Goal: Task Accomplishment & Management: Manage account settings

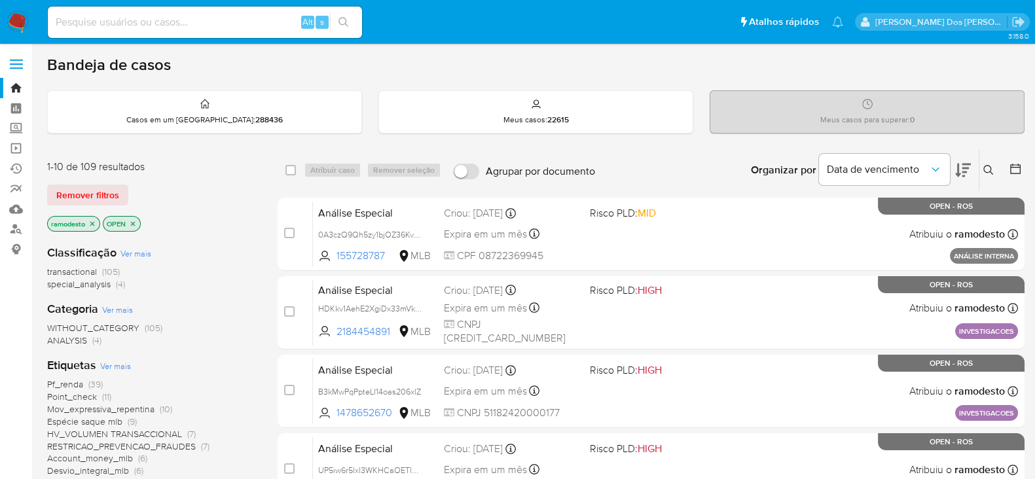
click at [92, 221] on icon "close-filter" at bounding box center [92, 223] width 5 height 5
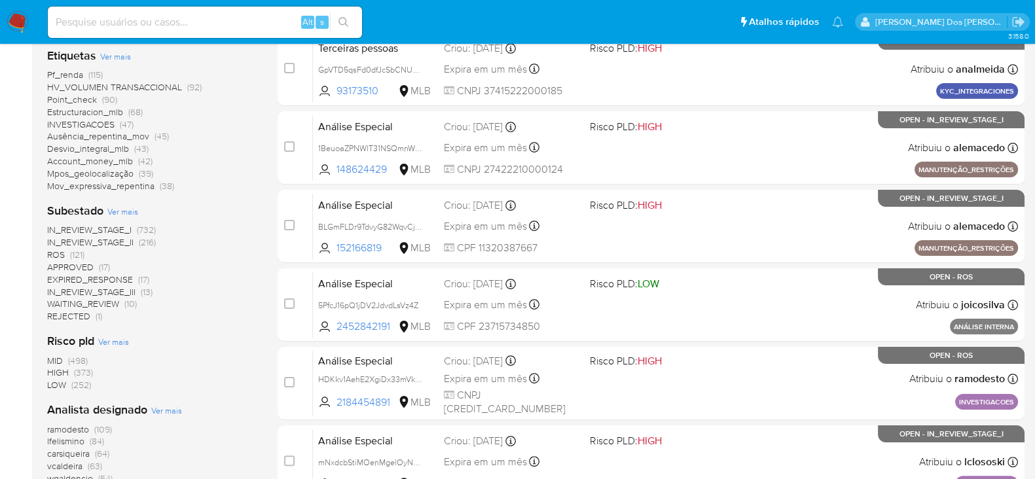
scroll to position [327, 0]
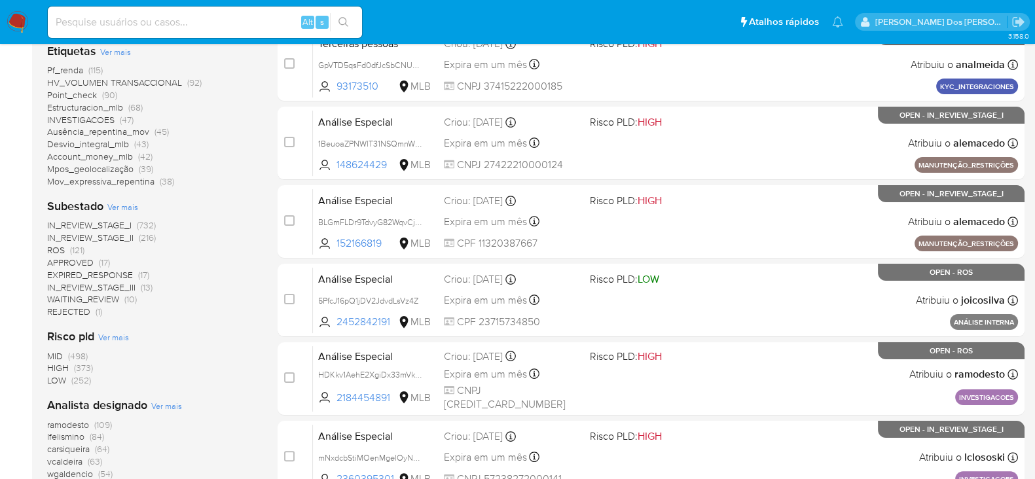
click at [54, 247] on span "ROS" at bounding box center [56, 249] width 18 height 13
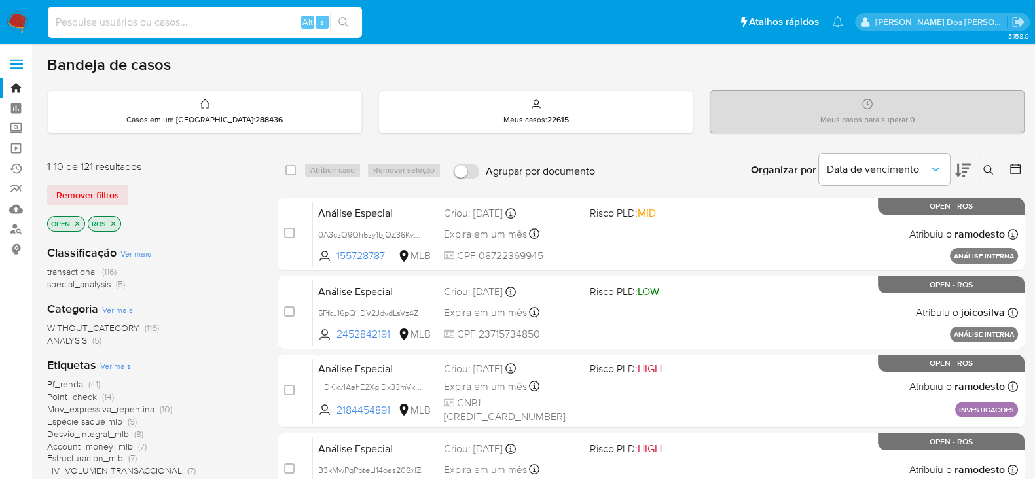
click at [69, 24] on input at bounding box center [205, 22] width 314 height 17
paste input "V9EJXWQxghy9FdEbyY5cXPB1"
type input "V9EJXWQxghy9FdEbyY5cXPB1"
click at [346, 19] on icon "search-icon" at bounding box center [343, 22] width 10 height 10
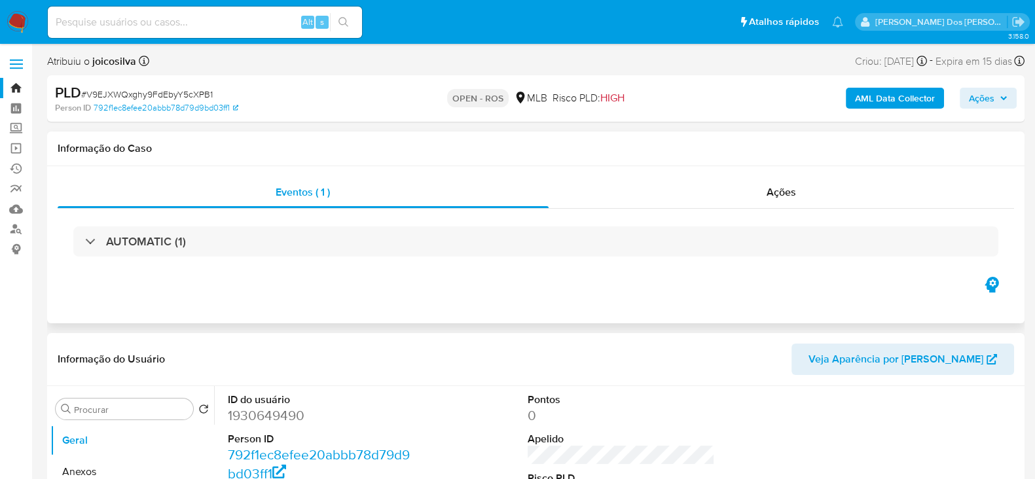
select select "10"
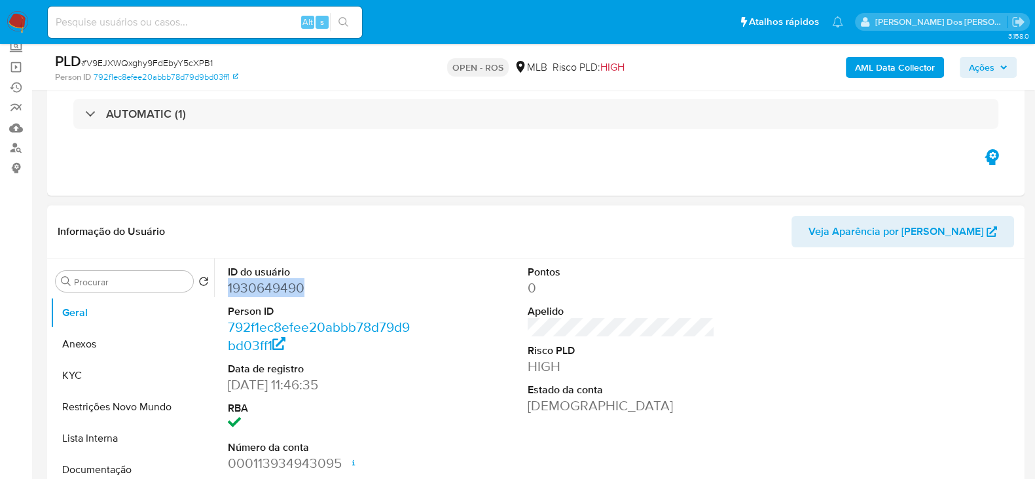
drag, startPoint x: 304, startPoint y: 285, endPoint x: 229, endPoint y: 286, distance: 75.3
click at [229, 286] on dd "1930649490" at bounding box center [321, 288] width 187 height 18
copy dd "1930649490"
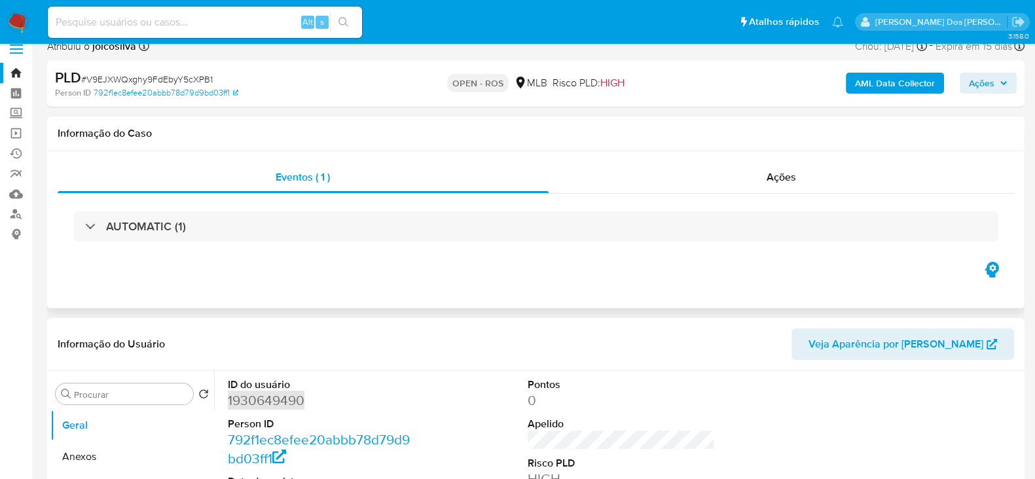
scroll to position [0, 0]
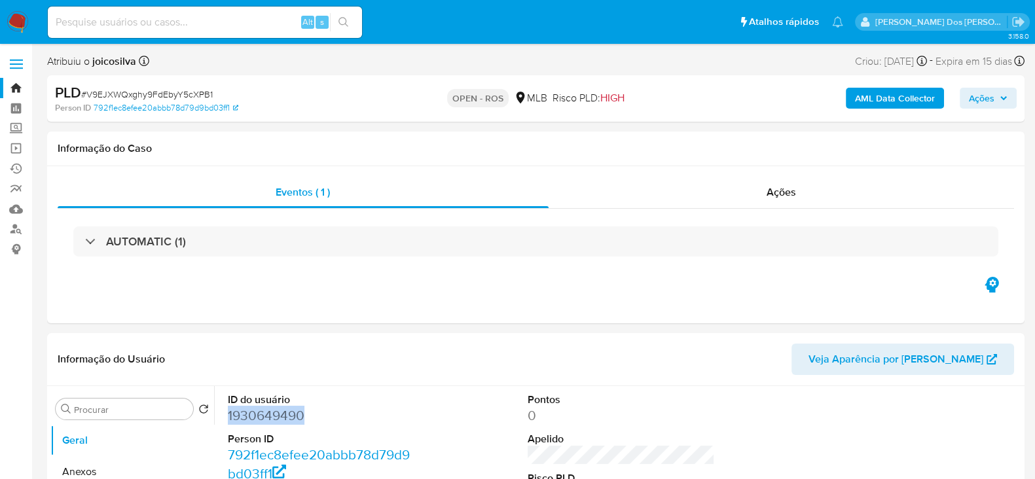
click at [14, 85] on link "Bandeja" at bounding box center [78, 88] width 156 height 20
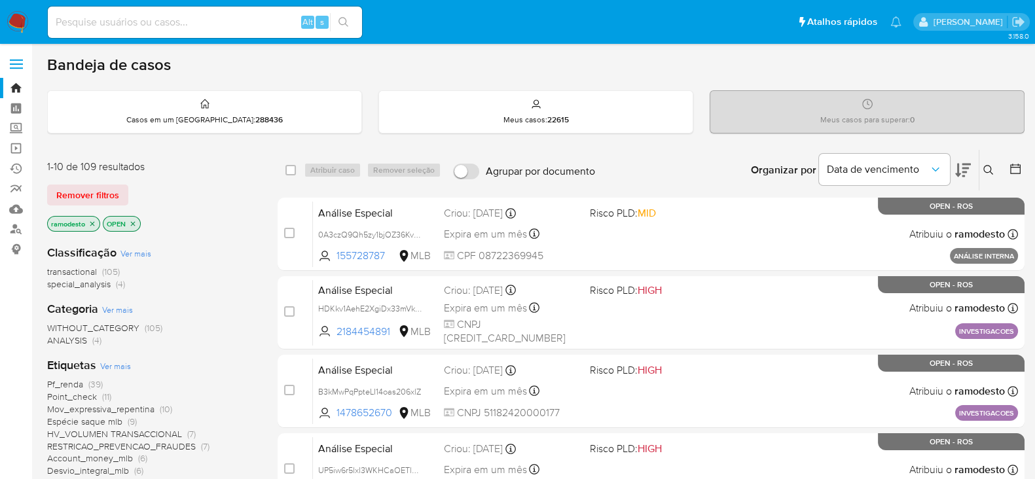
click at [92, 220] on icon "close-filter" at bounding box center [92, 224] width 8 height 8
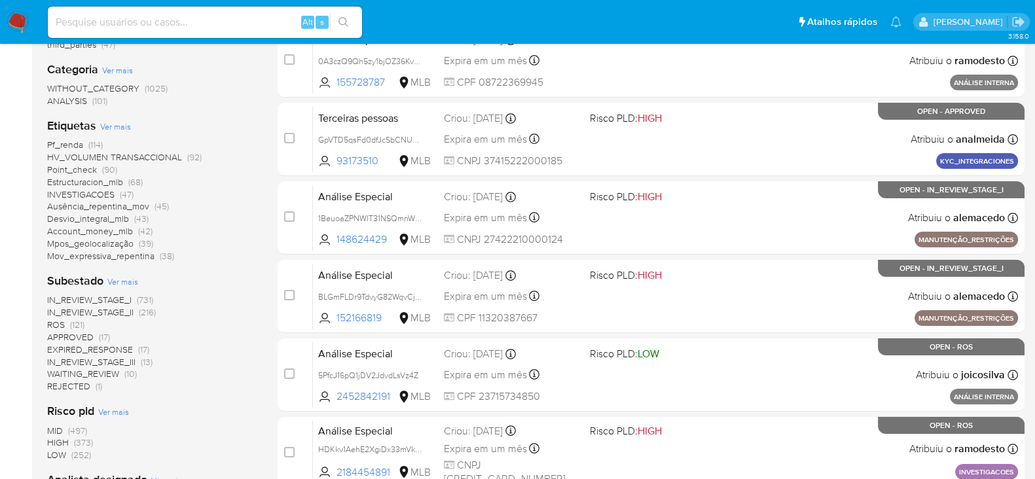
scroll to position [409, 0]
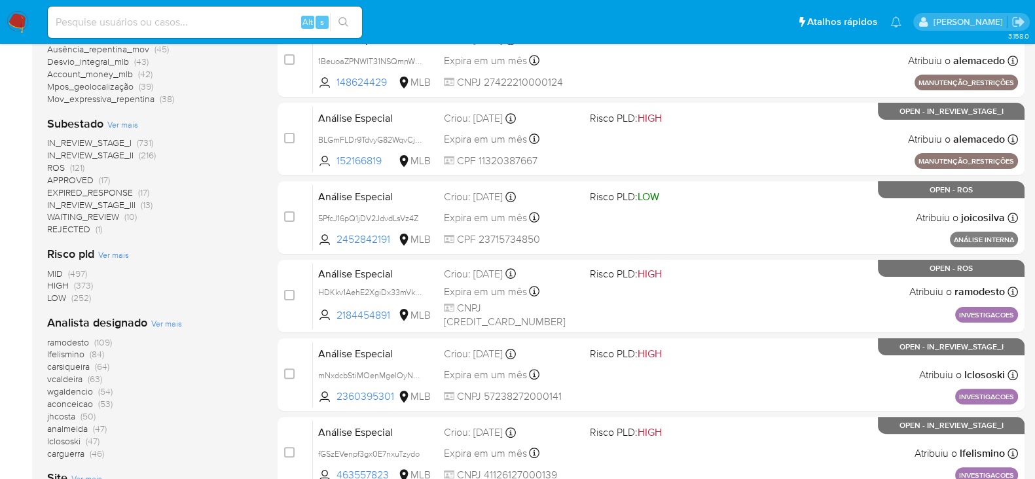
click at [52, 165] on span "ROS" at bounding box center [56, 167] width 18 height 13
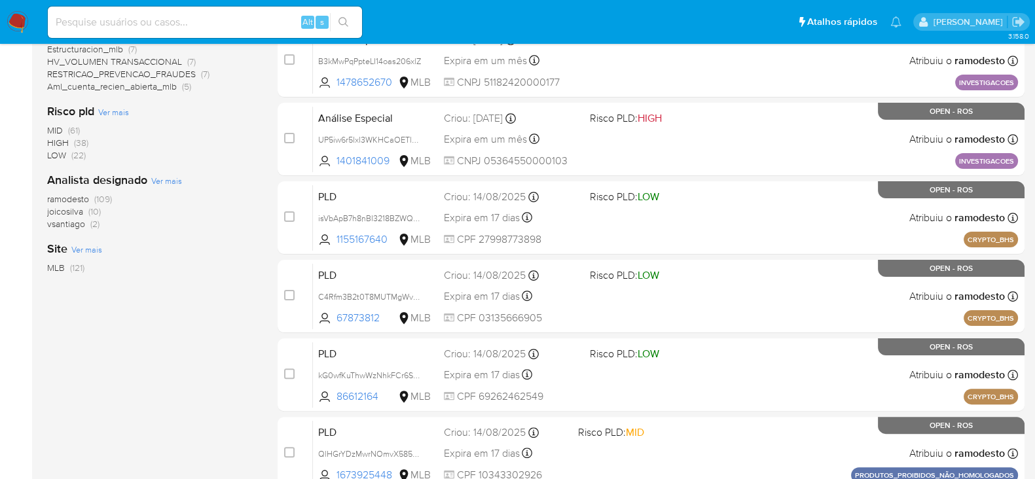
click at [68, 211] on span "joicosilva" at bounding box center [65, 211] width 36 height 13
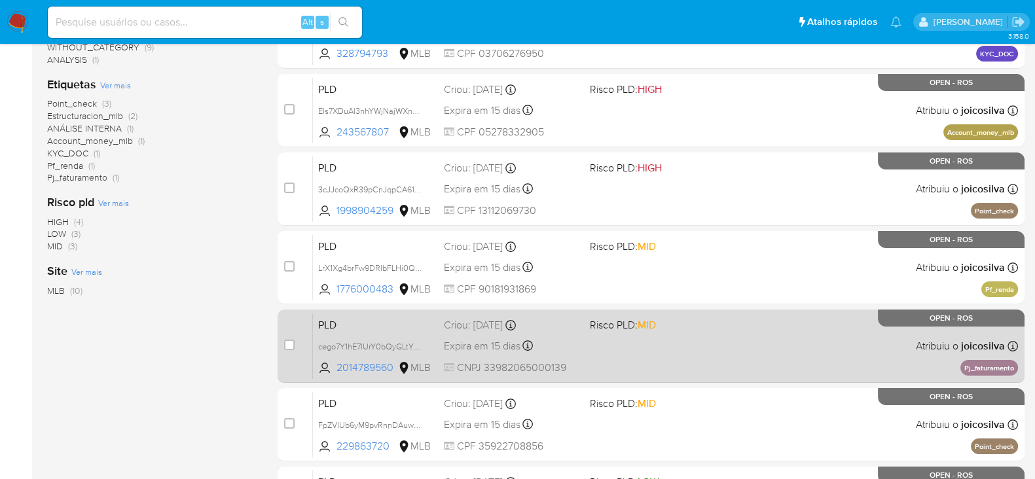
scroll to position [81, 0]
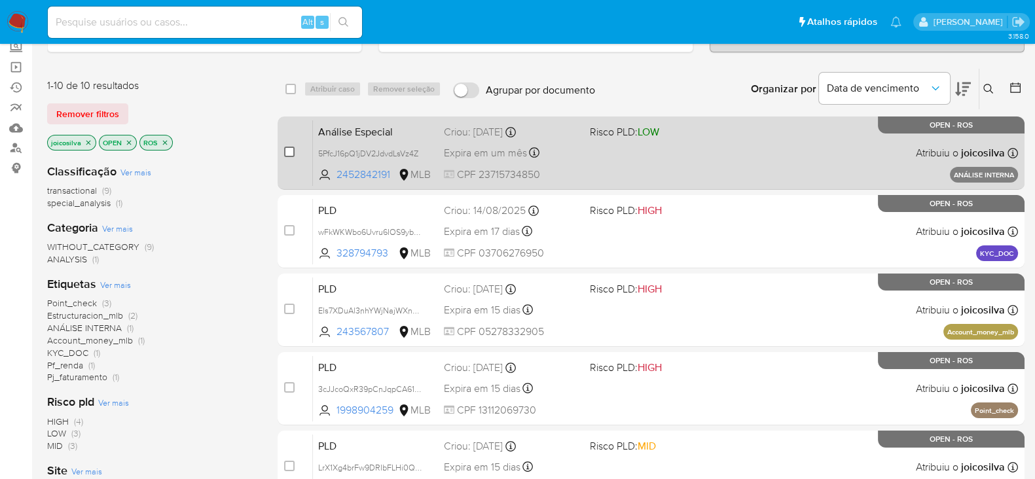
click at [291, 148] on input "checkbox" at bounding box center [289, 152] width 10 height 10
checkbox input "true"
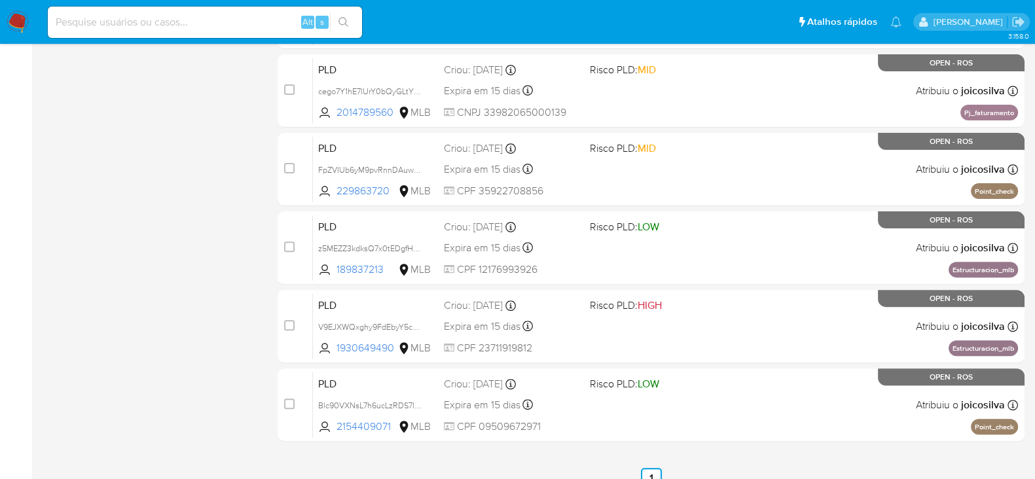
scroll to position [600, 0]
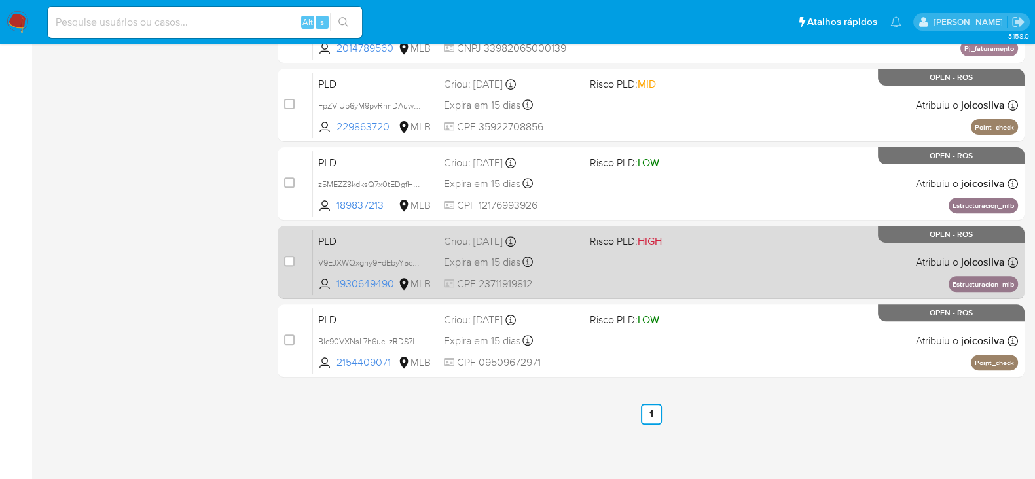
click at [298, 259] on div "case-item-checkbox Incapaz de atribuir o caso" at bounding box center [298, 262] width 29 height 66
click at [290, 259] on input "checkbox" at bounding box center [289, 261] width 10 height 10
checkbox input "true"
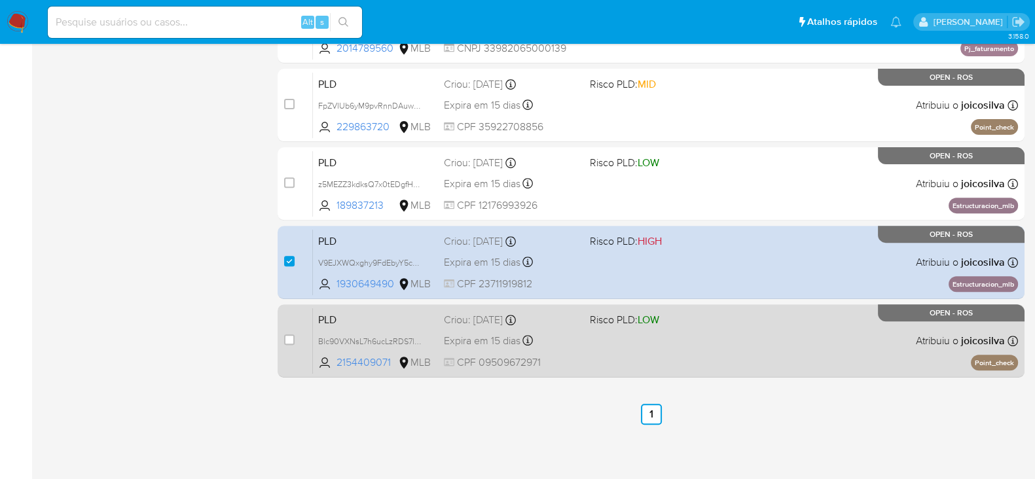
click at [289, 333] on div "case-item-checkbox" at bounding box center [289, 339] width 10 height 13
click at [290, 334] on input "checkbox" at bounding box center [289, 339] width 10 height 10
checkbox input "true"
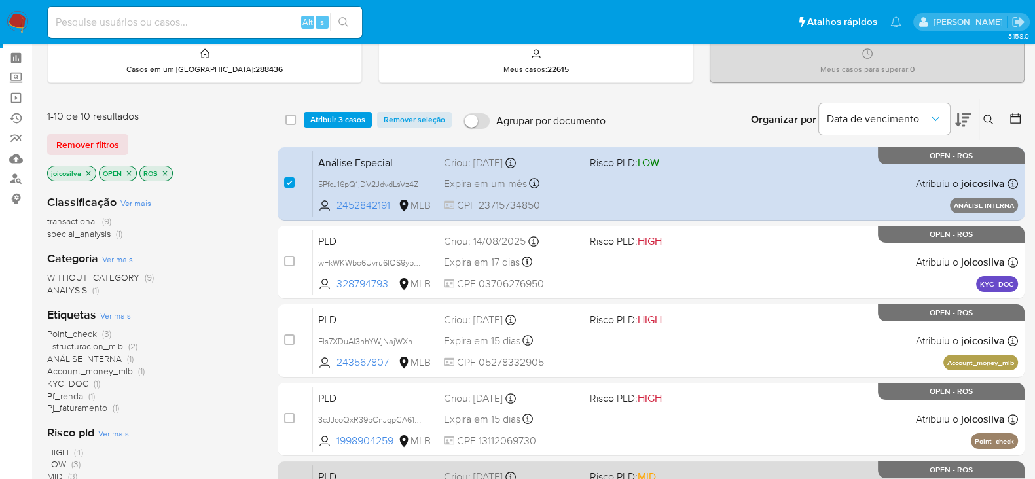
scroll to position [0, 0]
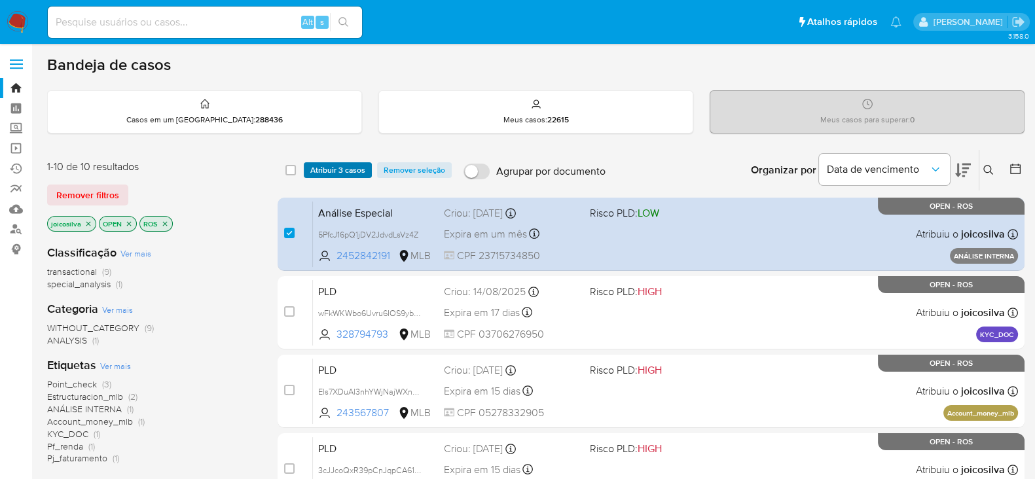
click at [339, 164] on span "Atribuir 3 casos" at bounding box center [337, 170] width 55 height 13
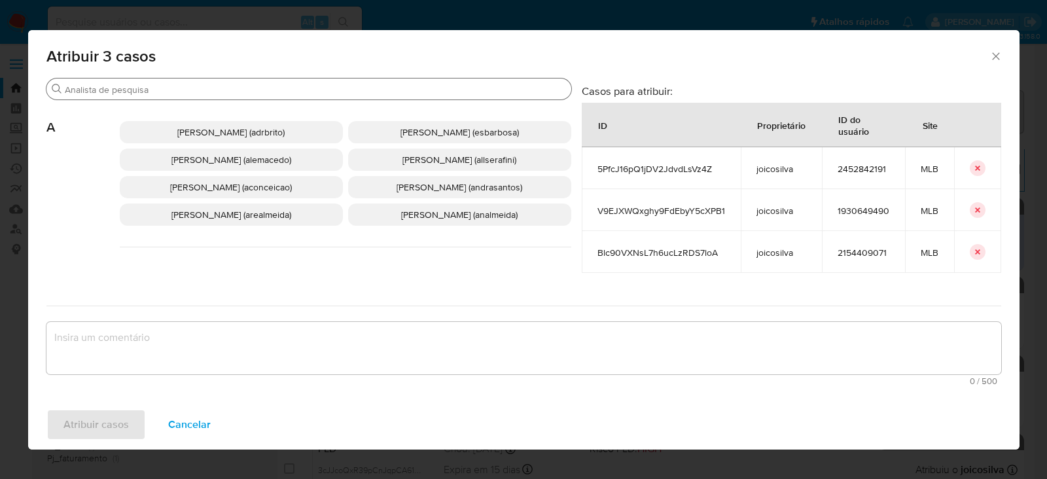
click at [137, 90] on input "Procurar" at bounding box center [315, 90] width 501 height 12
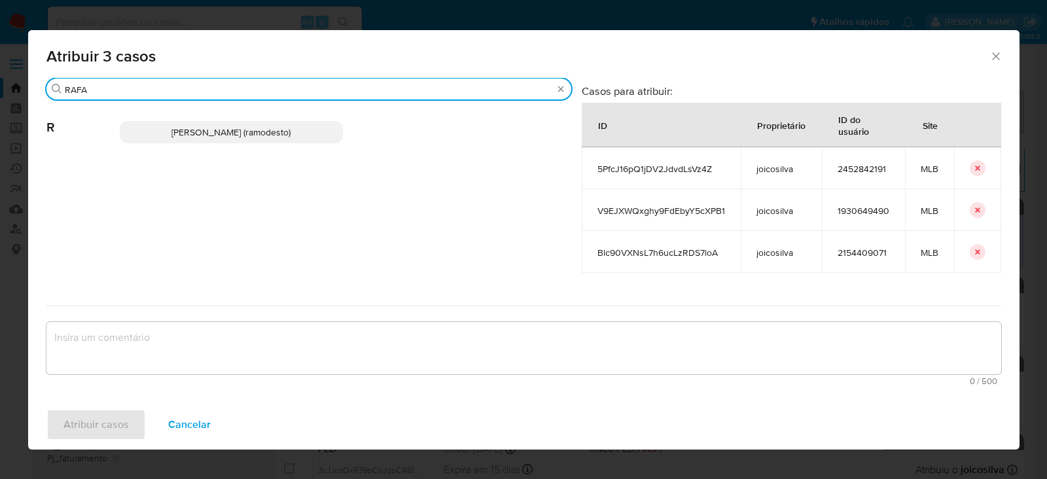
type input "RAFA"
click at [226, 134] on span "Rafael Modesto Dos Santos (ramodesto)" at bounding box center [230, 132] width 119 height 13
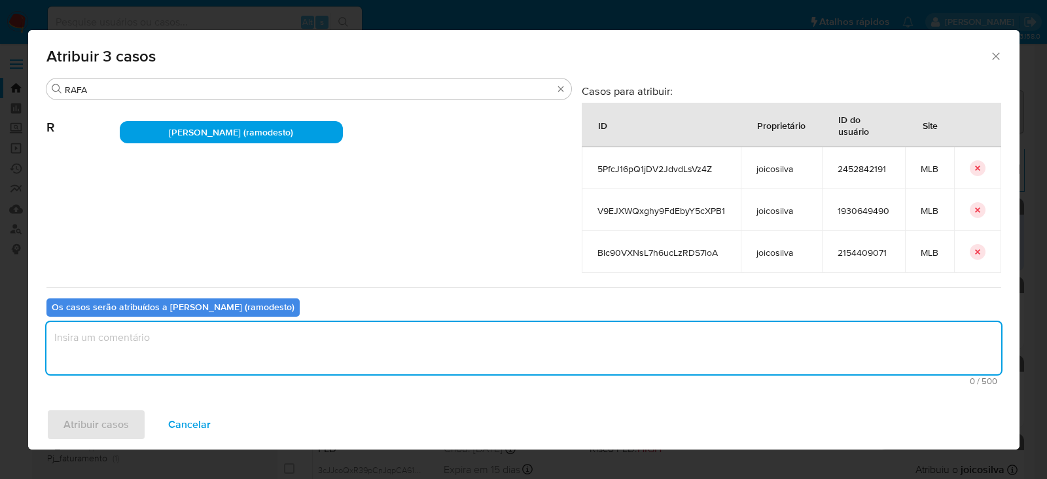
click at [107, 344] on textarea "assign-modal" at bounding box center [523, 348] width 955 height 52
type textarea "OK!"
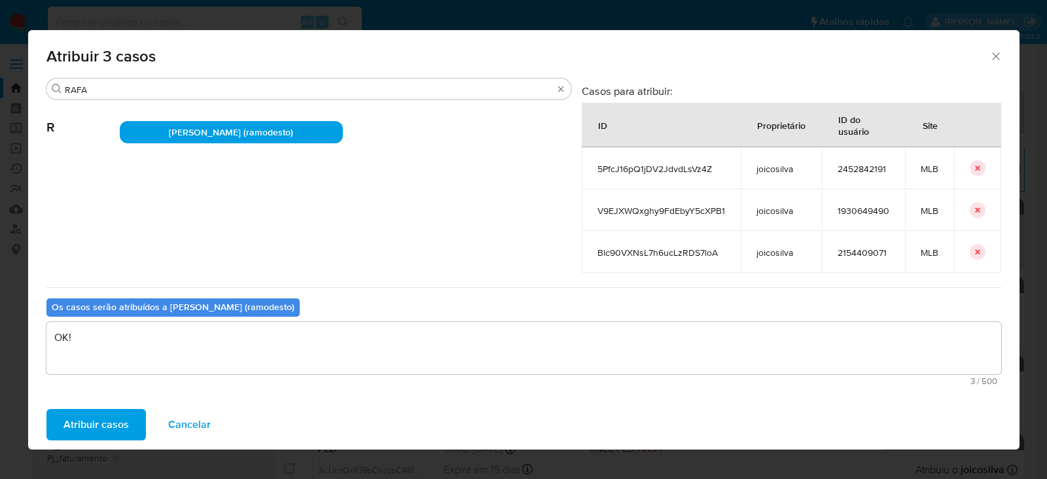
click at [99, 428] on span "Atribuir casos" at bounding box center [95, 424] width 65 height 29
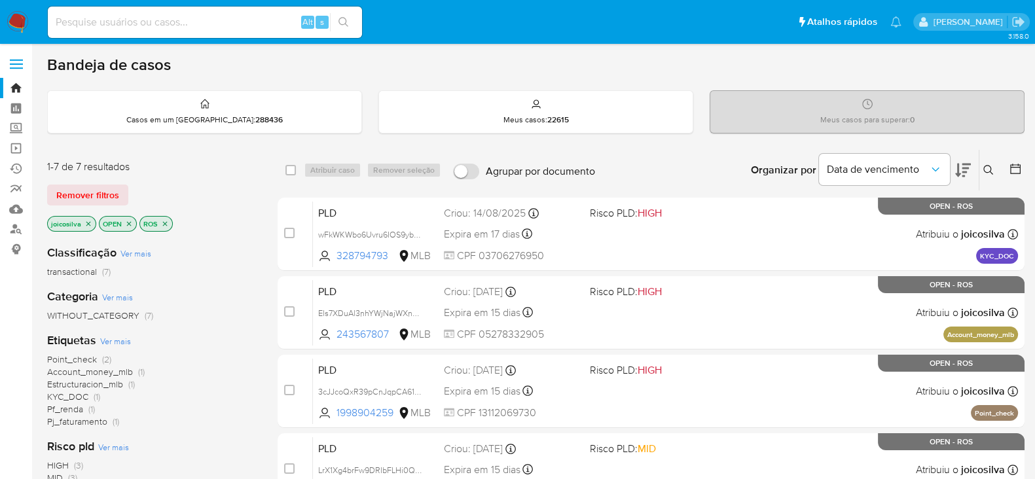
click at [90, 222] on icon "close-filter" at bounding box center [88, 224] width 8 height 8
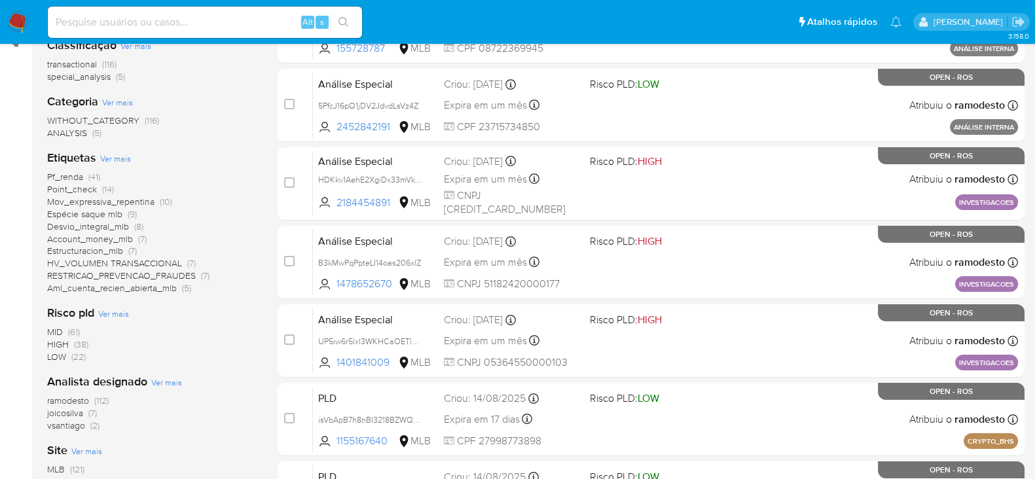
scroll to position [245, 0]
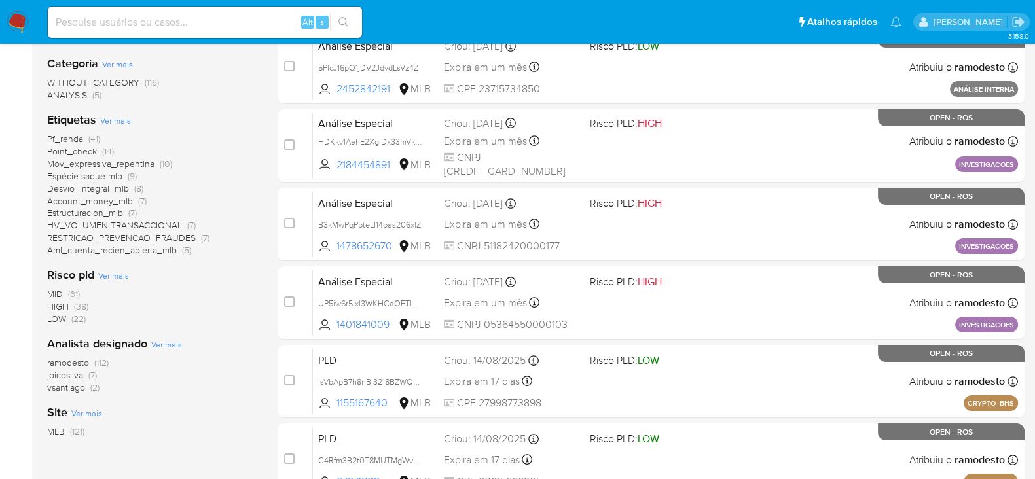
click at [76, 384] on span "vsantiago" at bounding box center [66, 387] width 38 height 13
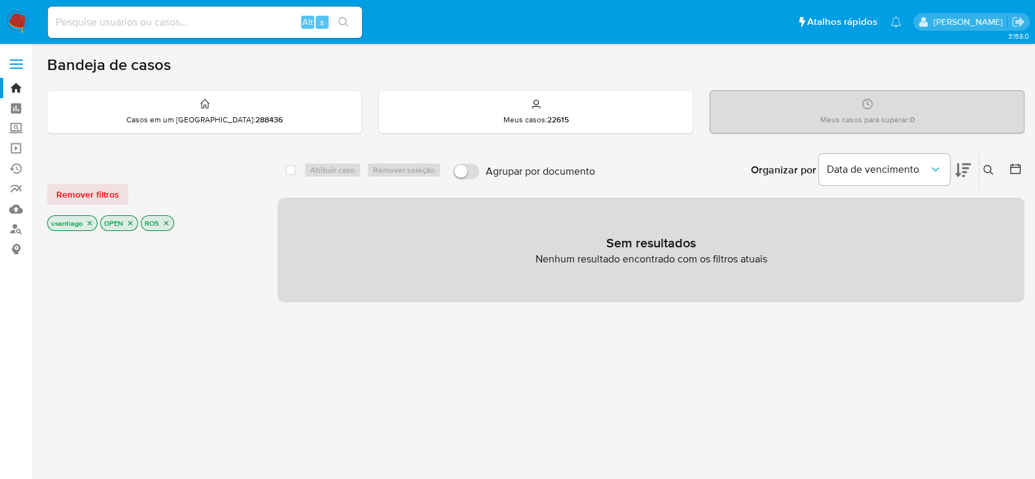
click at [89, 221] on icon "close-filter" at bounding box center [90, 223] width 5 height 5
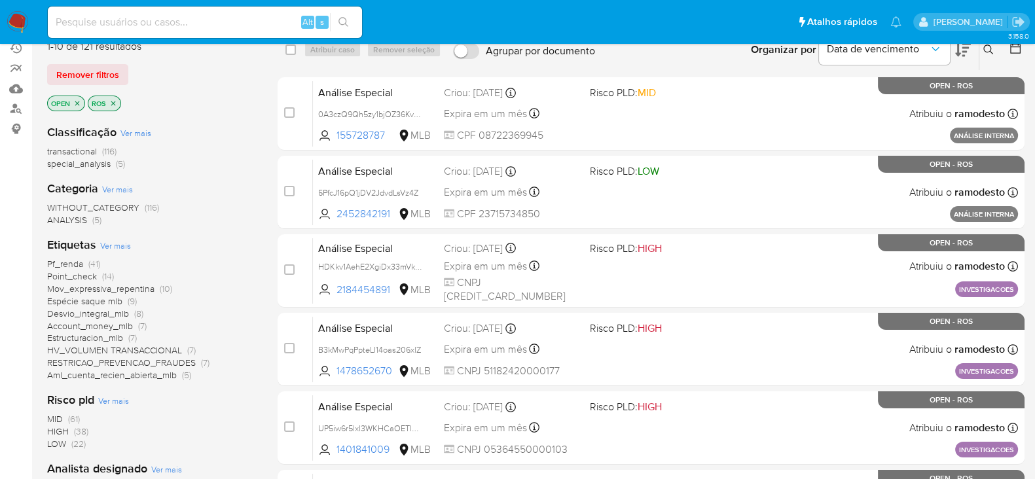
scroll to position [327, 0]
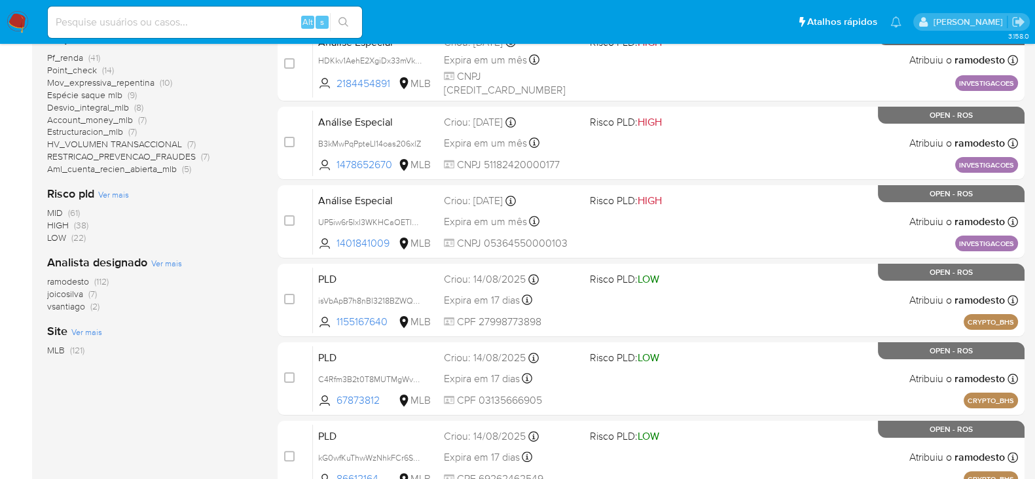
click at [76, 306] on span "vsantiago" at bounding box center [66, 306] width 38 height 13
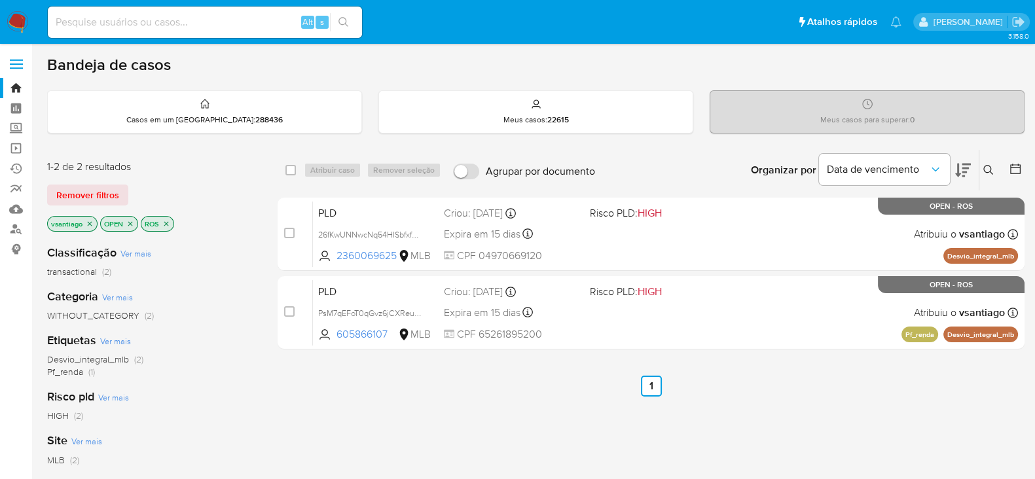
click at [89, 223] on icon "close-filter" at bounding box center [90, 223] width 5 height 5
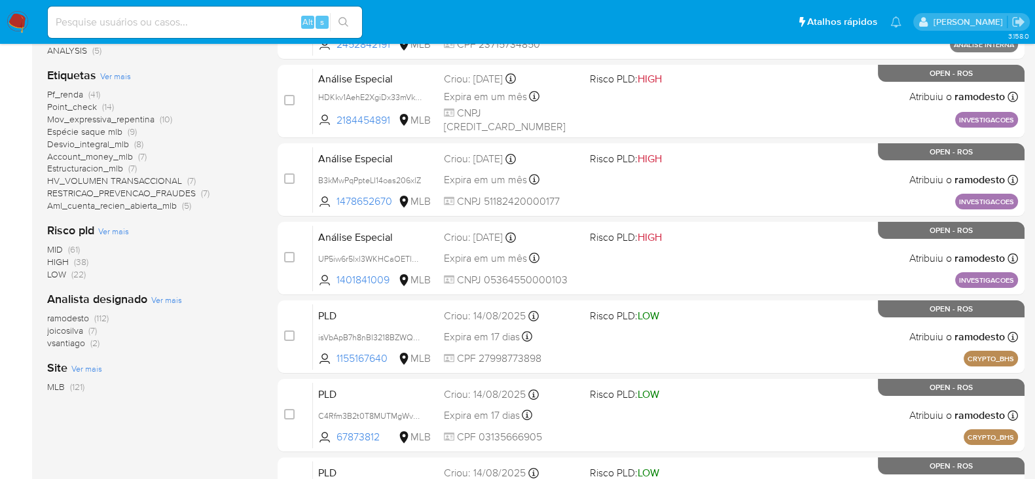
scroll to position [327, 0]
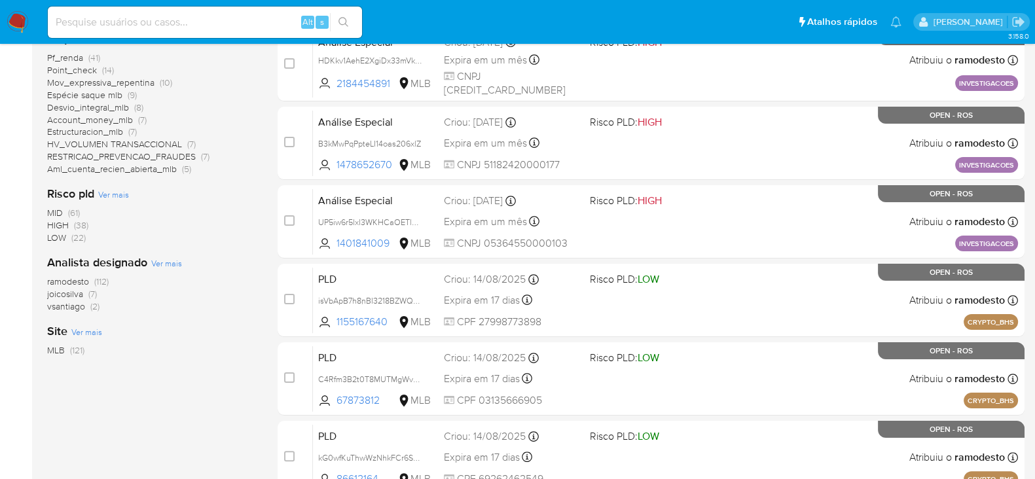
click at [72, 278] on span "ramodesto" at bounding box center [68, 281] width 42 height 13
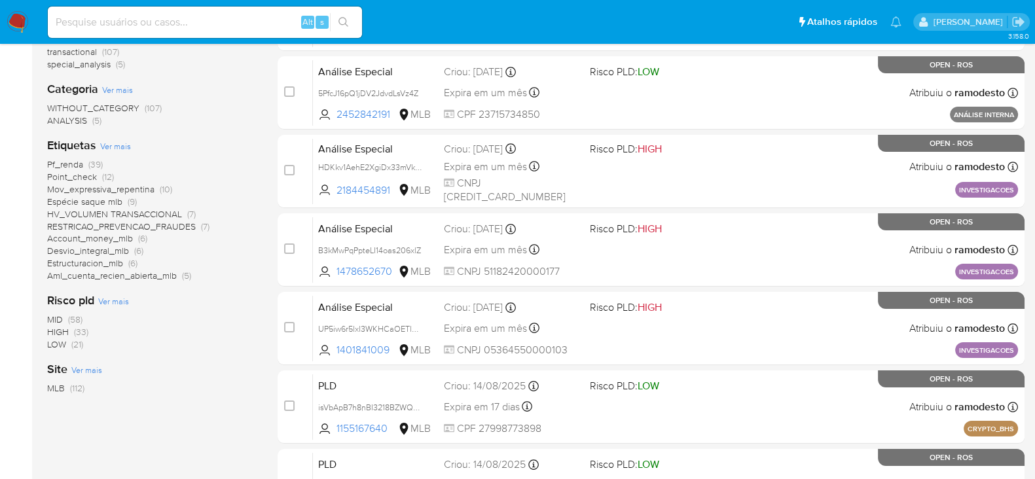
scroll to position [81, 0]
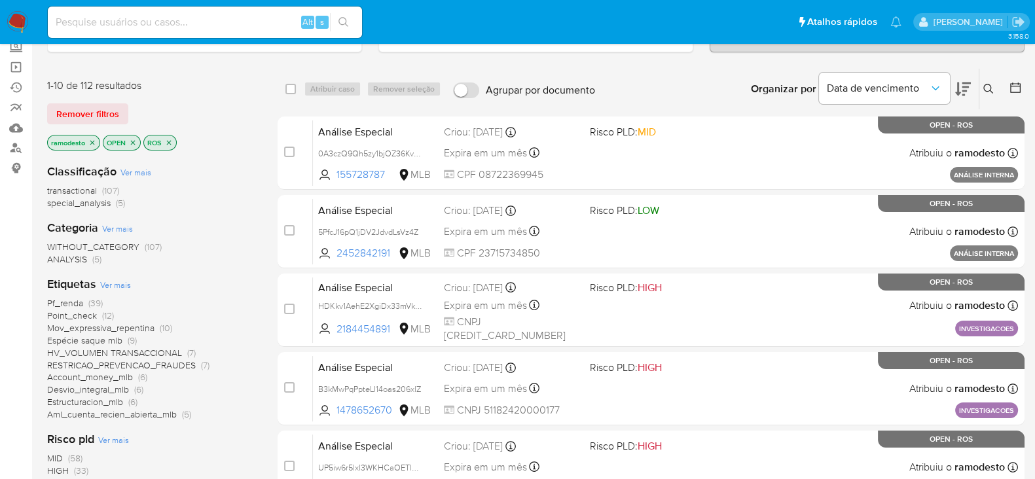
click at [70, 303] on span "Pf_renda" at bounding box center [65, 302] width 36 height 13
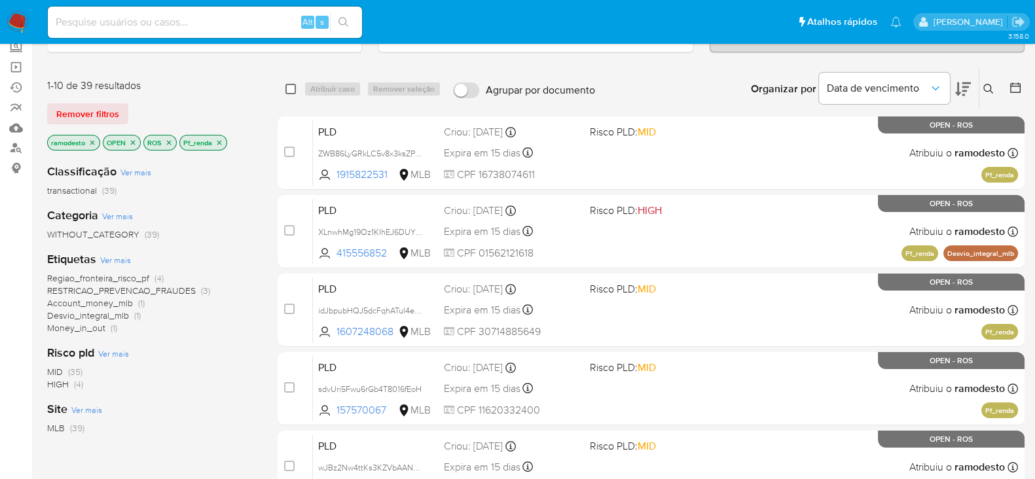
click at [291, 84] on input "checkbox" at bounding box center [290, 89] width 10 height 10
checkbox input "true"
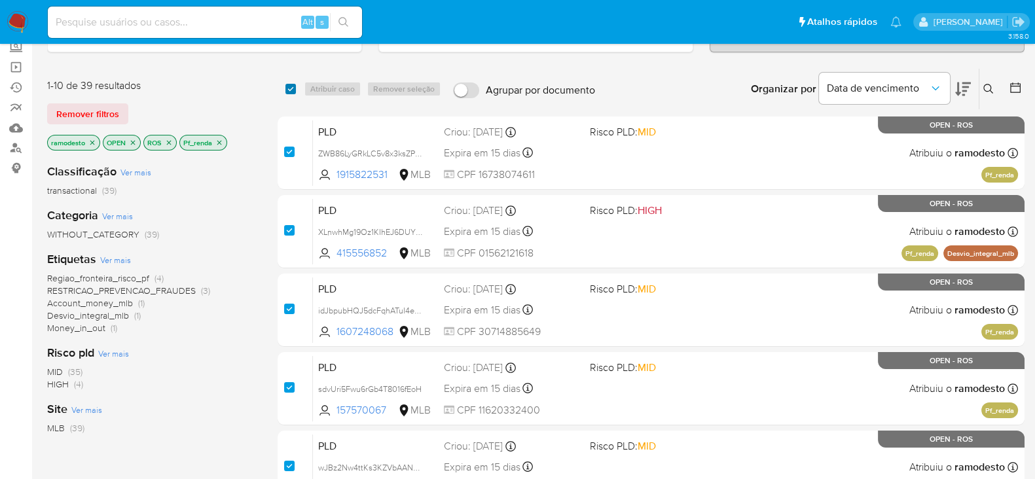
checkbox input "true"
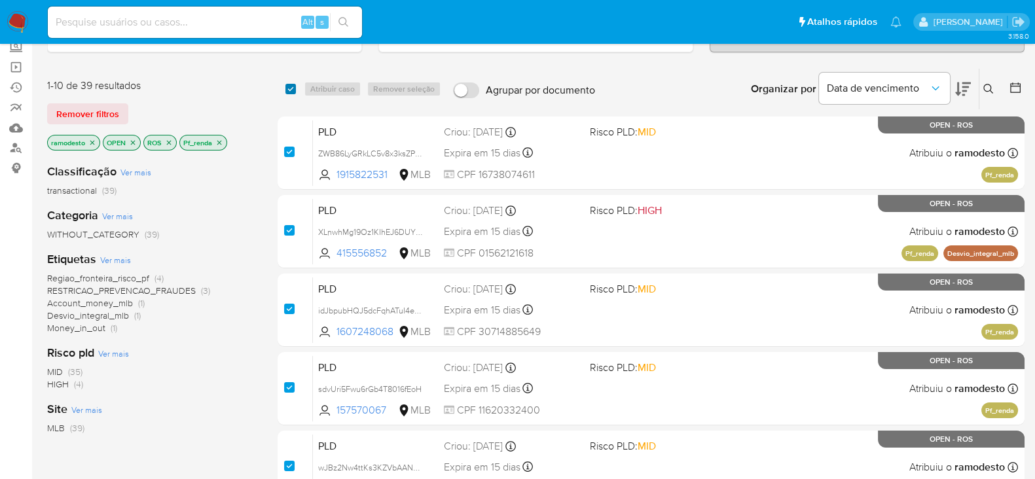
checkbox input "true"
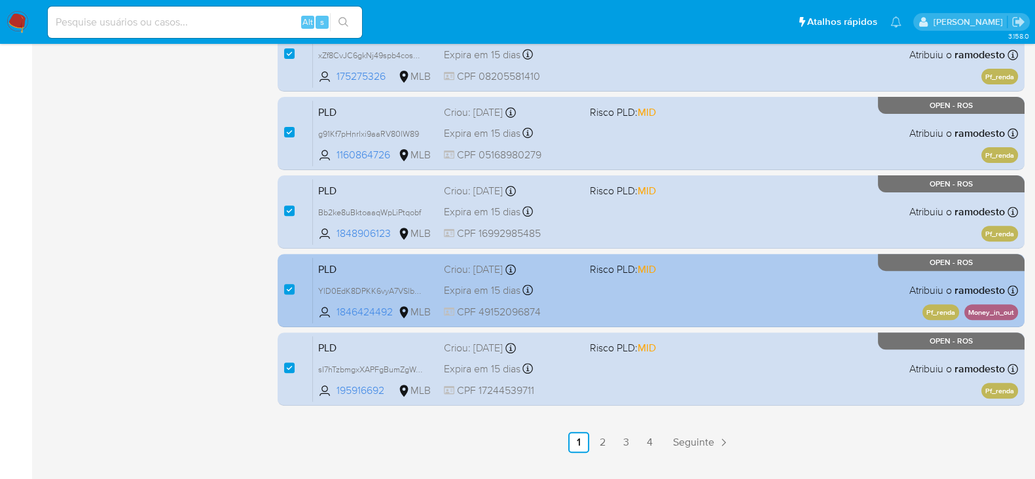
scroll to position [572, 0]
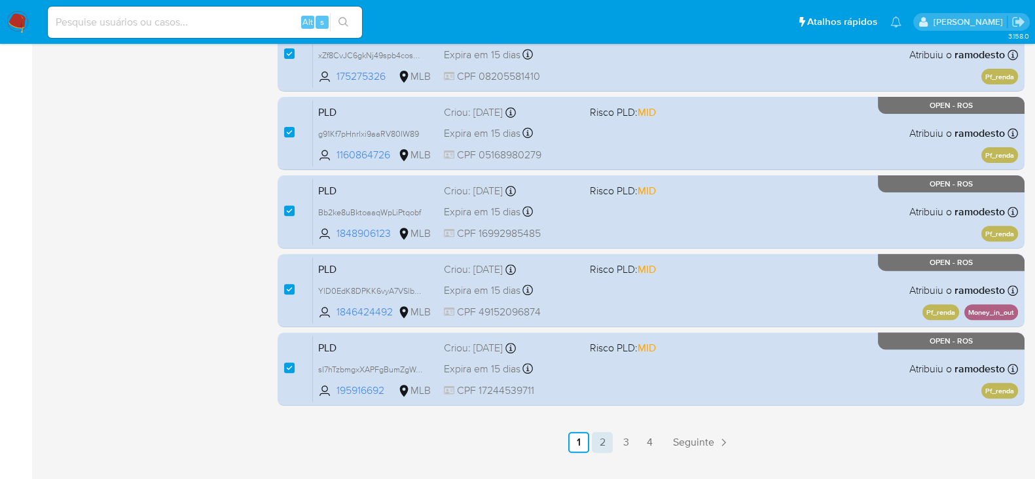
click at [602, 440] on link "2" at bounding box center [602, 442] width 21 height 21
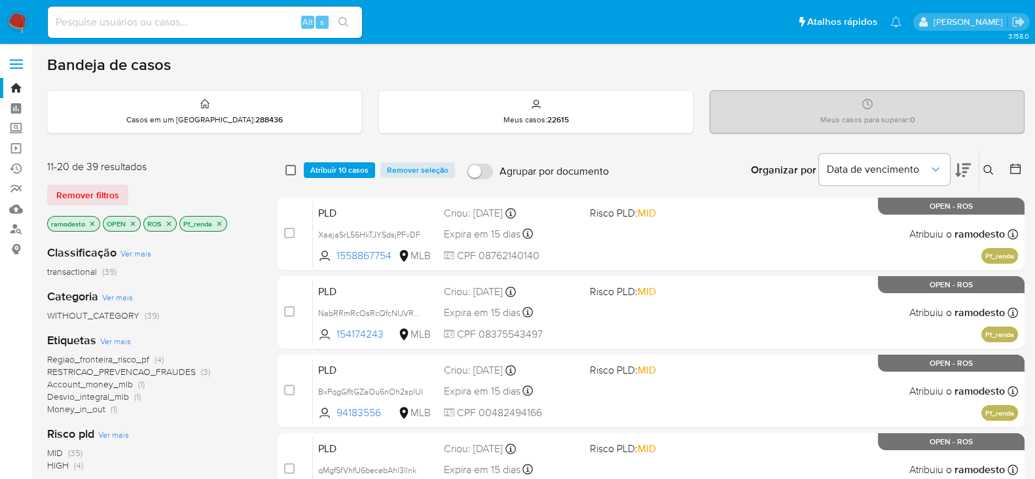
click at [291, 168] on input "checkbox" at bounding box center [290, 170] width 10 height 10
checkbox input "true"
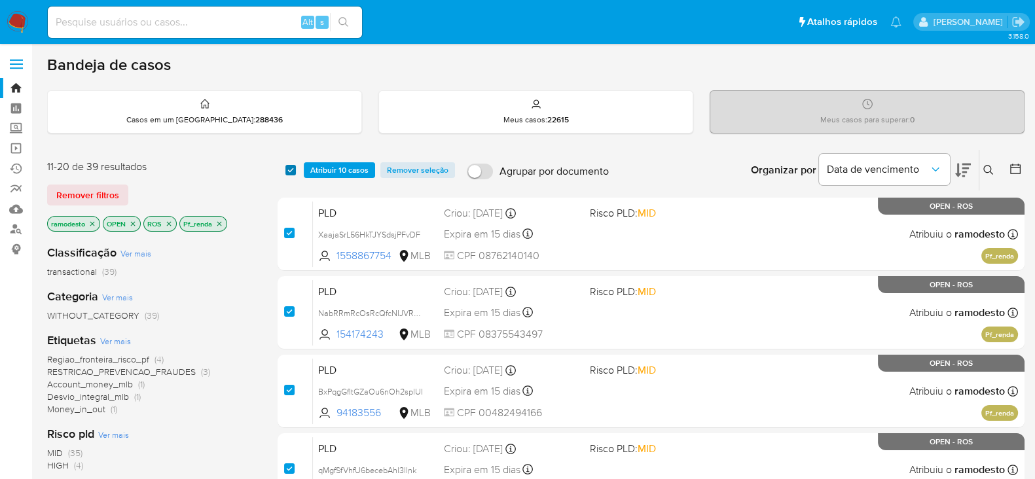
checkbox input "true"
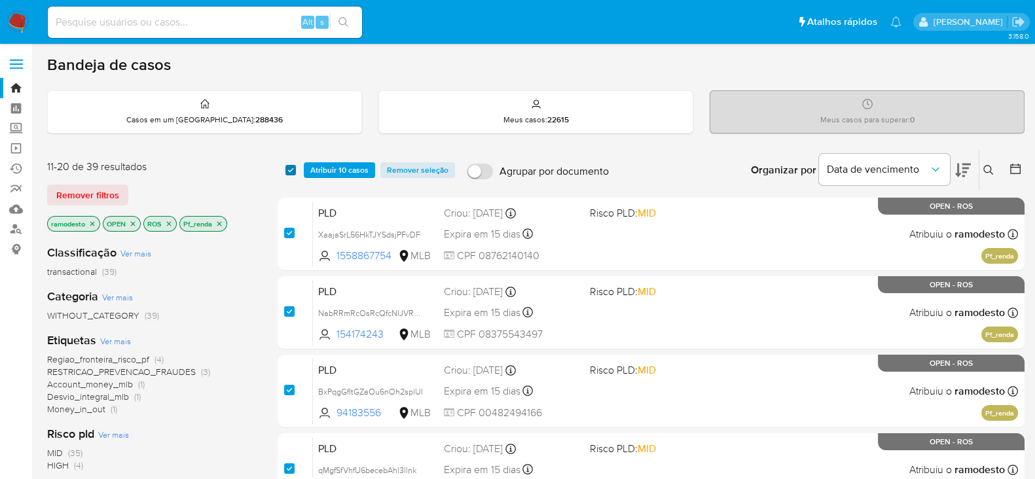
checkbox input "true"
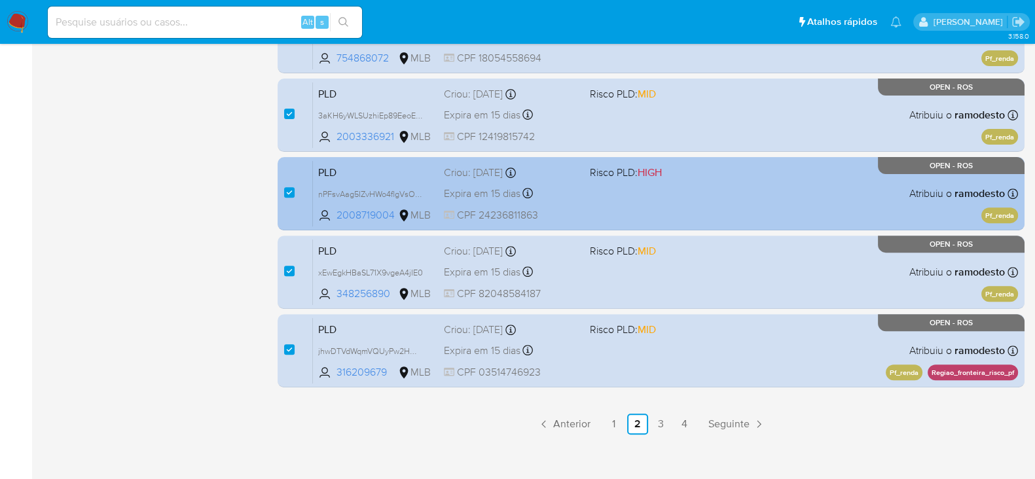
scroll to position [600, 0]
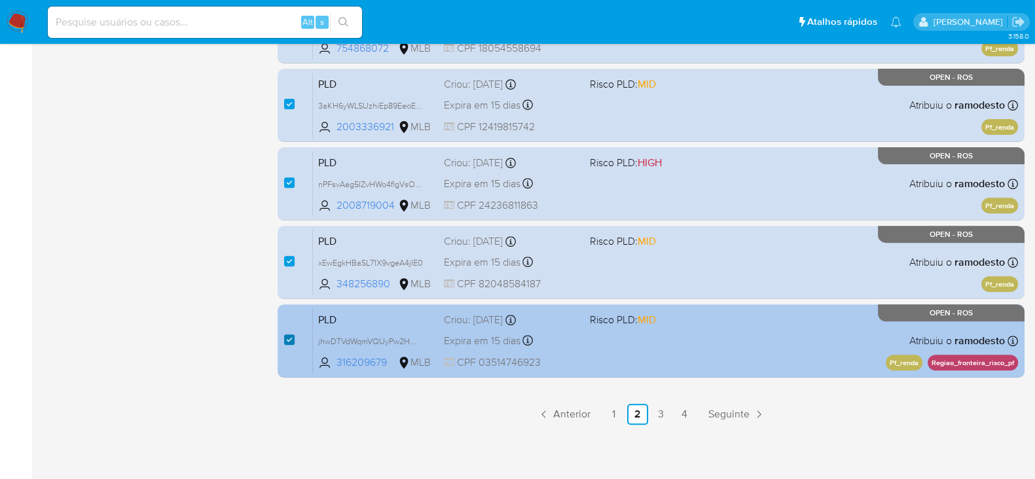
click at [288, 339] on input "checkbox" at bounding box center [289, 339] width 10 height 10
checkbox input "false"
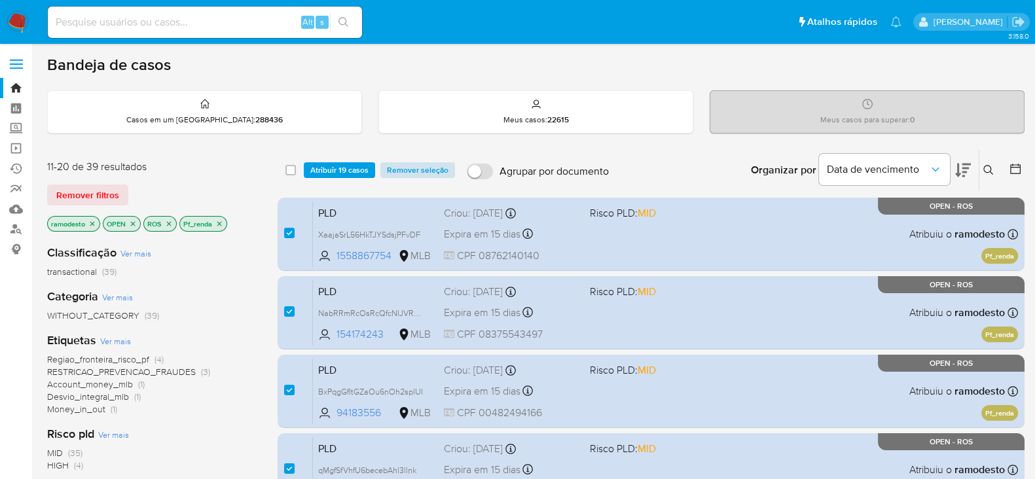
scroll to position [0, 0]
click at [344, 166] on span "Atribuir 19 casos" at bounding box center [339, 170] width 58 height 13
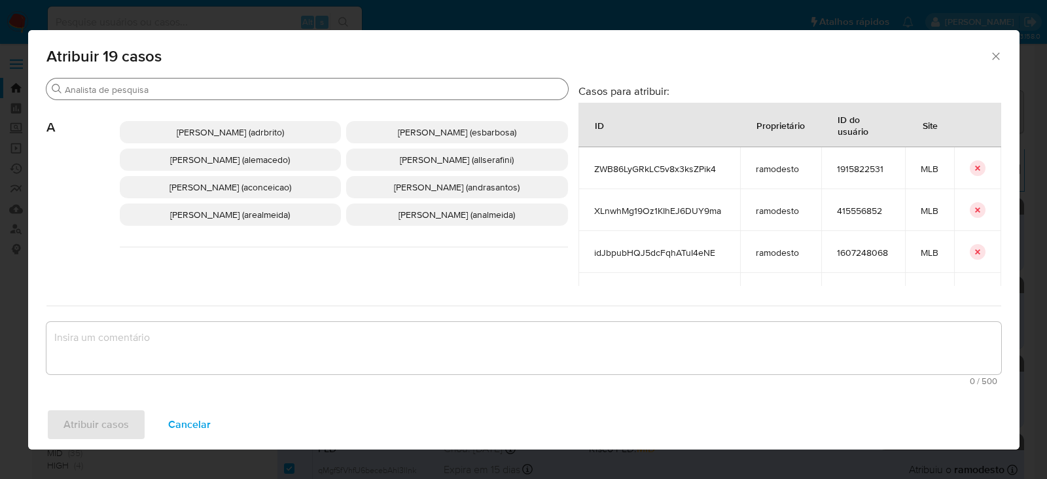
click at [124, 80] on div "Procurar" at bounding box center [307, 89] width 522 height 21
click at [116, 90] on input "Procurar" at bounding box center [314, 90] width 498 height 12
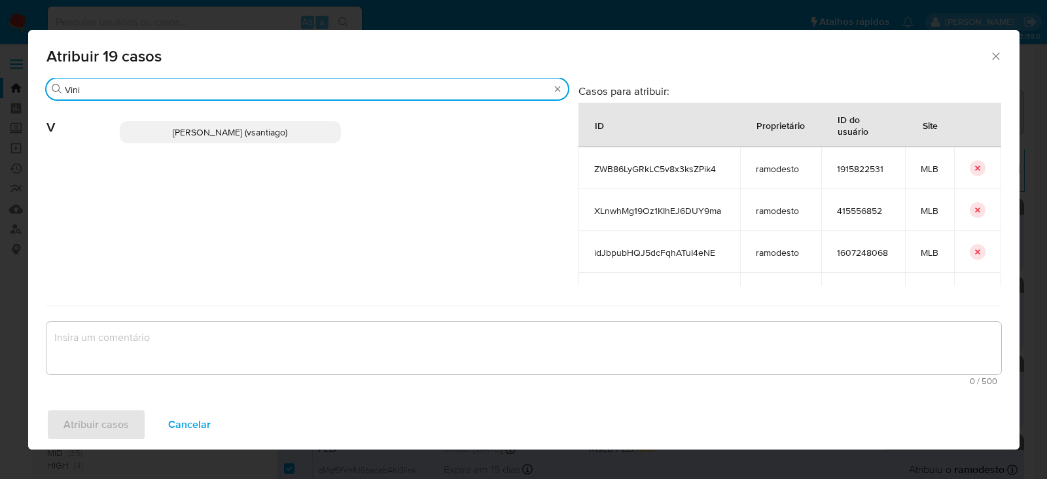
type input "Vini"
click at [226, 124] on p "Vinicius Santiago Souza (vsantiago)" at bounding box center [231, 132] width 222 height 22
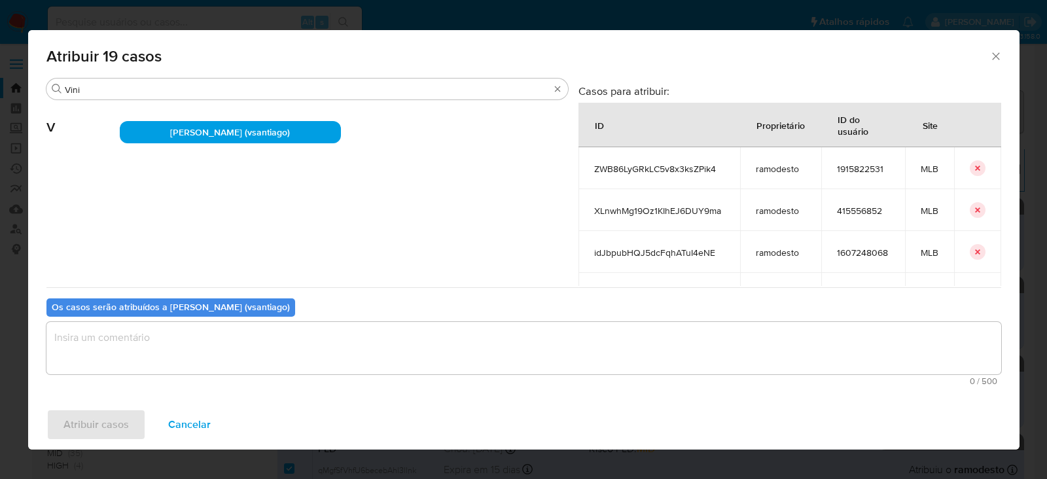
click at [118, 335] on textarea "assign-modal" at bounding box center [523, 348] width 955 height 52
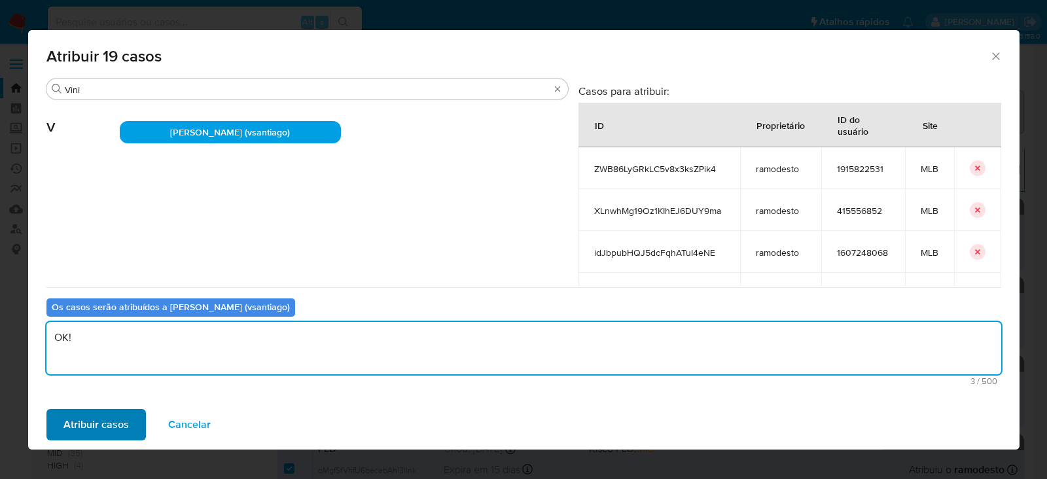
type textarea "OK!"
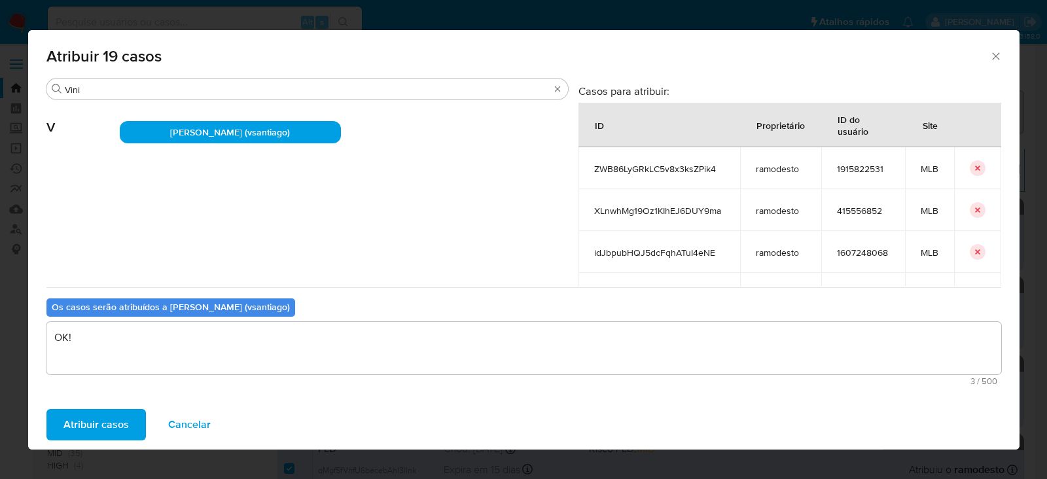
click at [108, 421] on span "Atribuir casos" at bounding box center [95, 424] width 65 height 29
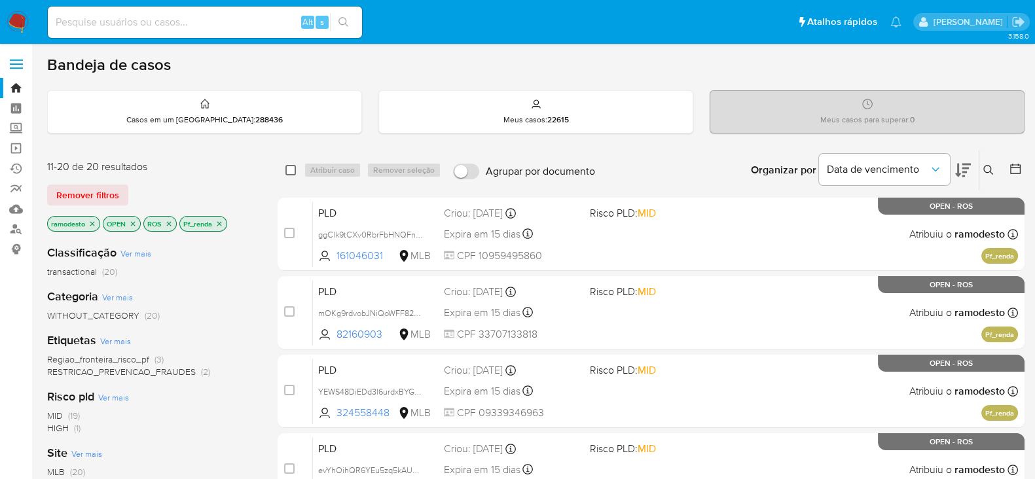
click at [291, 170] on input "checkbox" at bounding box center [290, 170] width 10 height 10
checkbox input "true"
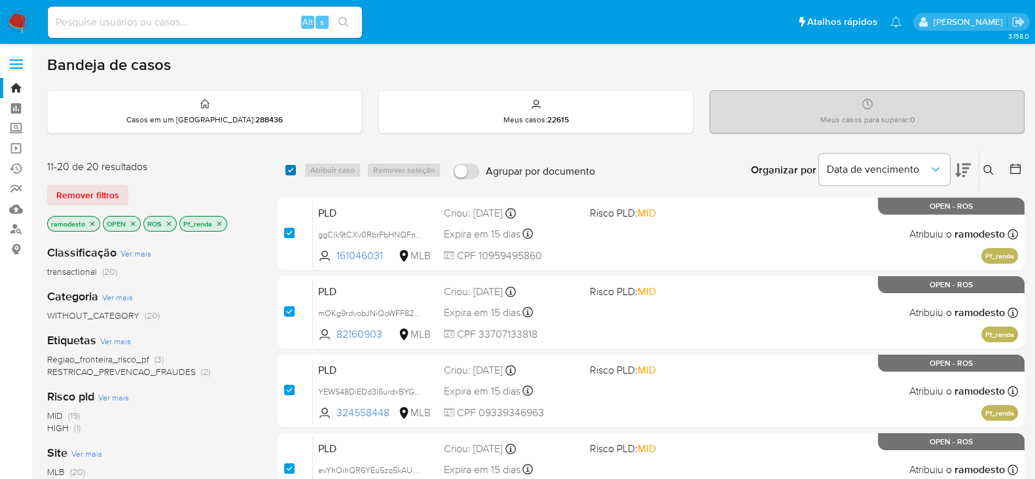
checkbox input "true"
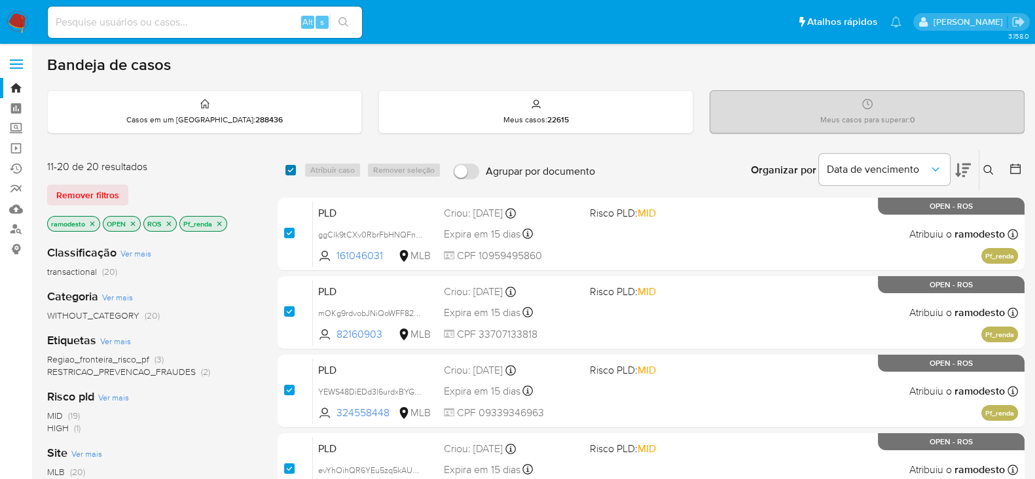
checkbox input "true"
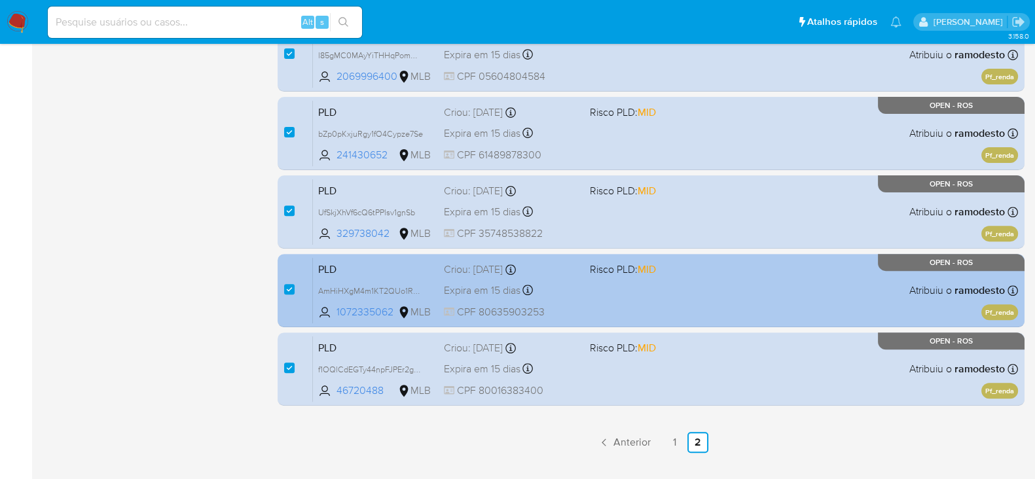
scroll to position [600, 0]
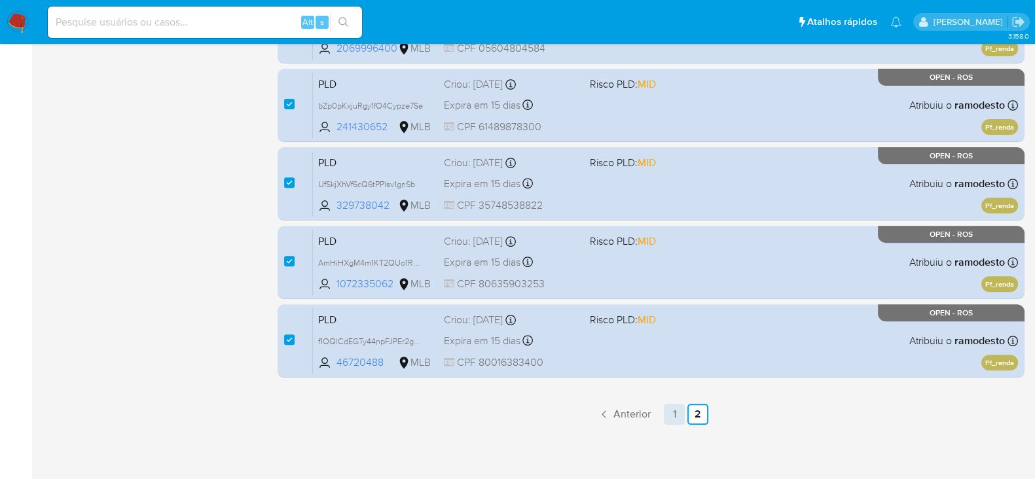
click at [680, 412] on link "1" at bounding box center [674, 414] width 21 height 21
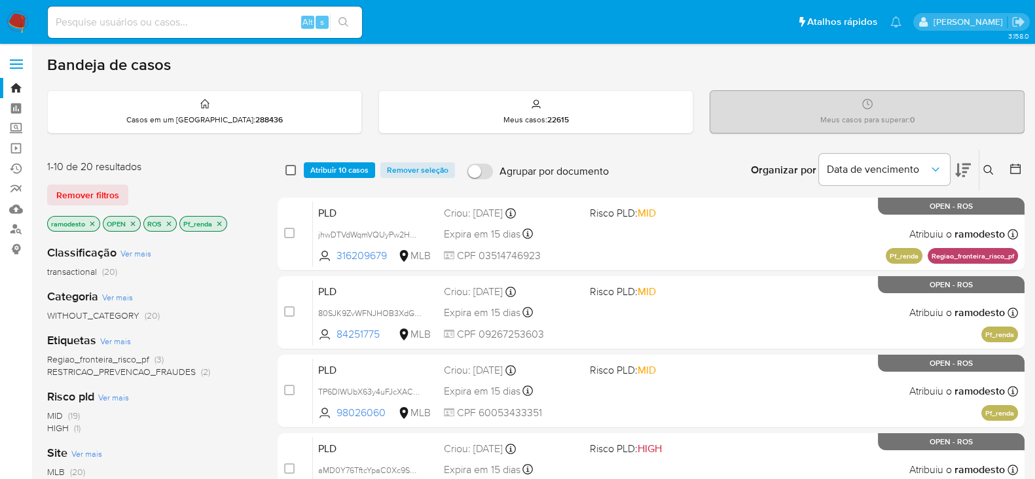
click at [287, 170] on input "checkbox" at bounding box center [290, 170] width 10 height 10
checkbox input "true"
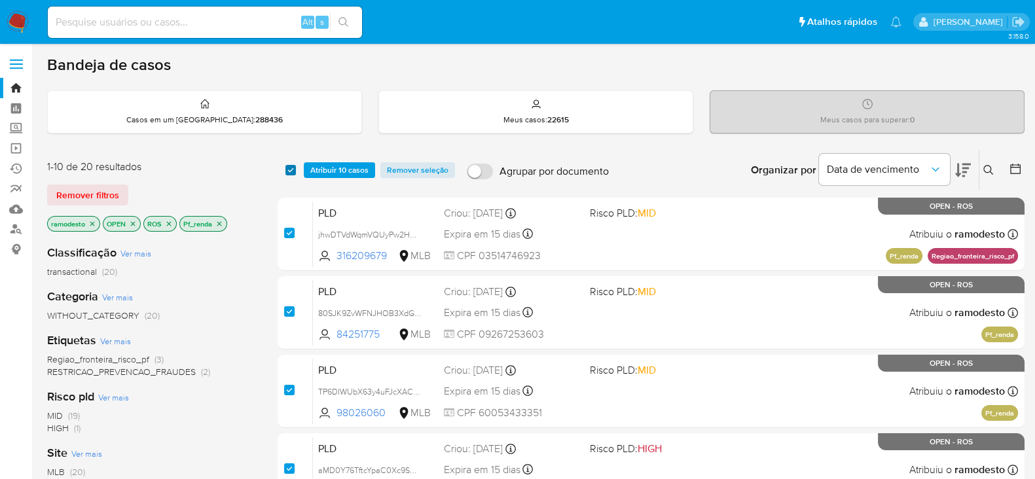
checkbox input "true"
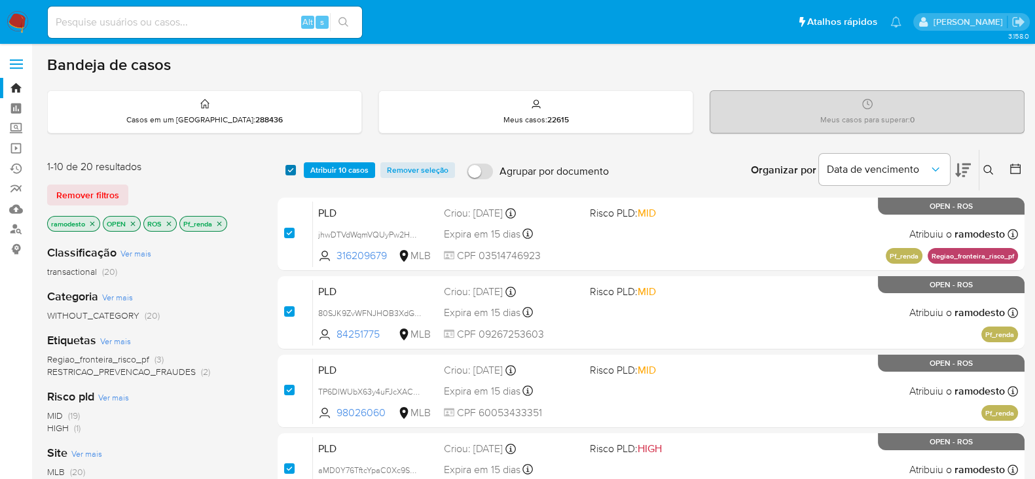
checkbox input "true"
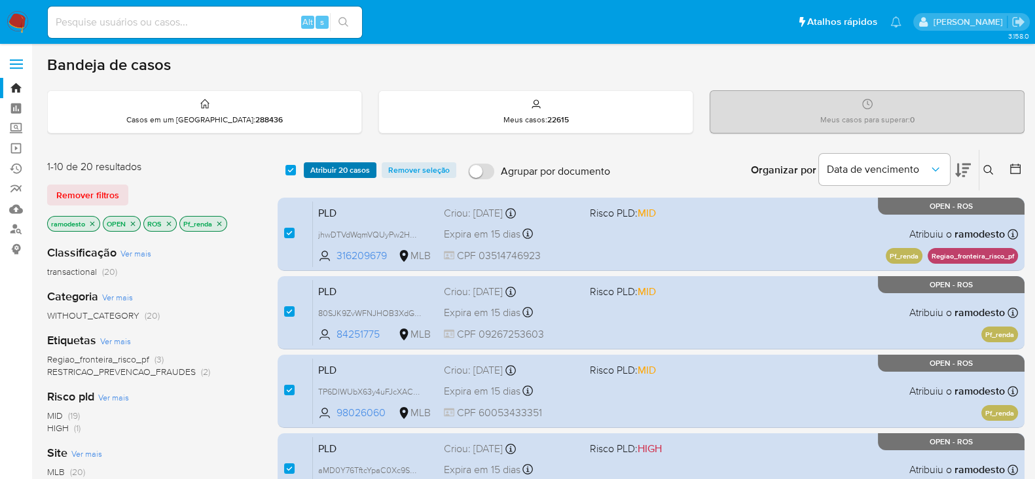
click at [340, 164] on span "Atribuir 20 casos" at bounding box center [340, 170] width 60 height 13
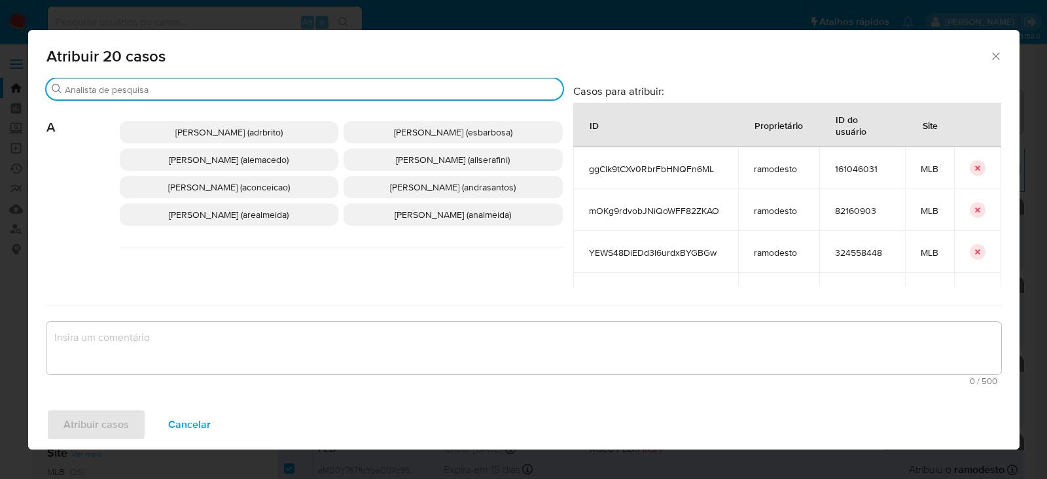
click at [141, 84] on input "Procurar" at bounding box center [311, 90] width 493 height 12
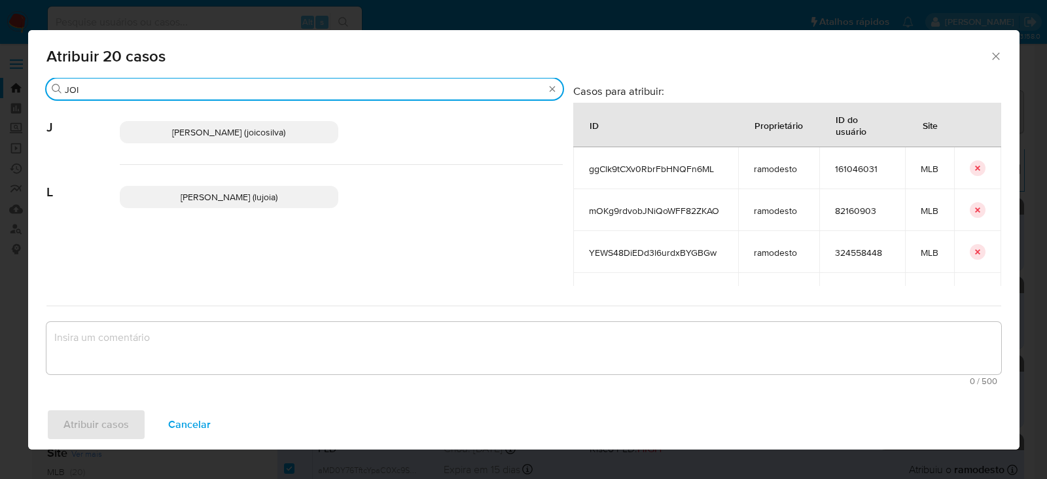
type input "JOI"
click at [211, 126] on span "Joice Oliveira Da Silva De Almeida (joicosilva)" at bounding box center [228, 132] width 113 height 13
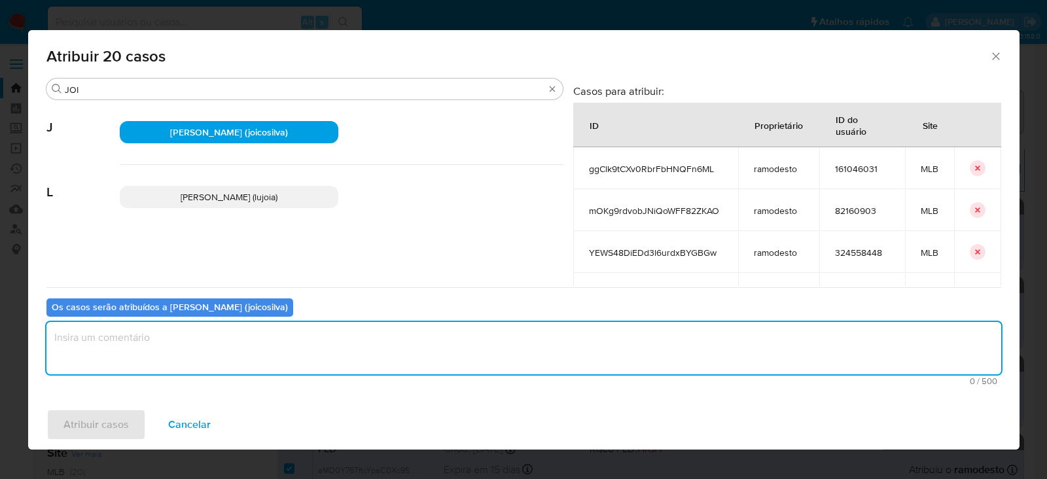
click at [148, 345] on textarea "assign-modal" at bounding box center [523, 348] width 955 height 52
type textarea "OK!"
click at [113, 418] on span "Atribuir casos" at bounding box center [95, 424] width 65 height 29
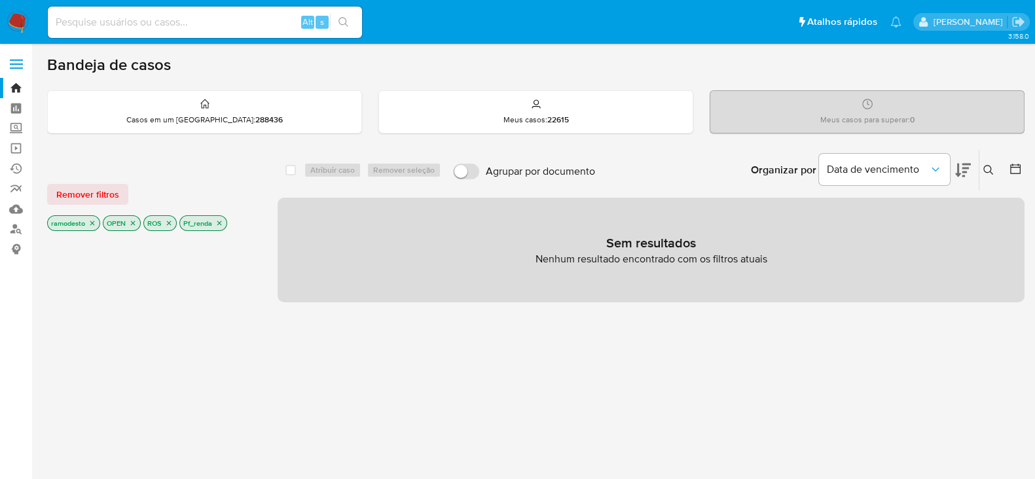
click at [216, 219] on icon "close-filter" at bounding box center [219, 223] width 8 height 8
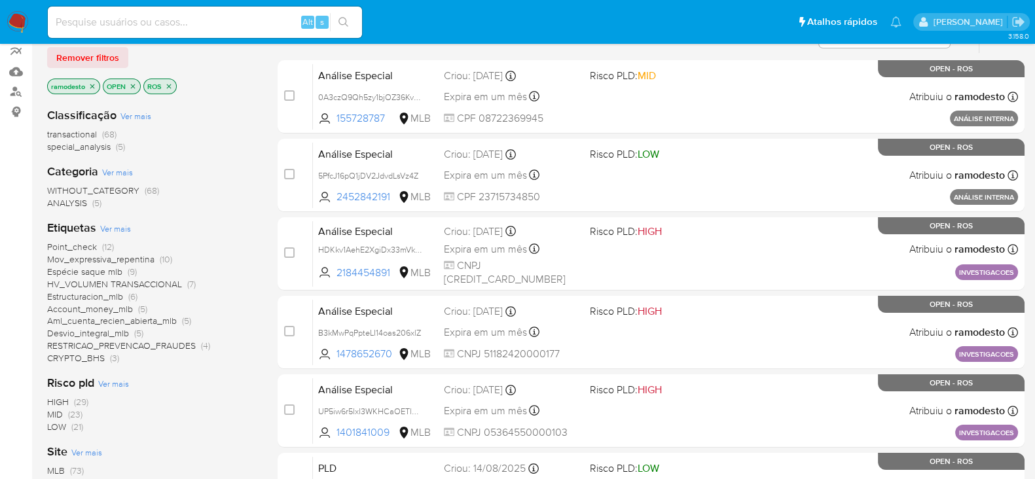
scroll to position [81, 0]
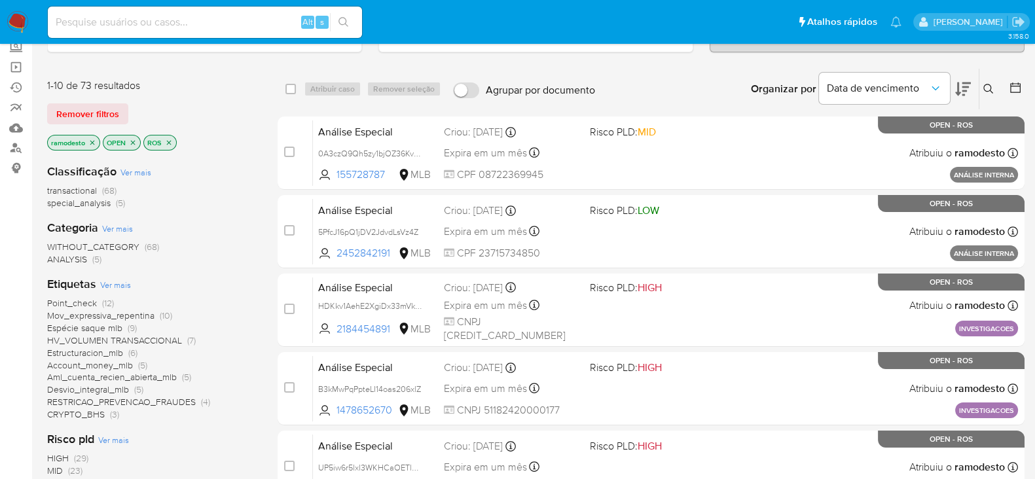
click at [91, 140] on icon "close-filter" at bounding box center [92, 142] width 5 height 5
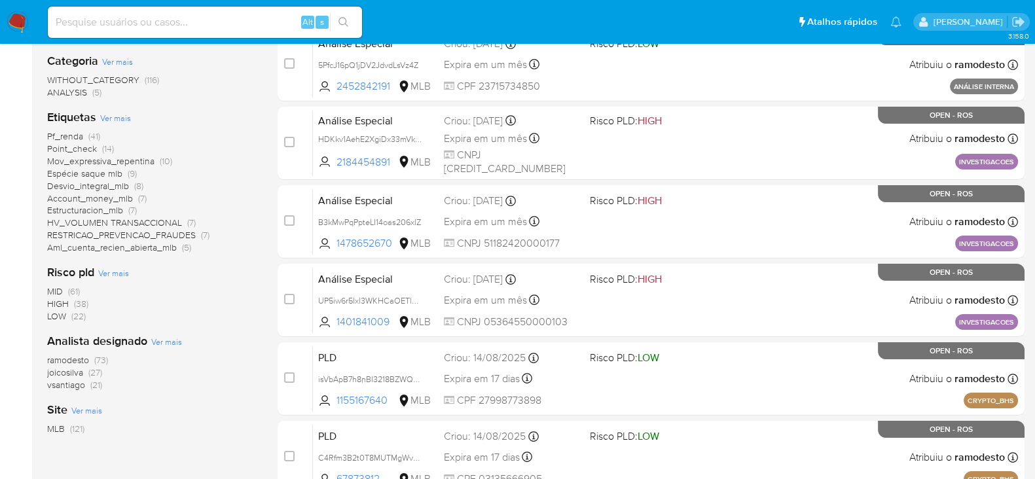
scroll to position [327, 0]
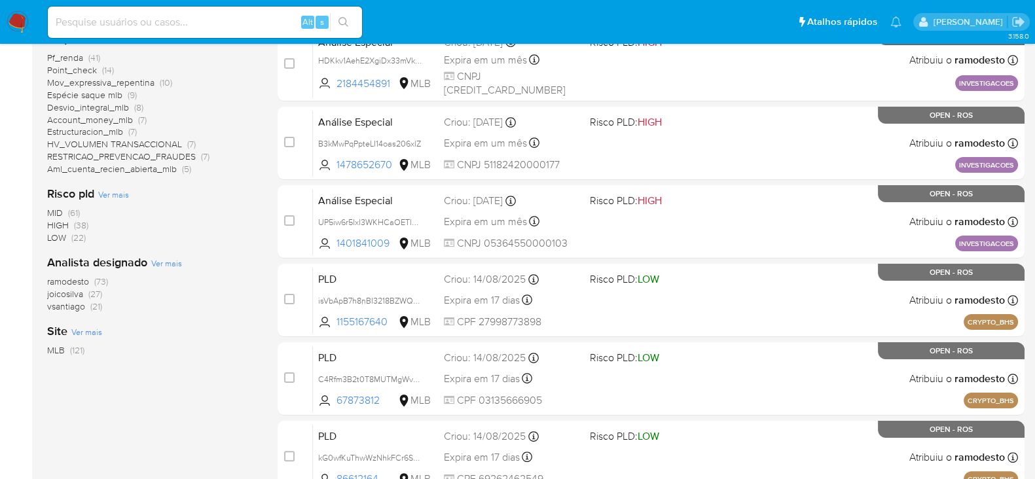
click at [80, 279] on span "ramodesto" at bounding box center [68, 281] width 42 height 13
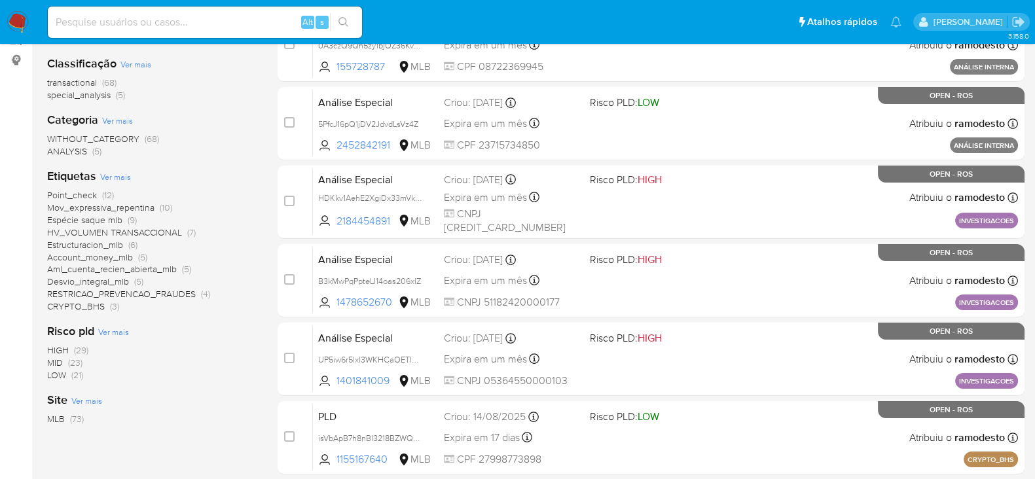
scroll to position [163, 0]
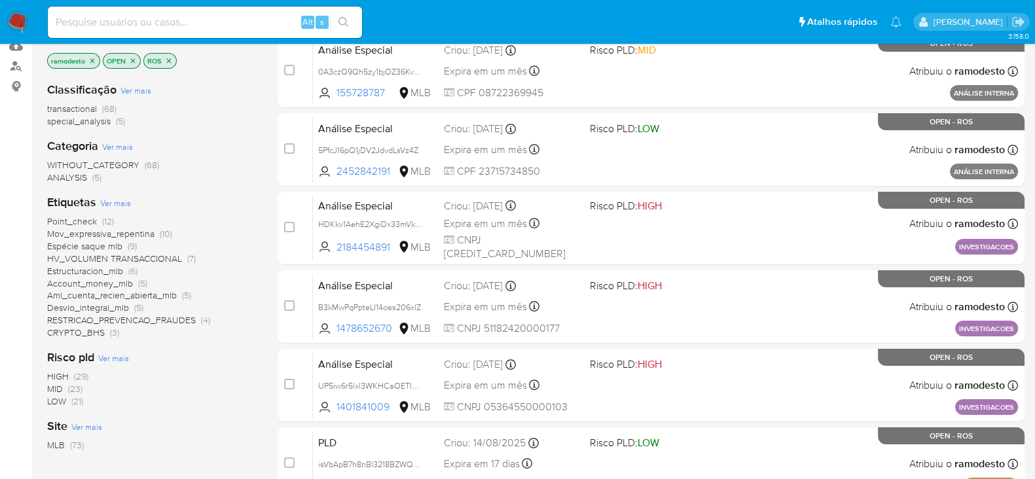
click at [134, 259] on span "HV_VOLUMEN TRANSACCIONAL" at bounding box center [114, 258] width 135 height 13
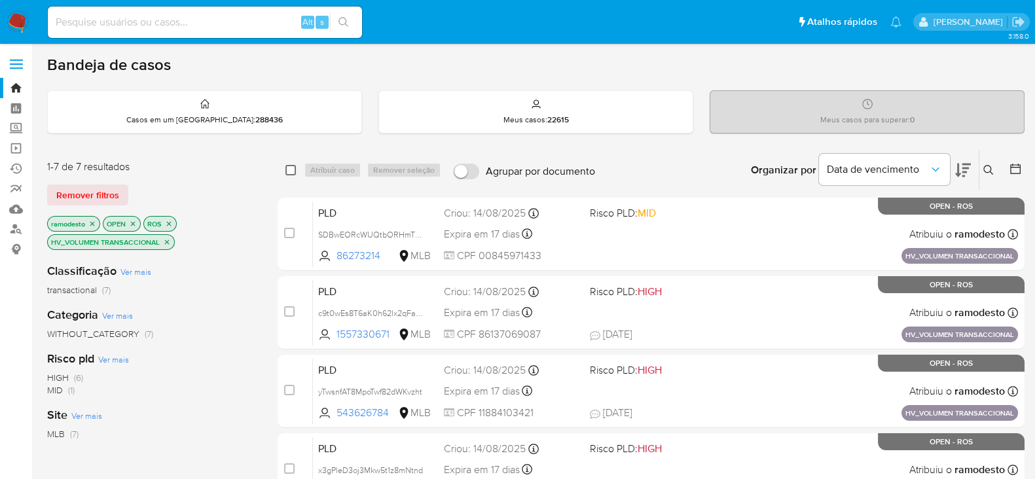
click at [291, 164] on div "select-all-cases-checkbox" at bounding box center [290, 170] width 10 height 13
click at [287, 169] on input "checkbox" at bounding box center [290, 170] width 10 height 10
checkbox input "true"
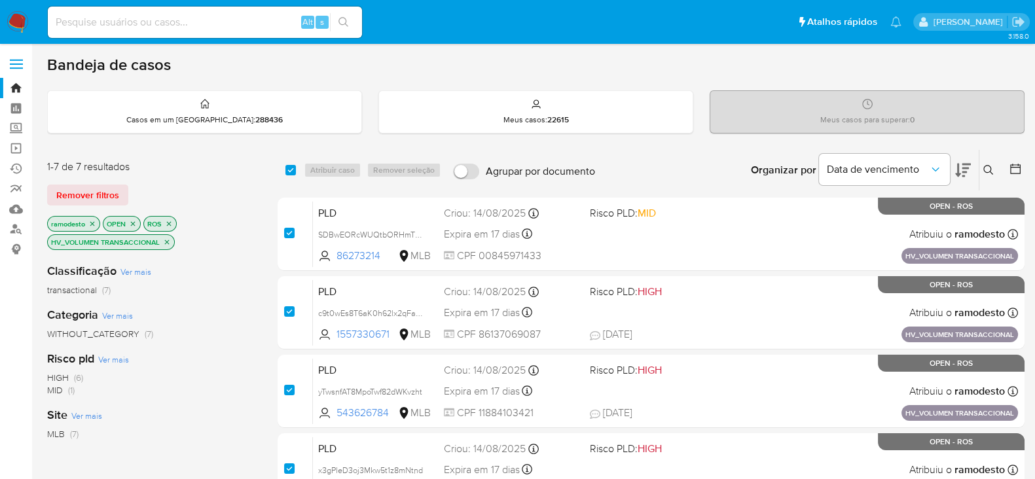
checkbox input "true"
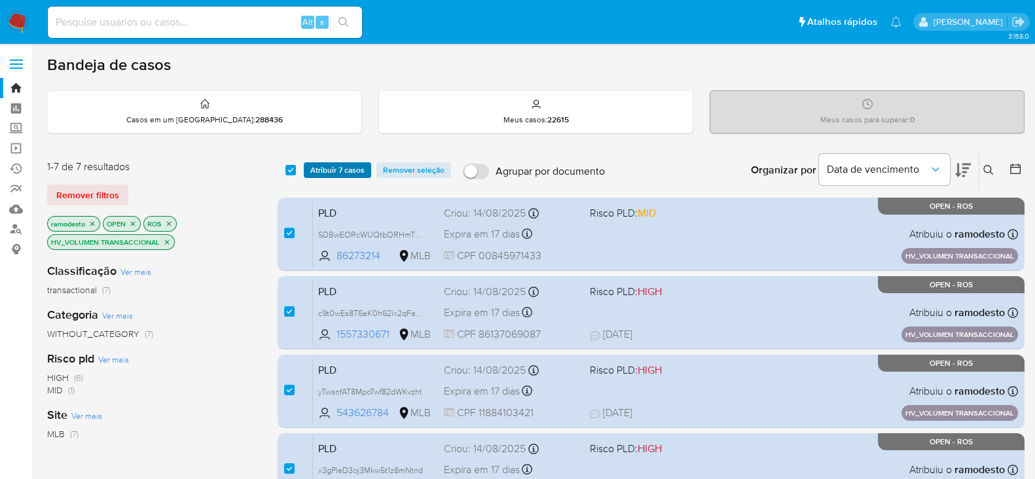
click at [344, 171] on span "Atribuir 7 casos" at bounding box center [337, 170] width 54 height 13
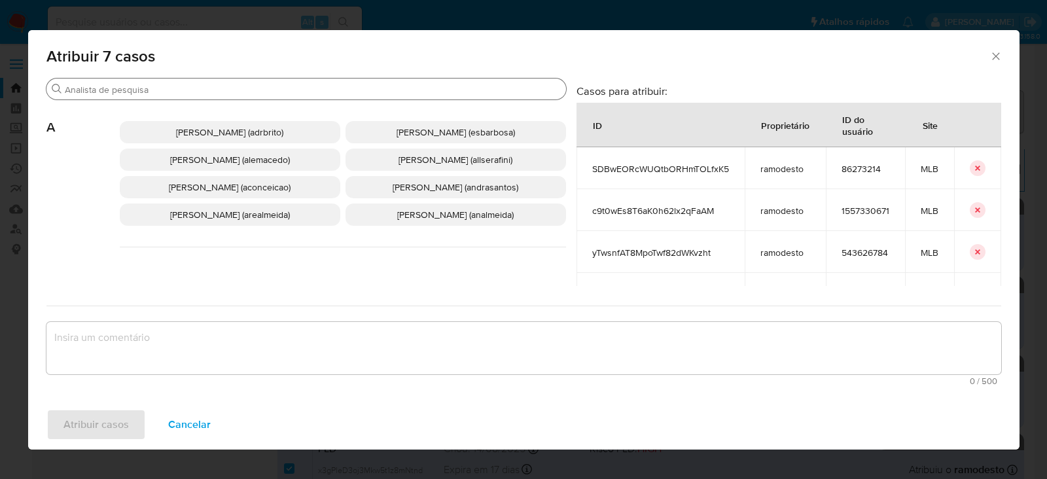
click at [141, 87] on input "Procurar" at bounding box center [313, 90] width 496 height 12
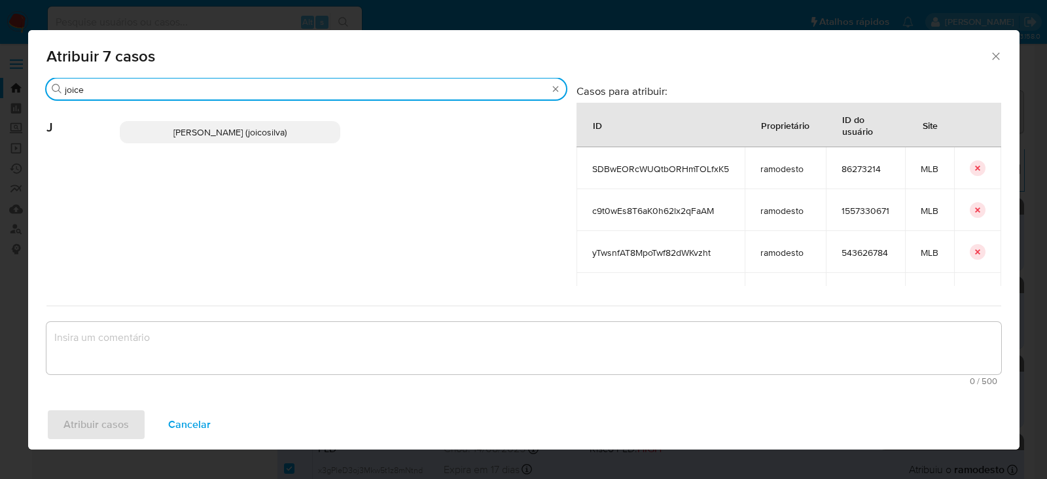
type input "joice"
click at [183, 129] on span "Joice Oliveira Da Silva De Almeida (joicosilva)" at bounding box center [229, 132] width 113 height 13
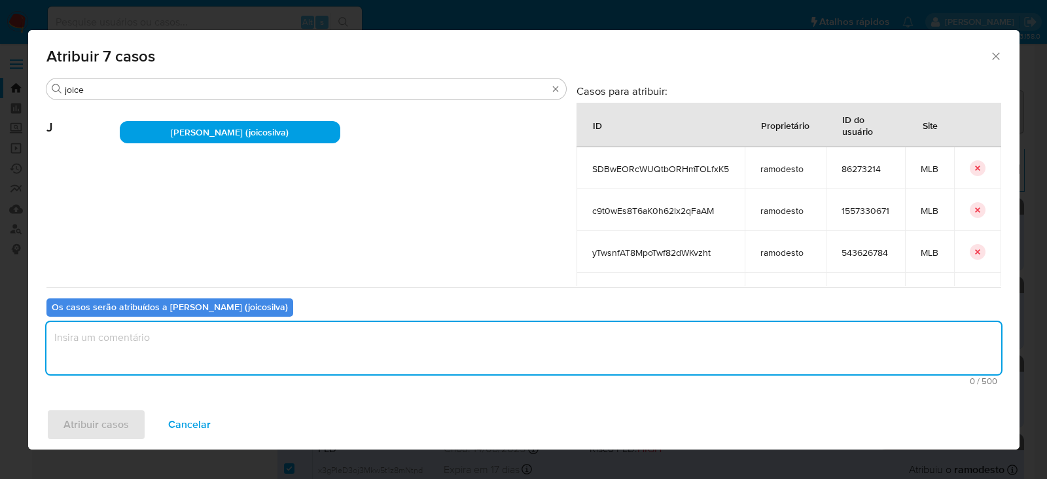
click at [160, 348] on textarea "assign-modal" at bounding box center [523, 348] width 955 height 52
type textarea "OK!"
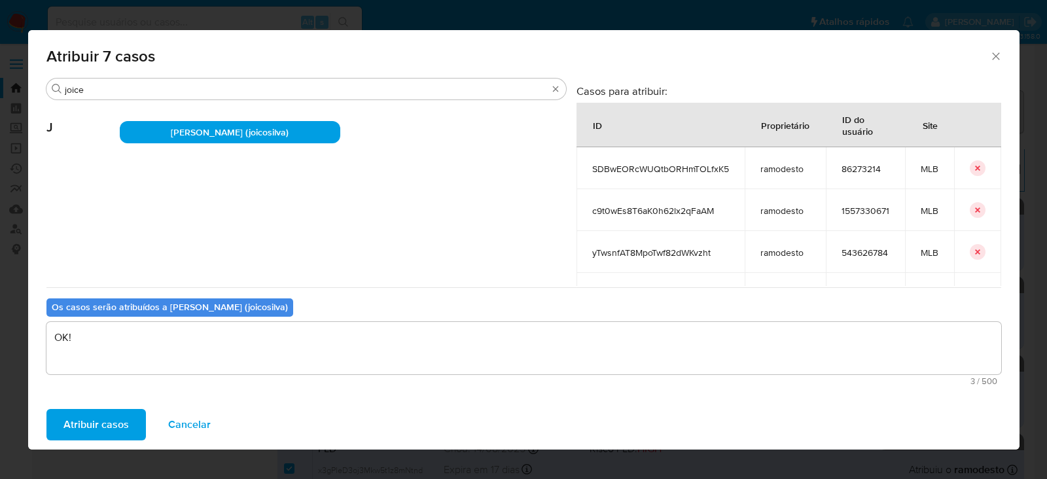
click at [103, 416] on span "Atribuir casos" at bounding box center [95, 424] width 65 height 29
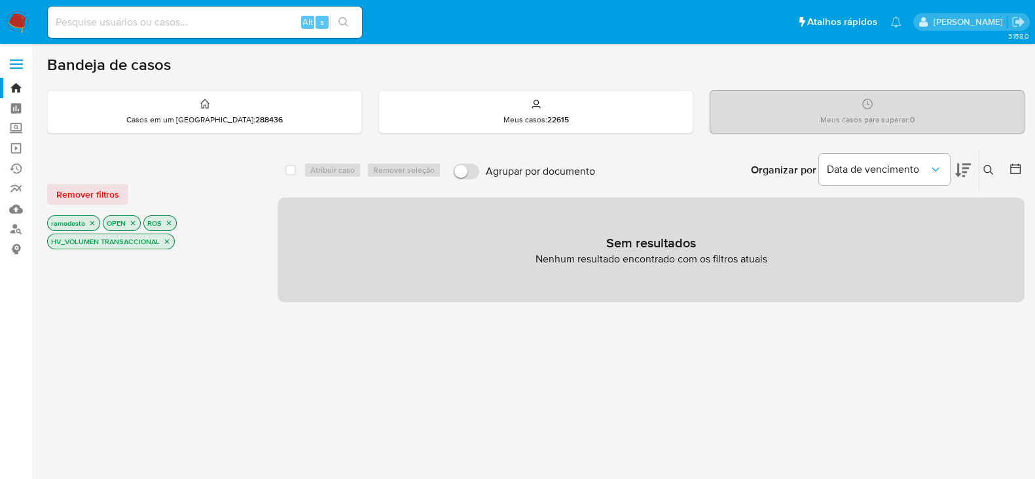
click at [168, 241] on icon "close-filter" at bounding box center [167, 242] width 5 height 5
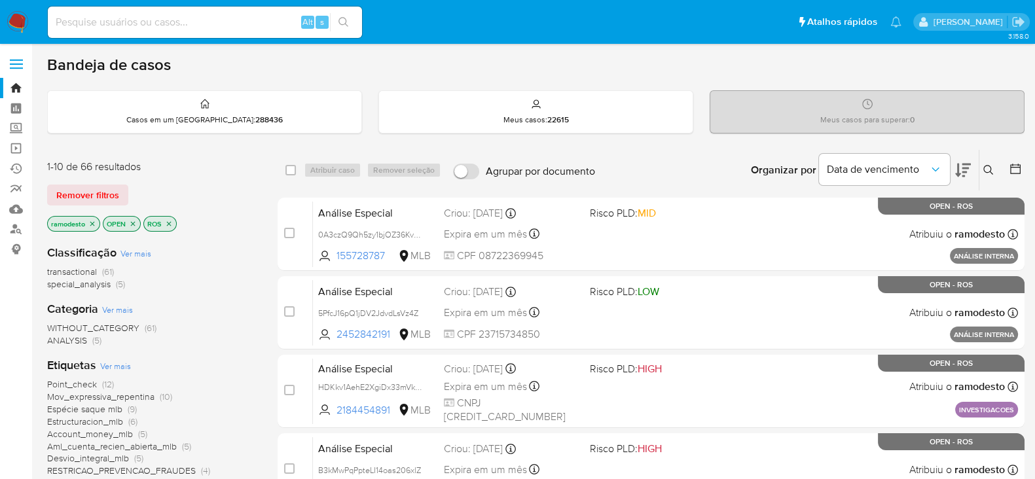
scroll to position [81, 0]
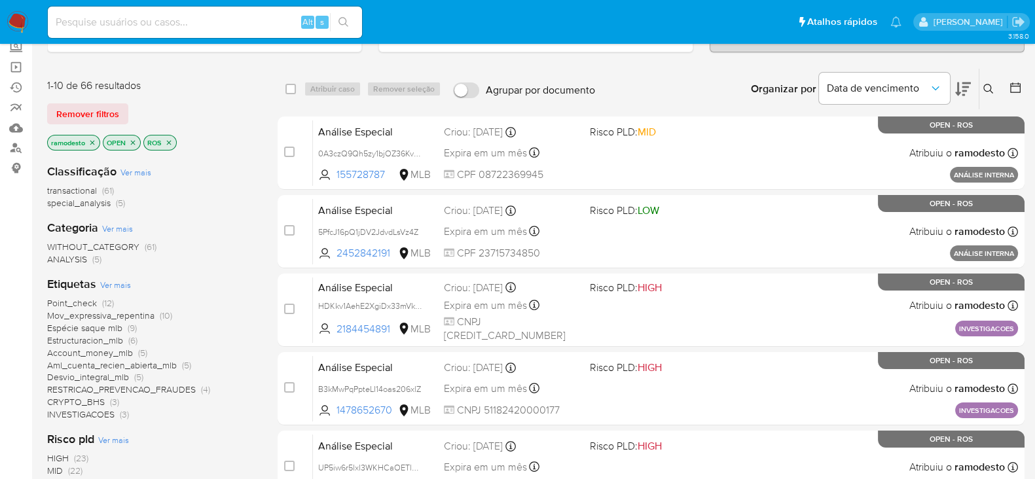
click at [93, 350] on span "Account_money_mlb" at bounding box center [90, 352] width 86 height 13
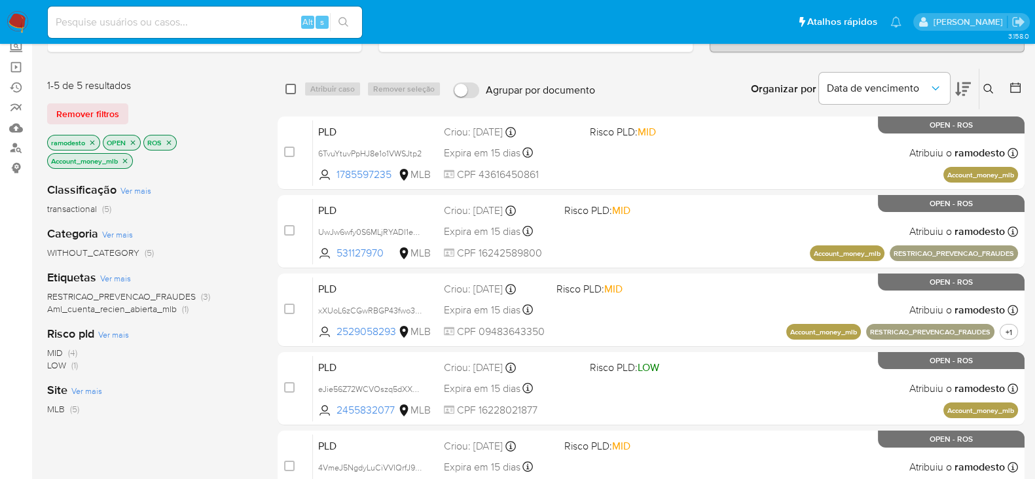
click at [291, 84] on input "checkbox" at bounding box center [290, 89] width 10 height 10
checkbox input "true"
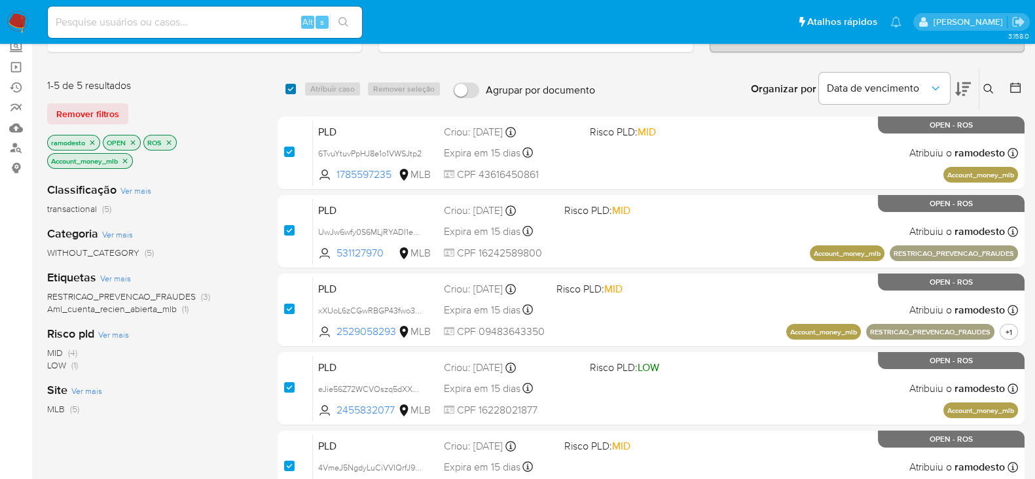
checkbox input "true"
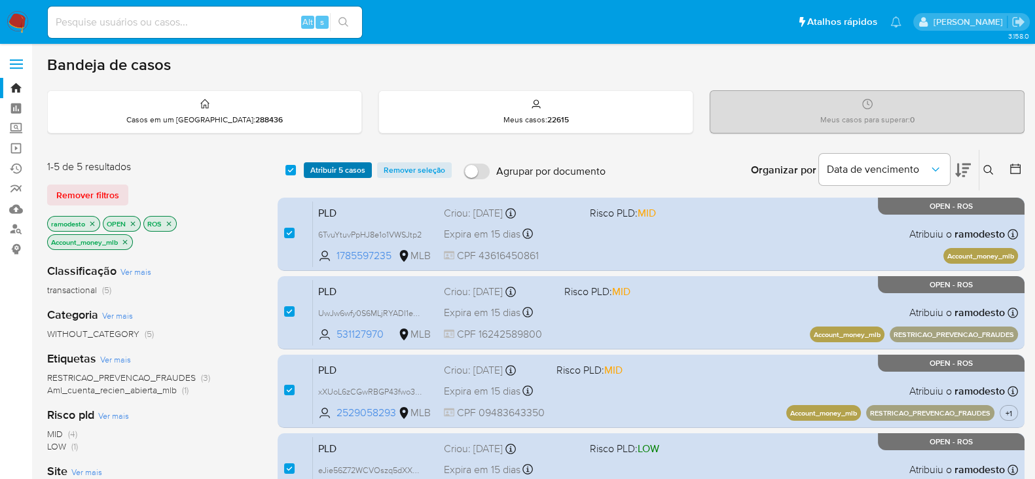
click at [343, 167] on span "Atribuir 5 casos" at bounding box center [337, 170] width 55 height 13
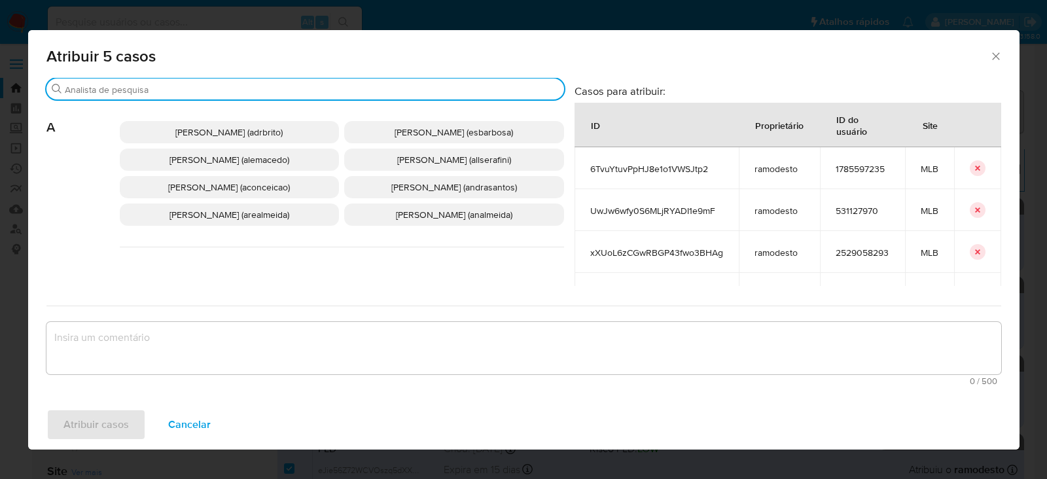
click at [190, 88] on input "Procurar" at bounding box center [312, 90] width 494 height 12
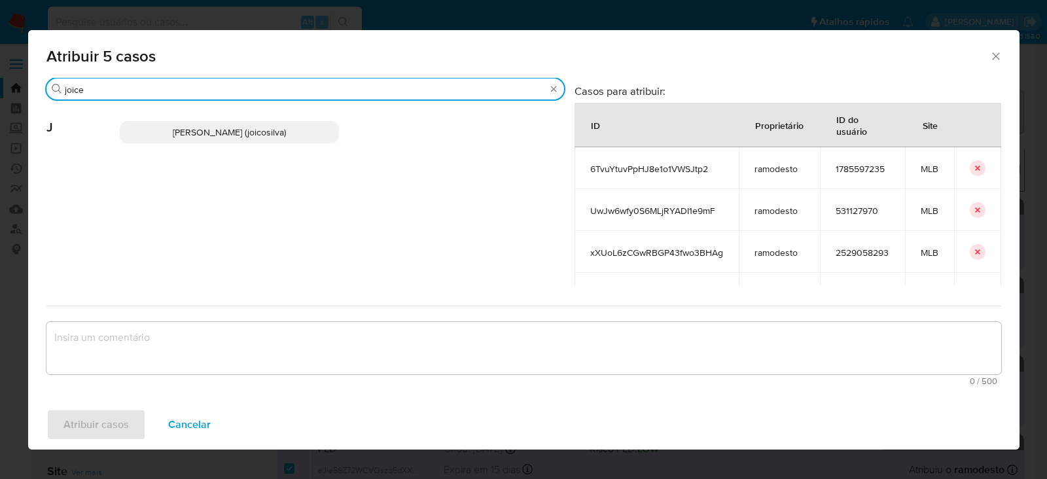
type input "joice"
click at [211, 128] on span "Joice Oliveira Da Silva De Almeida (joicosilva)" at bounding box center [229, 132] width 113 height 13
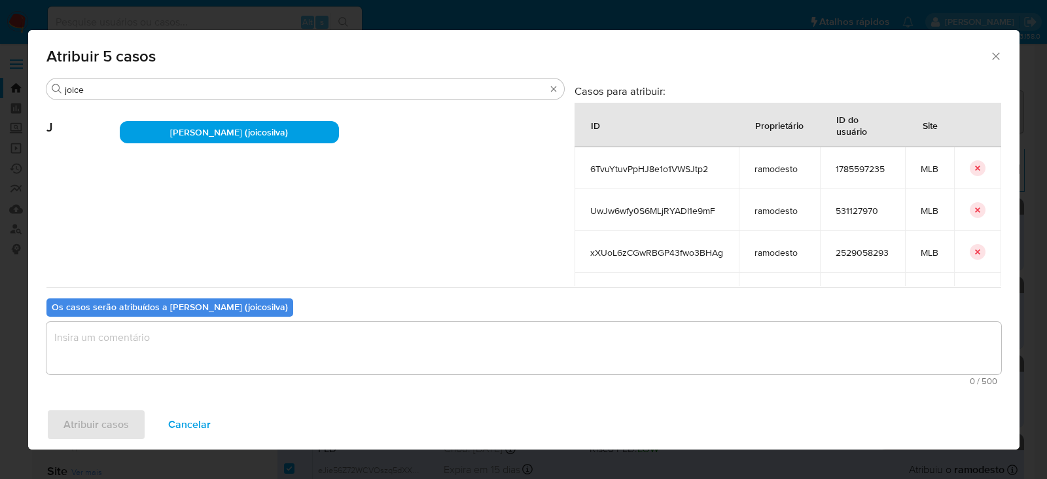
click at [181, 344] on textarea "assign-modal" at bounding box center [523, 348] width 955 height 52
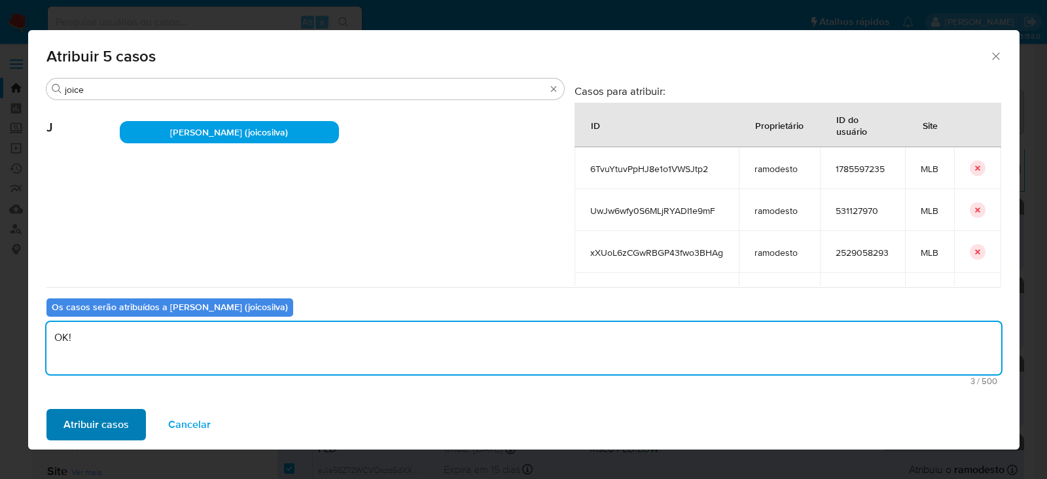
type textarea "OK!"
click at [98, 417] on span "Atribuir casos" at bounding box center [95, 424] width 65 height 29
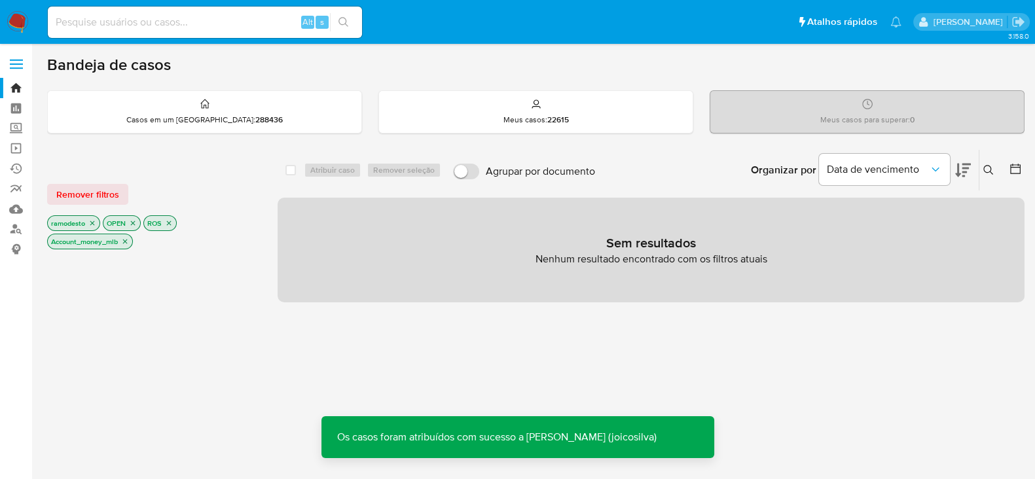
click at [128, 240] on icon "close-filter" at bounding box center [125, 242] width 5 height 5
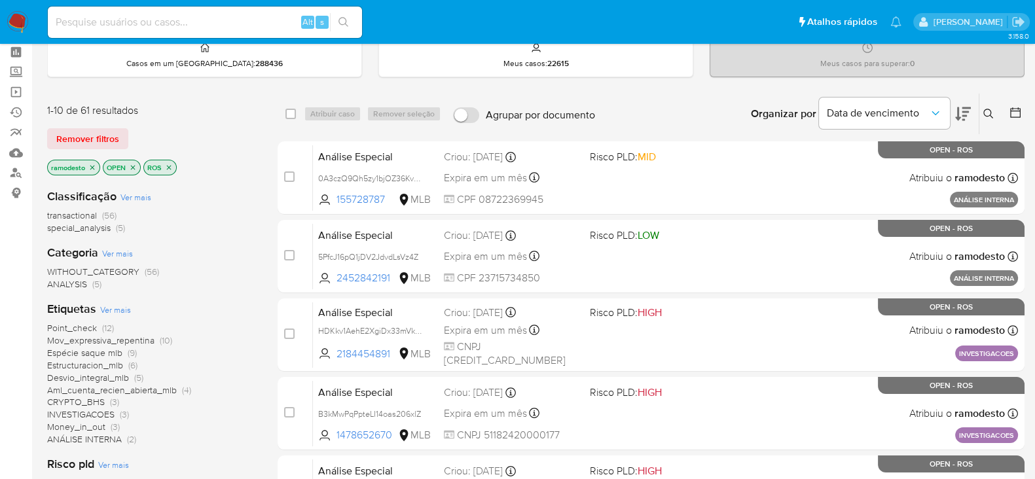
scroll to position [81, 0]
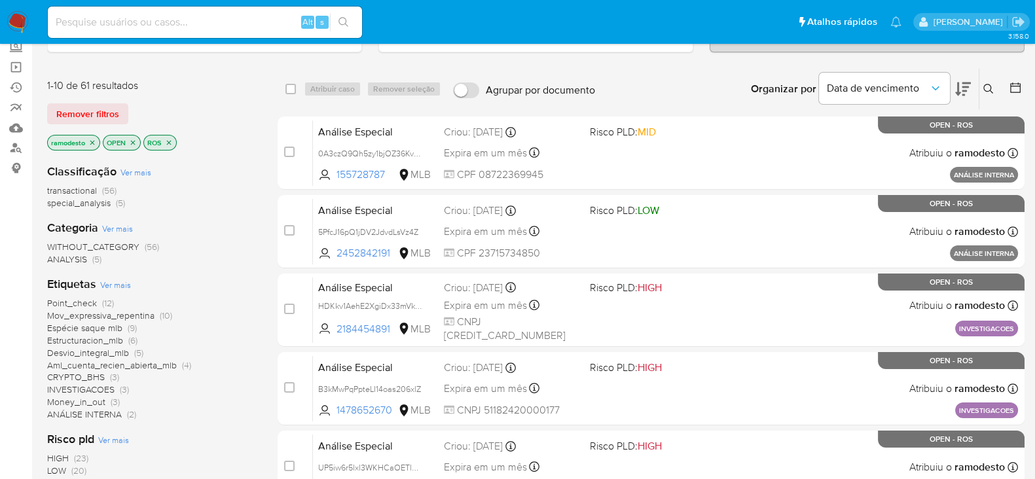
click at [103, 341] on span "Estructuracion_mlb" at bounding box center [85, 340] width 76 height 13
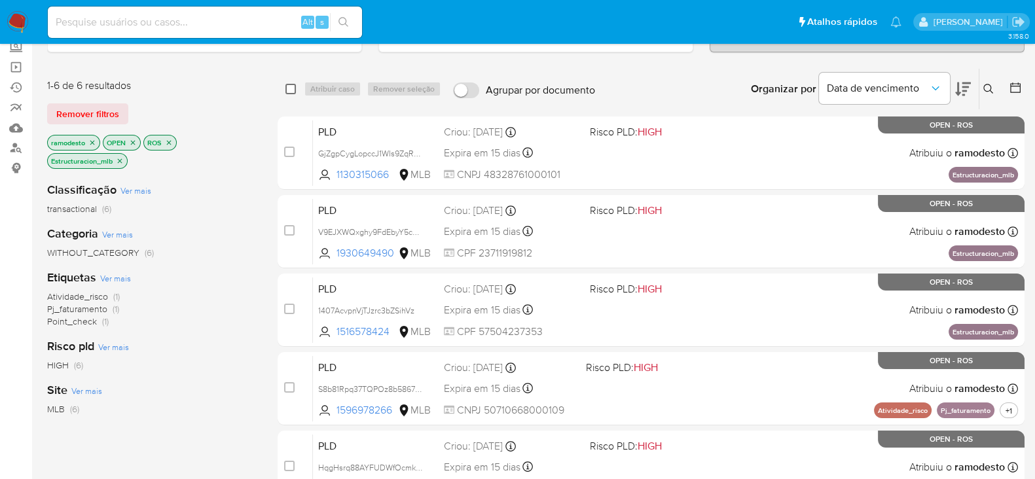
click at [288, 86] on input "checkbox" at bounding box center [290, 89] width 10 height 10
checkbox input "true"
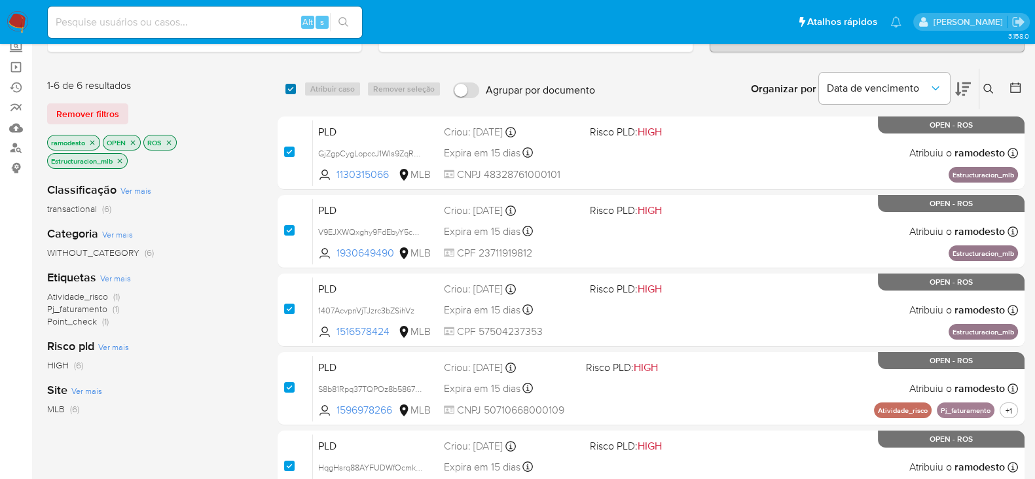
checkbox input "true"
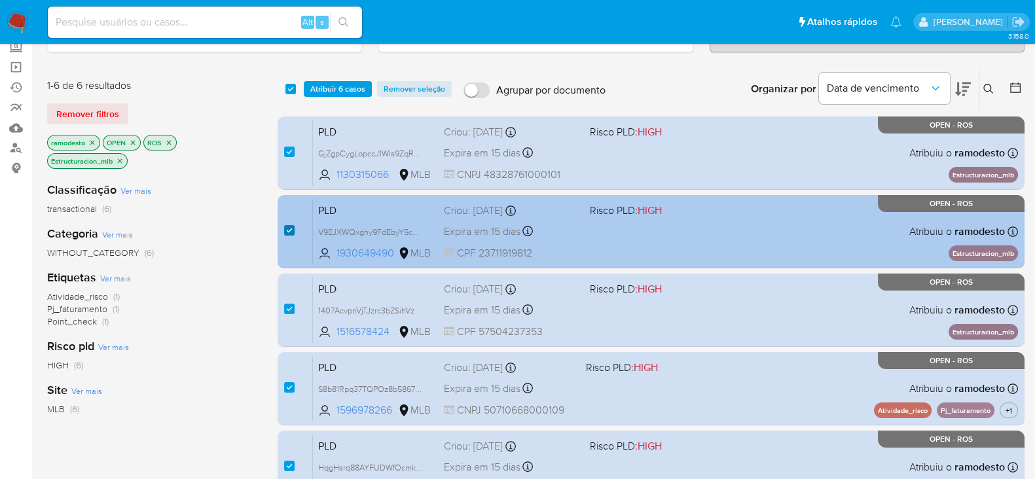
click at [288, 229] on input "checkbox" at bounding box center [289, 230] width 10 height 10
checkbox input "false"
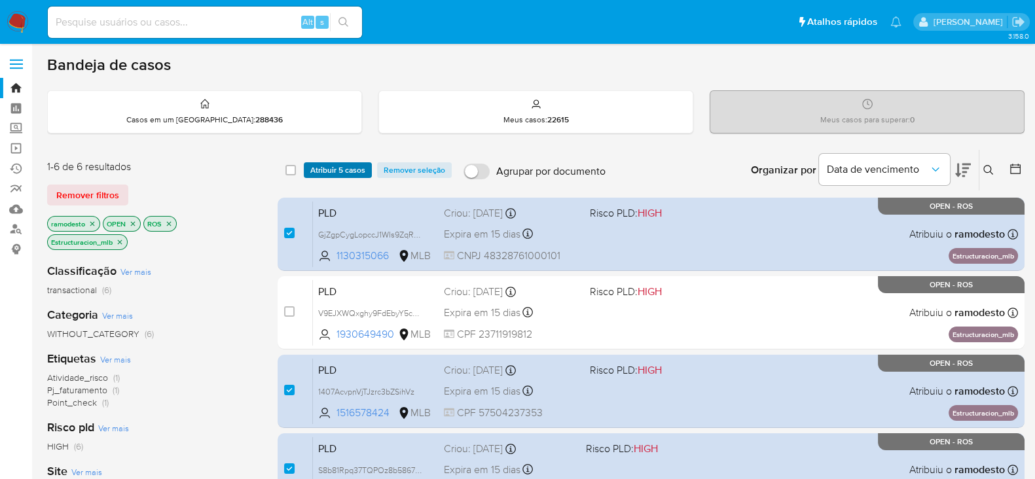
click at [334, 166] on span "Atribuir 5 casos" at bounding box center [337, 170] width 55 height 13
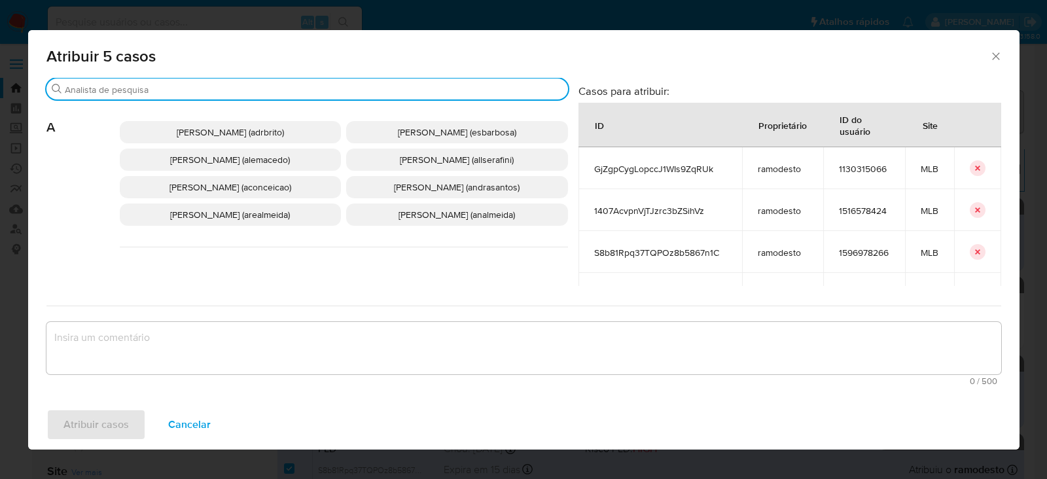
click at [187, 90] on input "Procurar" at bounding box center [314, 90] width 498 height 12
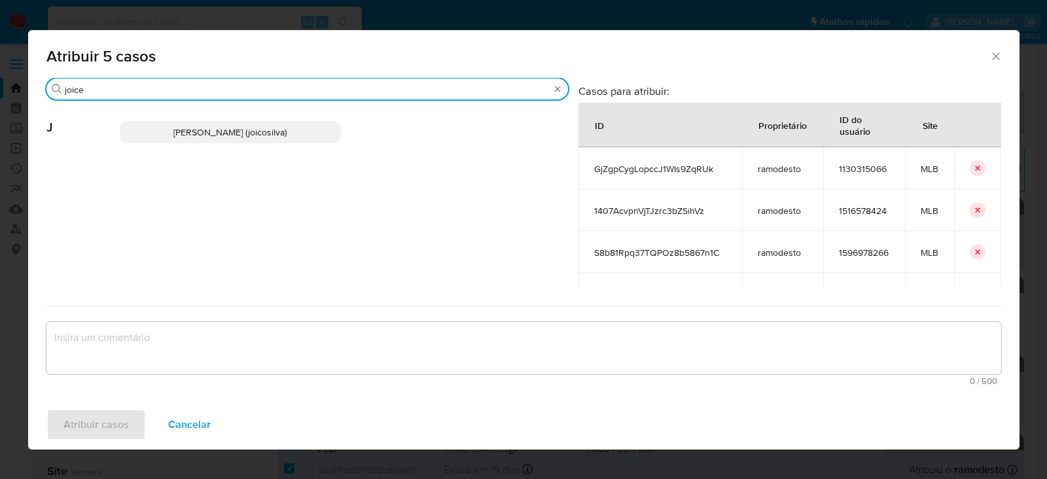
type input "joice"
click at [181, 126] on span "Joice Oliveira Da Silva De Almeida (joicosilva)" at bounding box center [229, 132] width 113 height 13
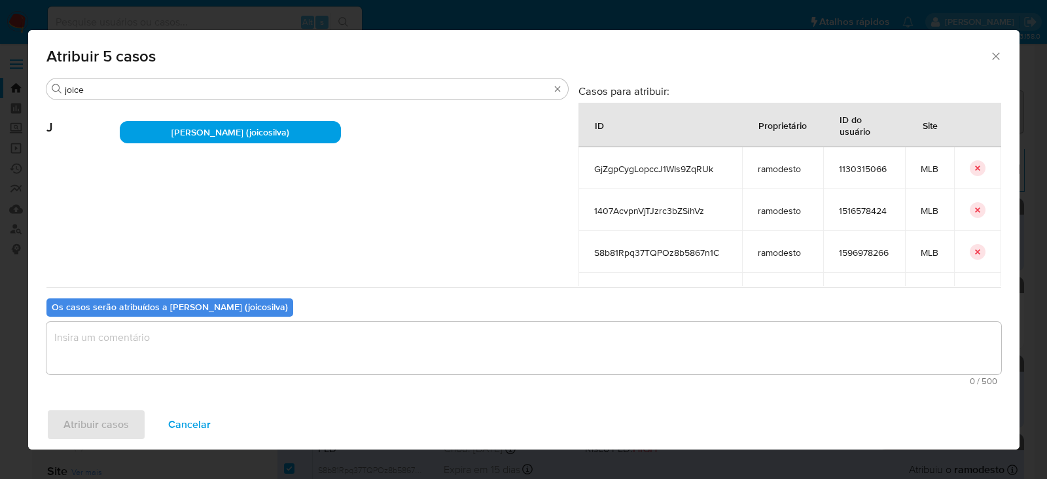
click at [187, 345] on textarea "assign-modal" at bounding box center [523, 348] width 955 height 52
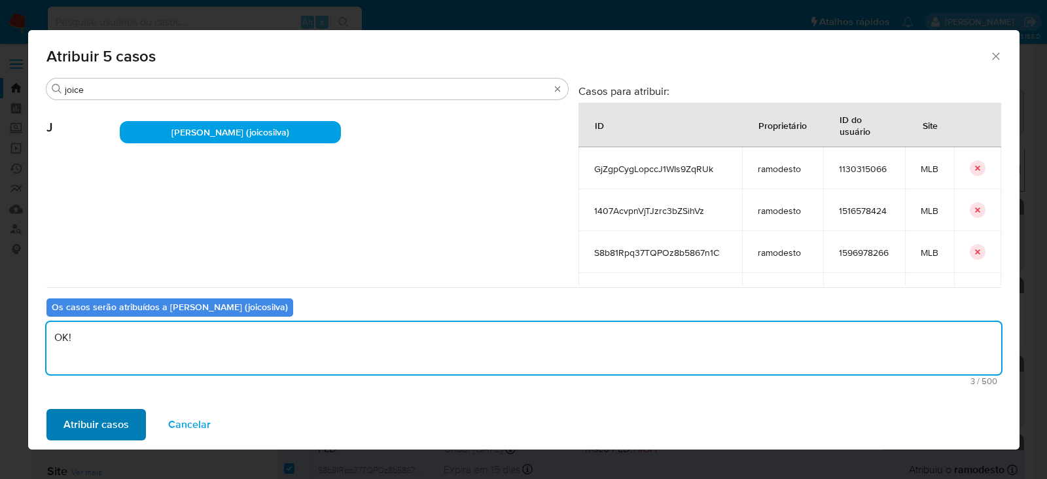
type textarea "OK!"
click at [115, 425] on span "Atribuir casos" at bounding box center [95, 424] width 65 height 29
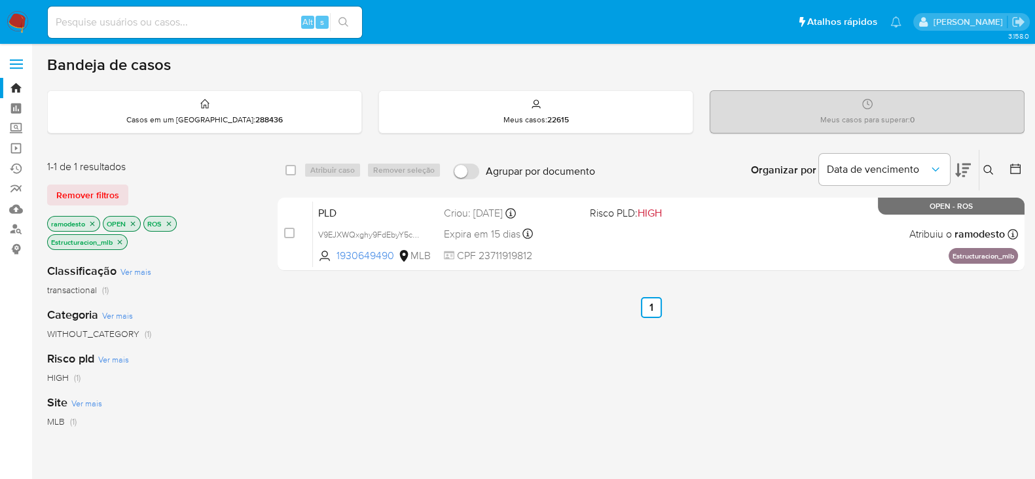
click at [118, 240] on icon "close-filter" at bounding box center [120, 242] width 8 height 8
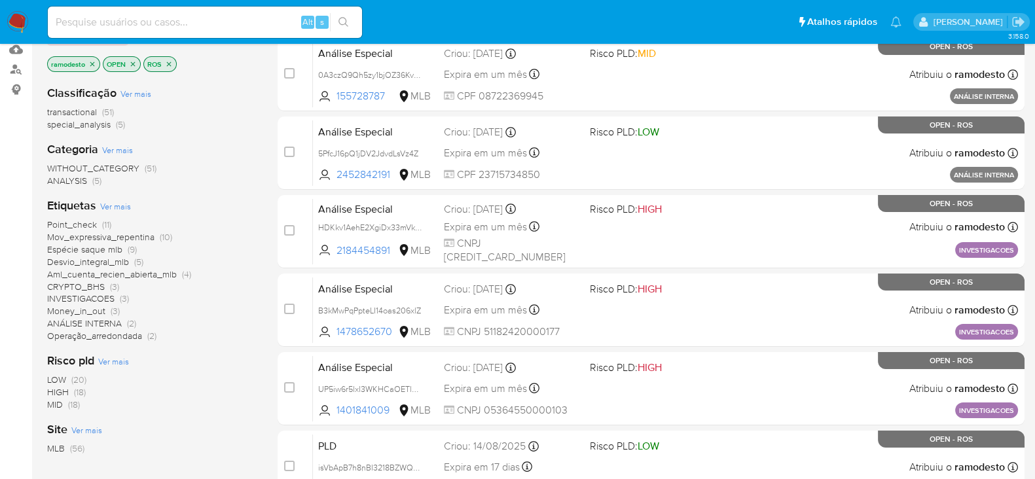
scroll to position [163, 0]
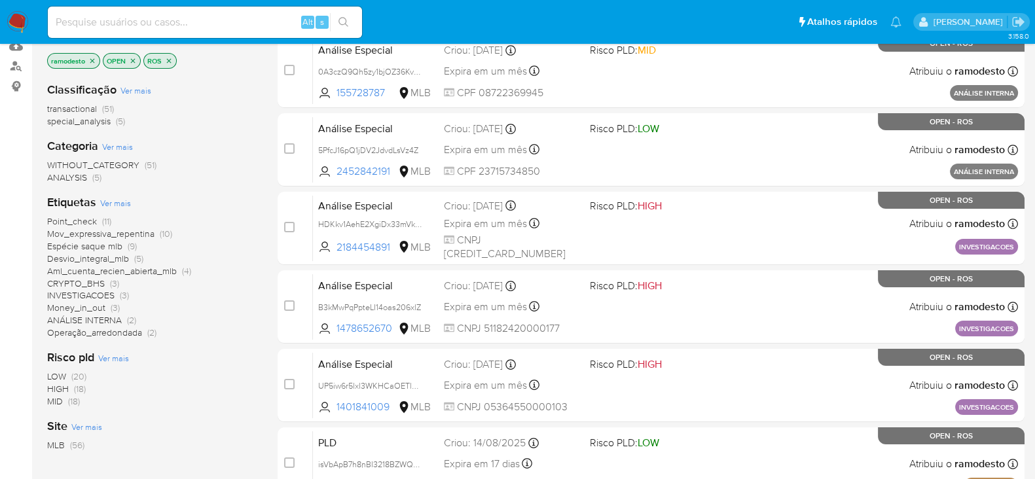
click at [101, 304] on span "Money_in_out" at bounding box center [76, 307] width 58 height 13
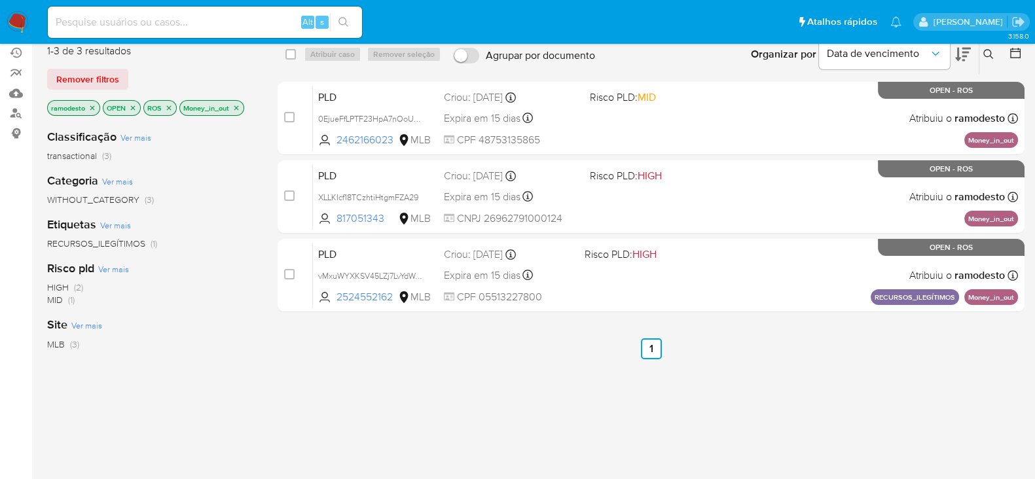
scroll to position [81, 0]
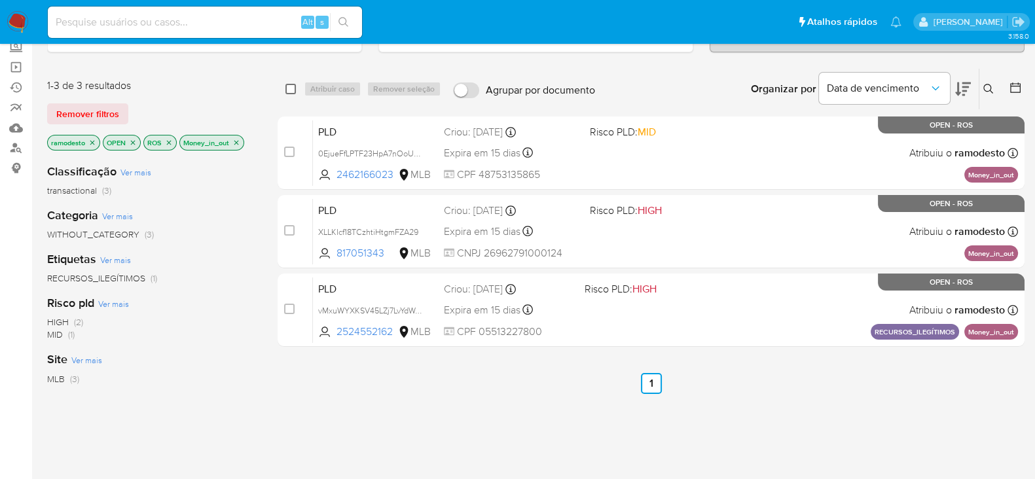
click at [288, 84] on input "checkbox" at bounding box center [290, 89] width 10 height 10
checkbox input "true"
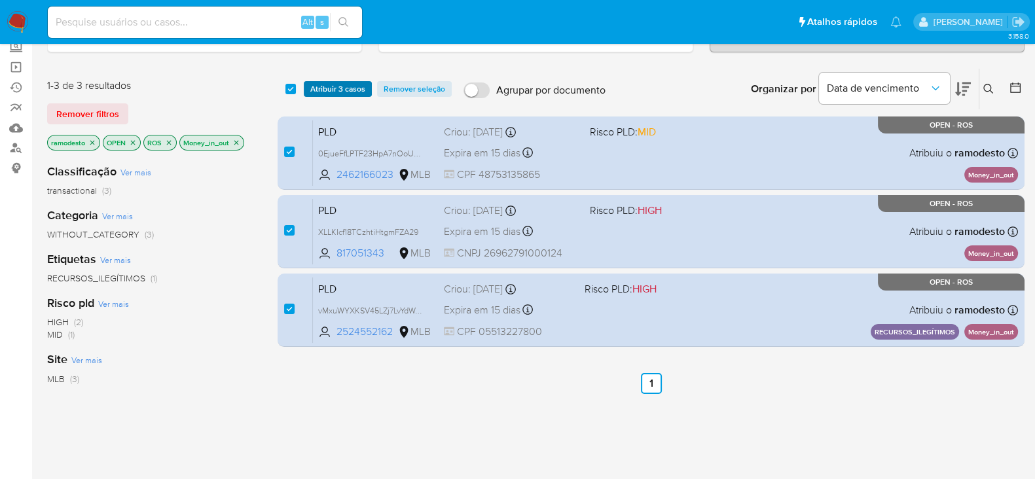
click at [327, 86] on span "Atribuir 3 casos" at bounding box center [337, 88] width 55 height 13
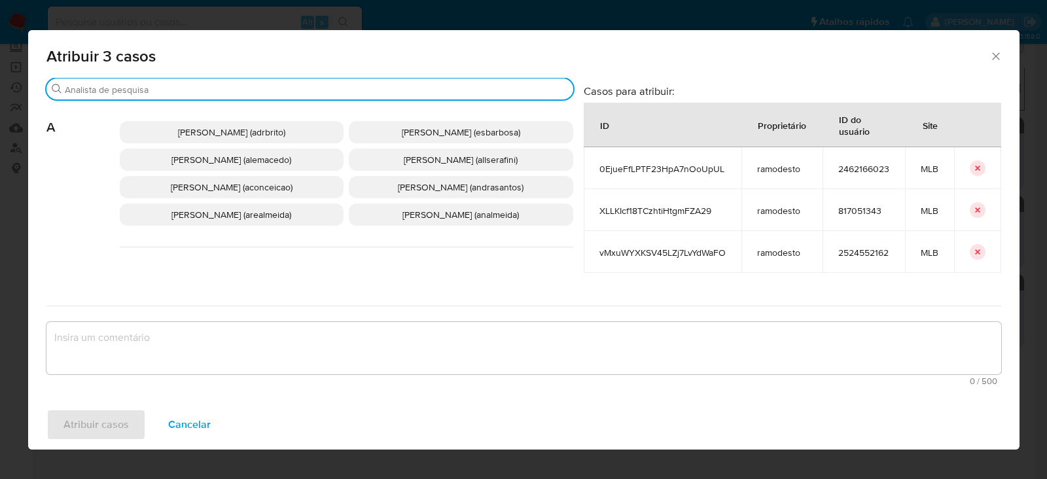
click at [171, 89] on input "Procurar" at bounding box center [316, 90] width 503 height 12
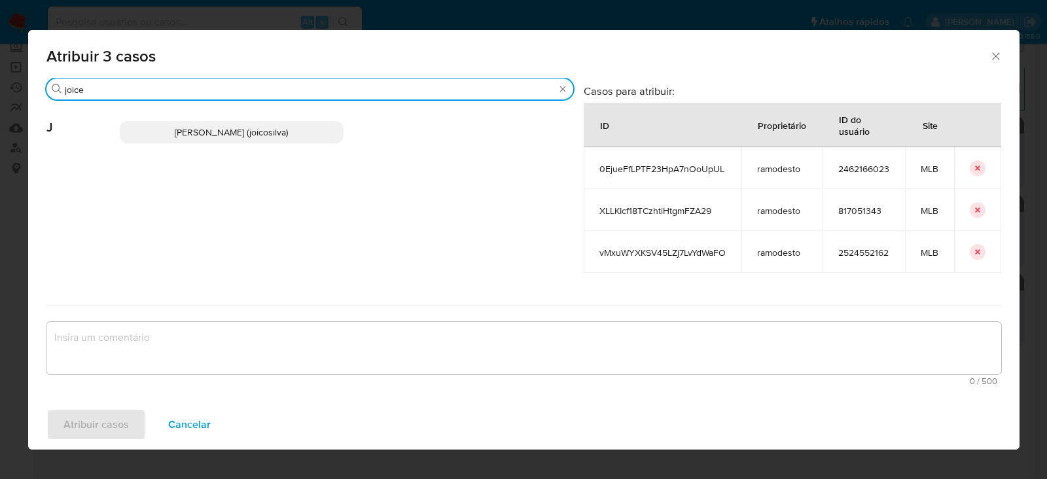
type input "joice"
click at [224, 135] on span "Joice Oliveira Da Silva De Almeida (joicosilva)" at bounding box center [231, 132] width 113 height 13
click at [205, 132] on span "Joice Oliveira Da Silva De Almeida (joicosilva)" at bounding box center [231, 132] width 113 height 13
click at [207, 132] on span "Joice Oliveira Da Silva De Almeida (joicosilva)" at bounding box center [231, 132] width 113 height 13
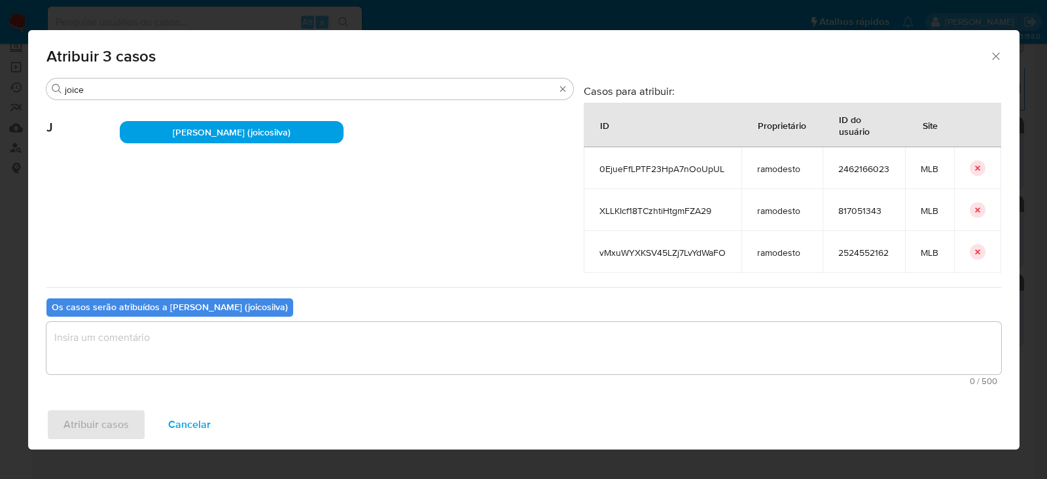
click at [134, 340] on textarea "assign-modal" at bounding box center [523, 348] width 955 height 52
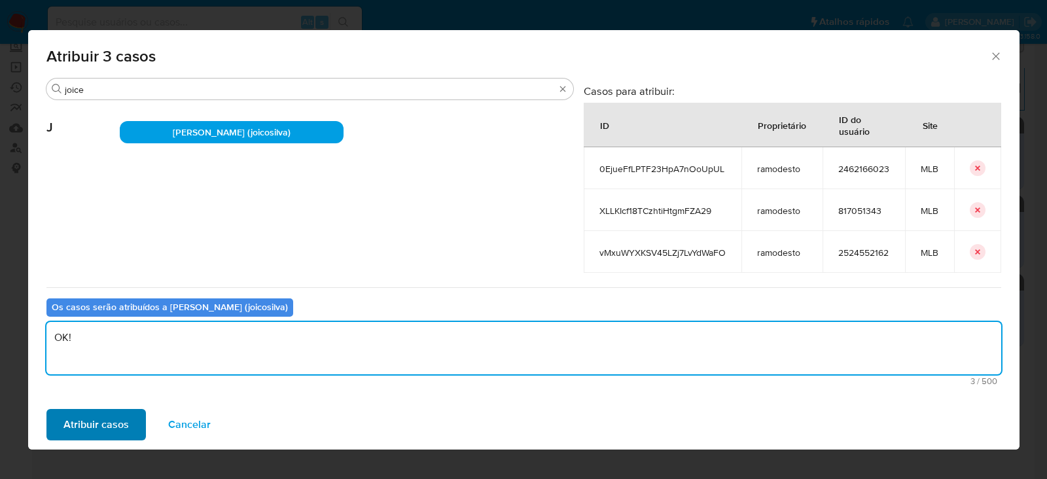
type textarea "OK!"
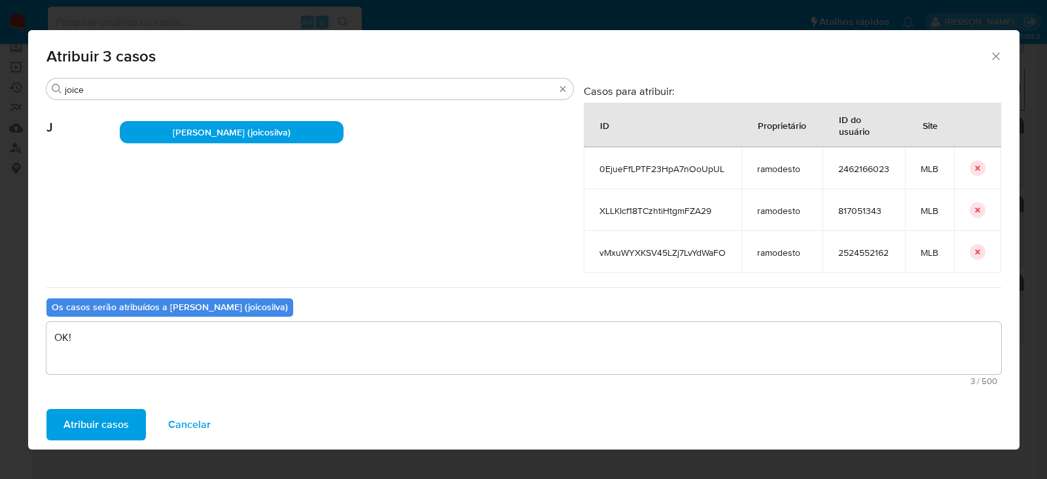
click at [92, 426] on span "Atribuir casos" at bounding box center [95, 424] width 65 height 29
click at [104, 423] on span "Atribuir casos" at bounding box center [95, 424] width 65 height 29
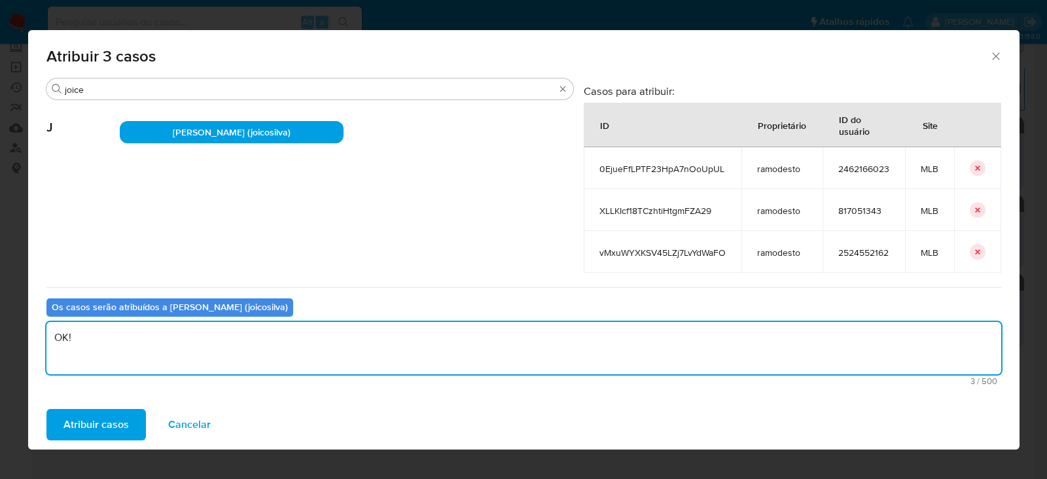
click at [141, 336] on textarea "OK!" at bounding box center [523, 348] width 955 height 52
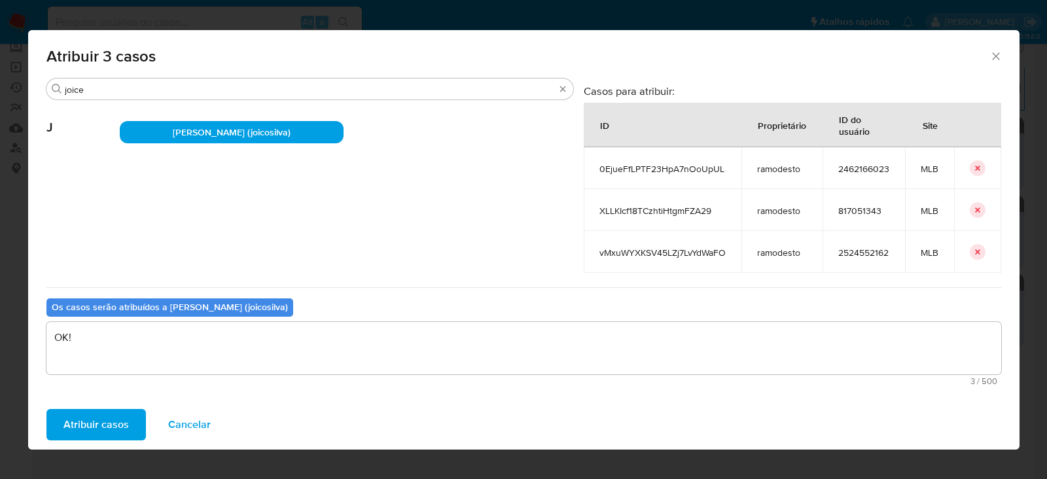
click at [78, 415] on span "Atribuir casos" at bounding box center [95, 424] width 65 height 29
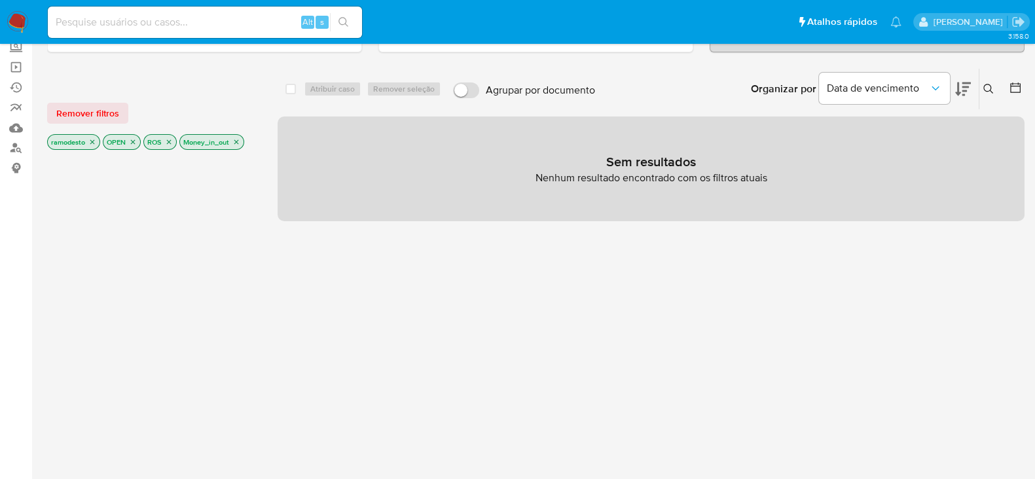
click at [235, 139] on icon "close-filter" at bounding box center [236, 142] width 8 height 8
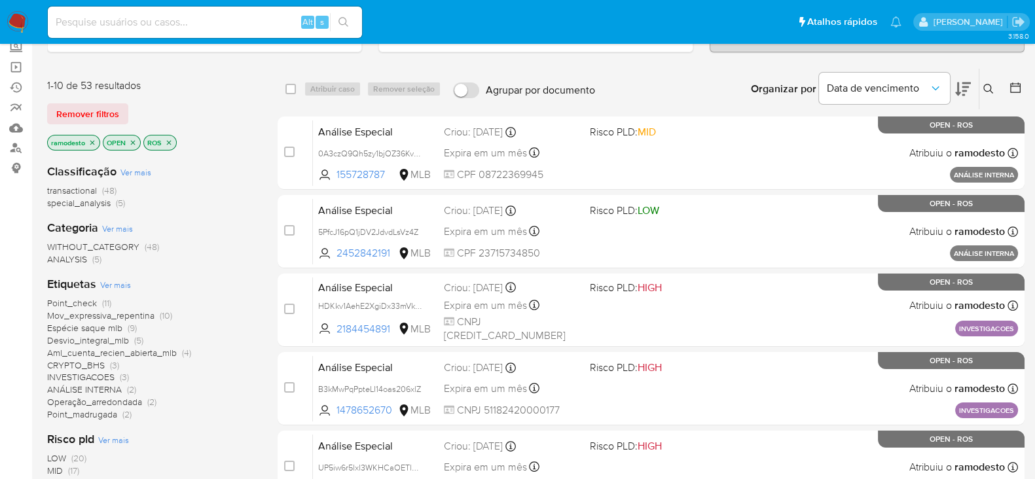
click at [71, 418] on span "Point_madrugada" at bounding box center [82, 414] width 70 height 13
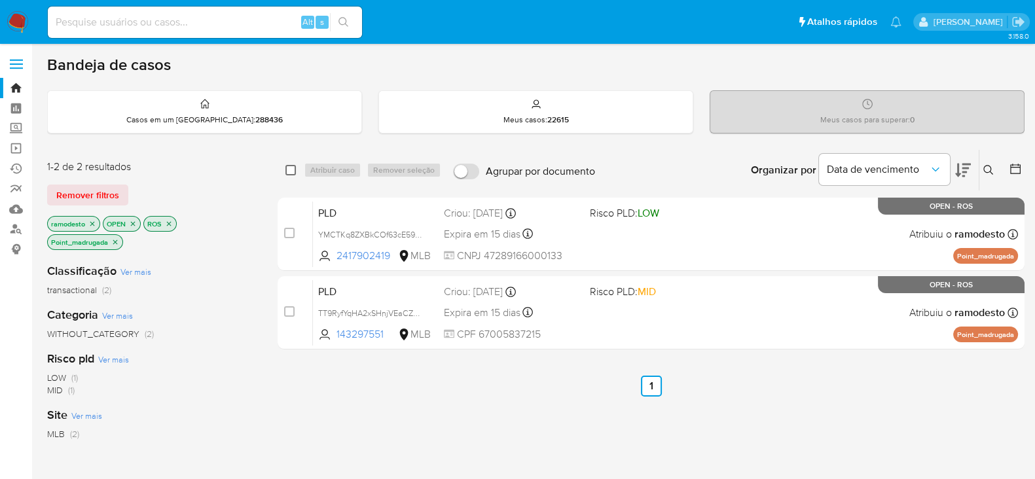
click at [293, 168] on input "checkbox" at bounding box center [290, 170] width 10 height 10
checkbox input "true"
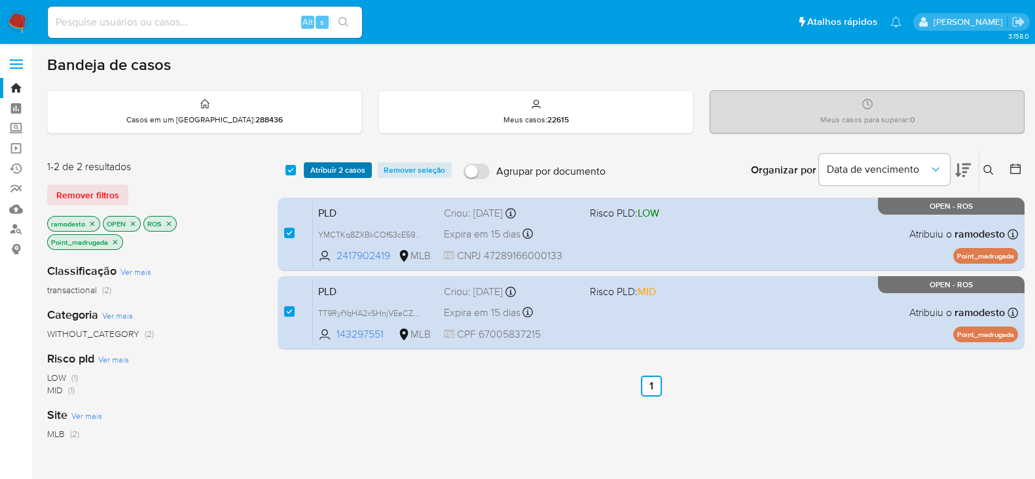
click at [332, 167] on span "Atribuir 2 casos" at bounding box center [337, 170] width 55 height 13
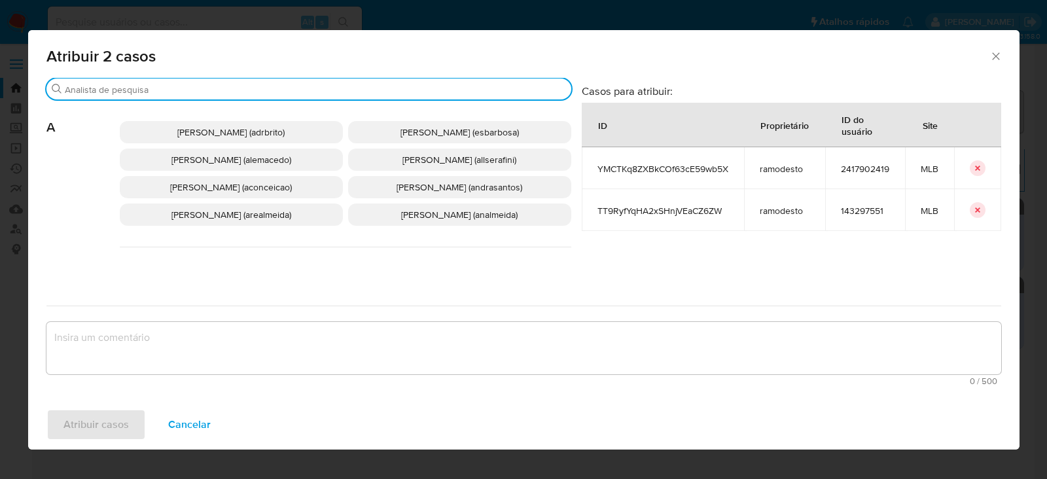
click at [179, 88] on input "Procurar" at bounding box center [315, 90] width 501 height 12
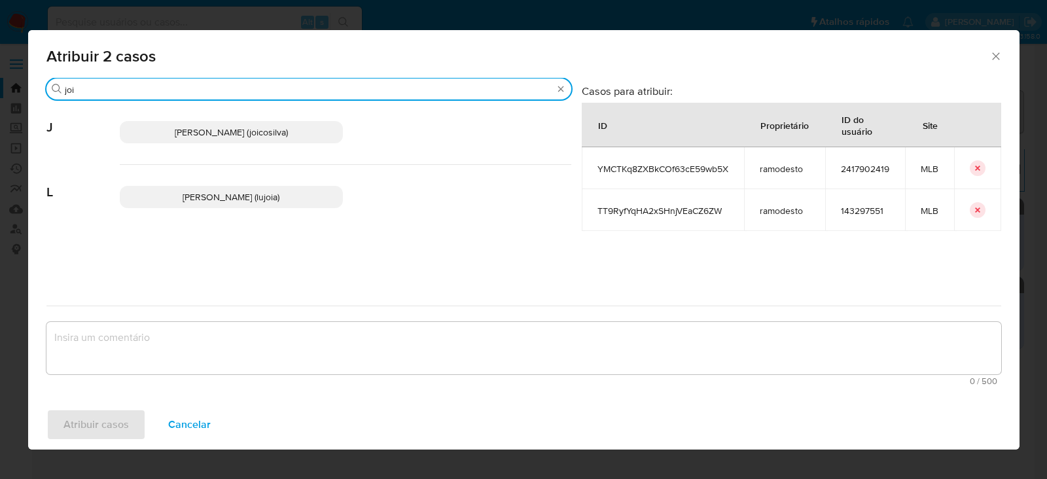
type input "joi"
click at [216, 131] on span "Joice Oliveira Da Silva De Almeida (joicosilva)" at bounding box center [231, 132] width 113 height 13
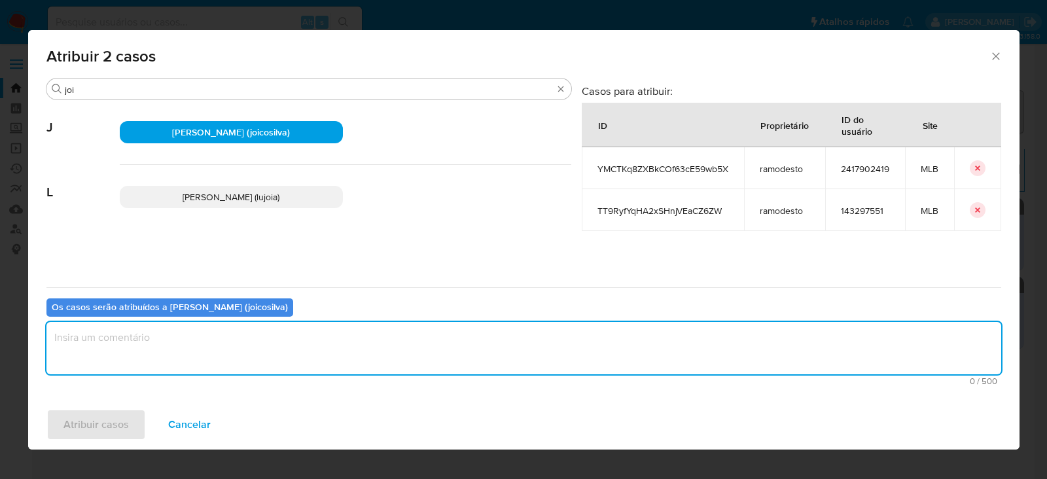
click at [220, 341] on textarea "assign-modal" at bounding box center [523, 348] width 955 height 52
type textarea "OK!"
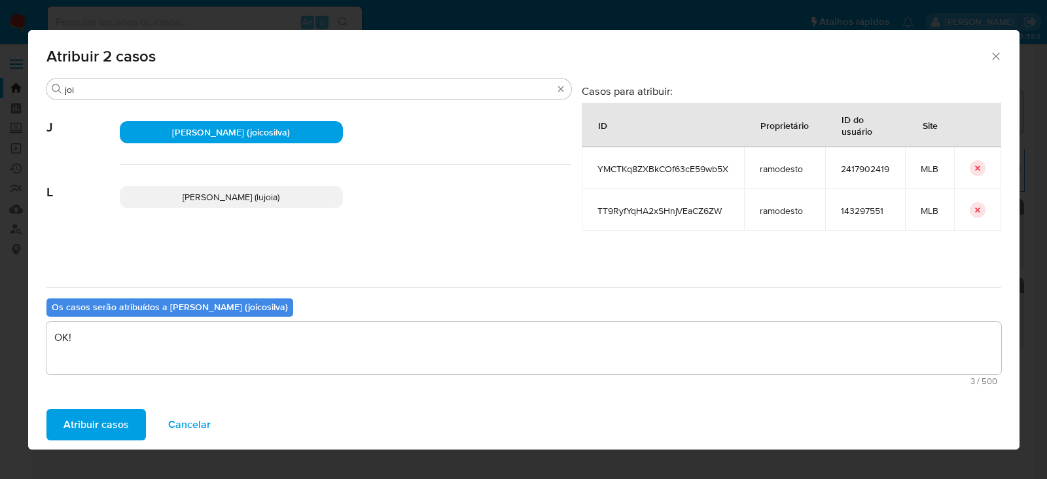
click at [98, 413] on span "Atribuir casos" at bounding box center [95, 424] width 65 height 29
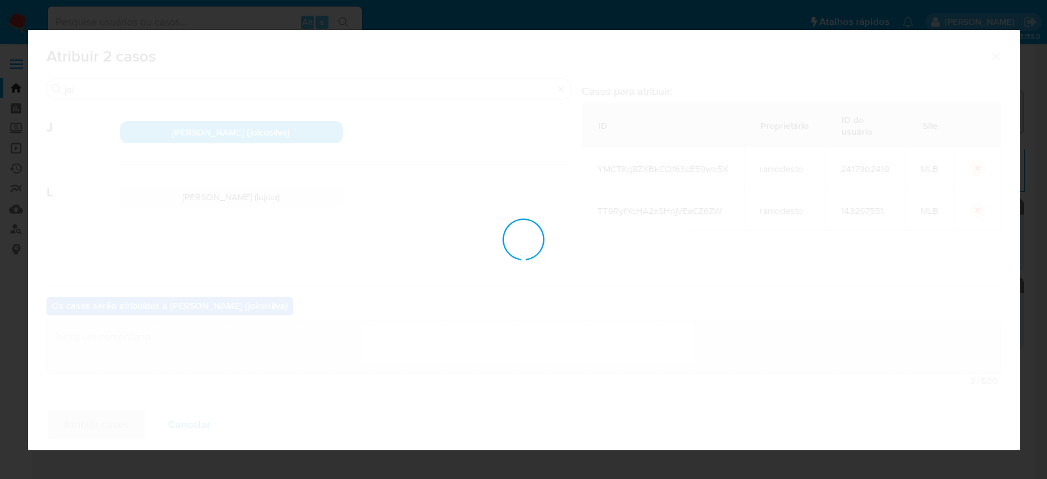
checkbox input "false"
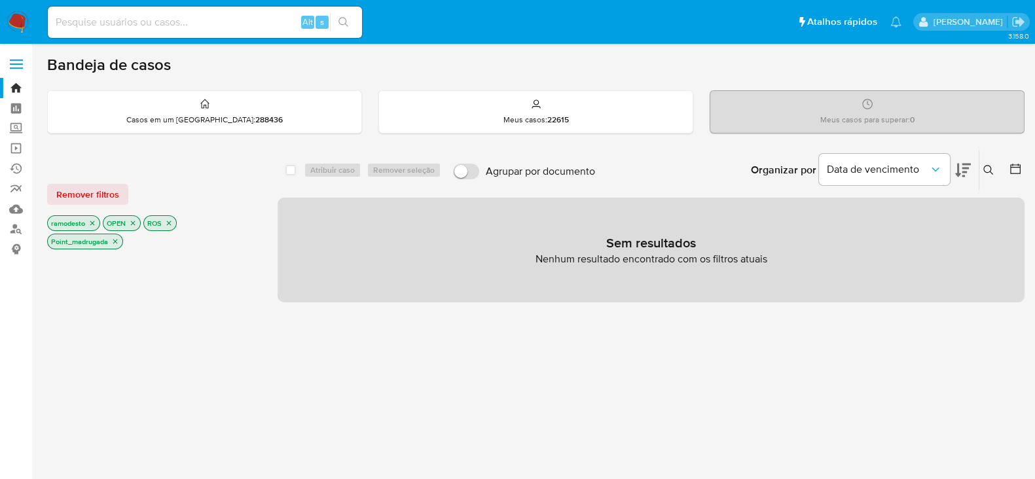
click at [116, 240] on icon "close-filter" at bounding box center [115, 242] width 8 height 8
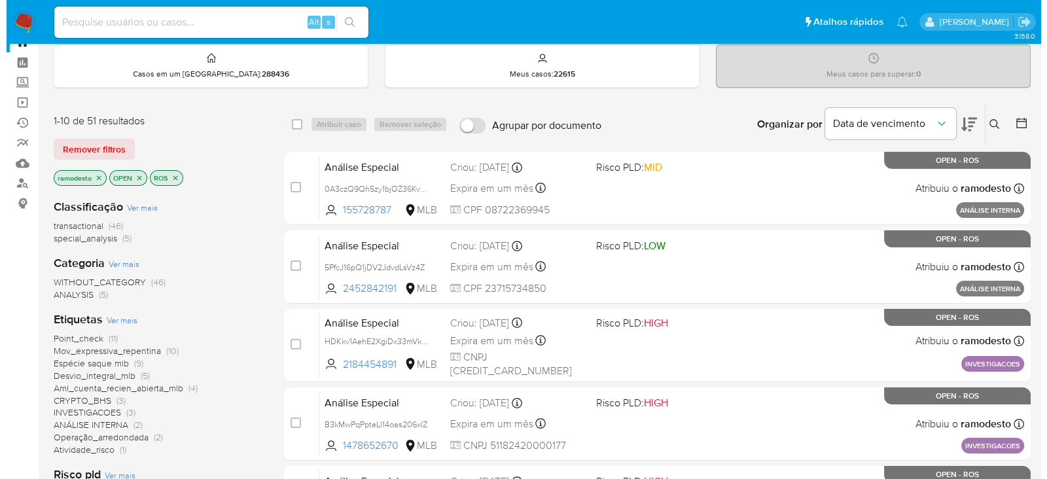
scroll to position [81, 0]
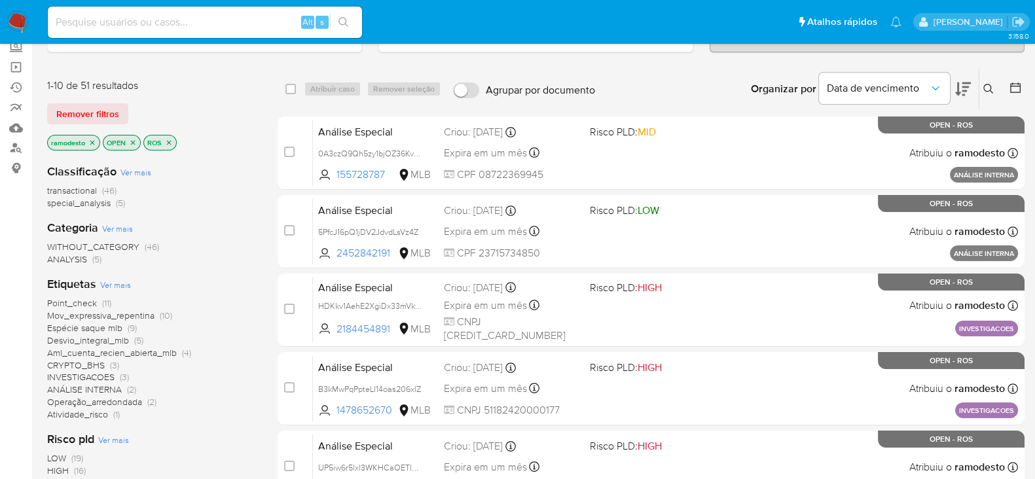
click at [120, 283] on span "Ver mais" at bounding box center [115, 285] width 31 height 12
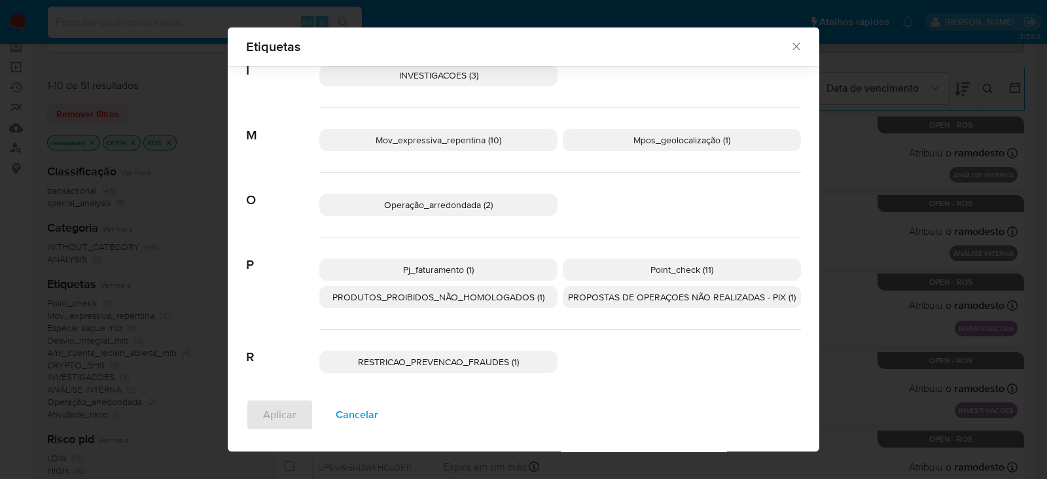
scroll to position [408, 0]
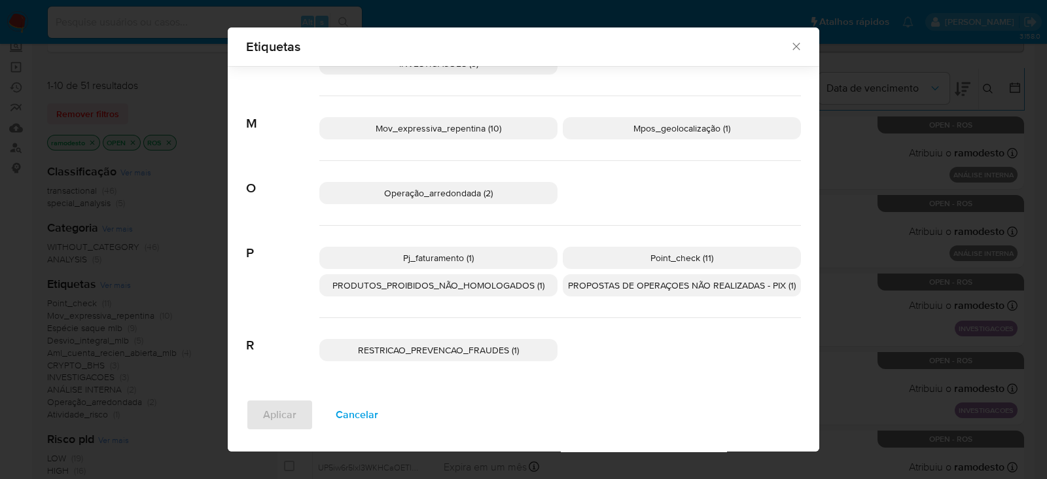
click at [453, 276] on p "PRODUTOS_PROIBIDOS_NÃO_HOMOLOGADOS (1)" at bounding box center [438, 285] width 238 height 22
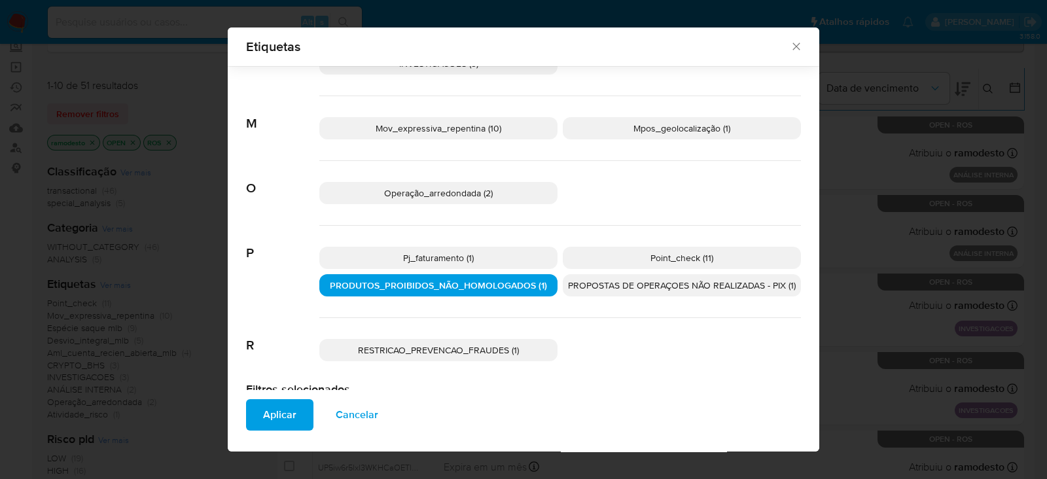
click at [267, 417] on span "Aplicar" at bounding box center [279, 415] width 33 height 29
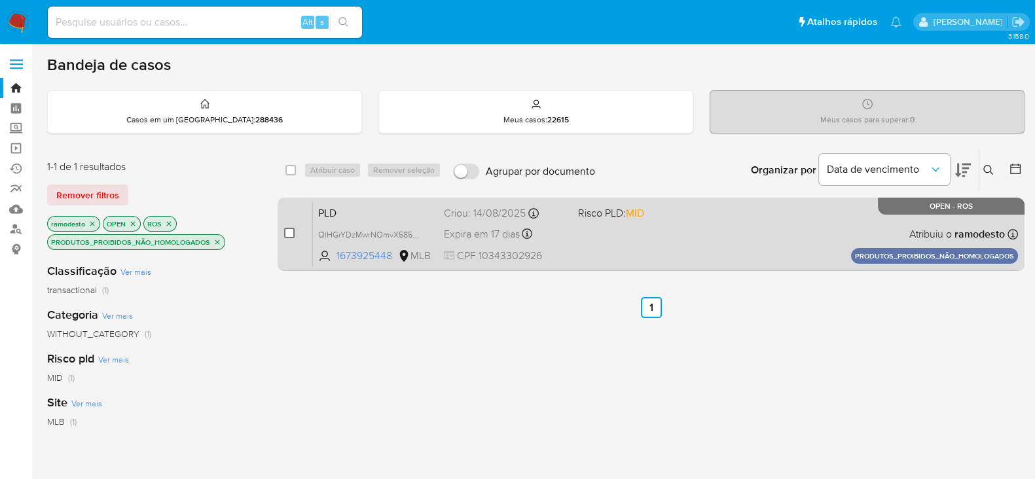
click at [287, 231] on input "checkbox" at bounding box center [289, 233] width 10 height 10
checkbox input "true"
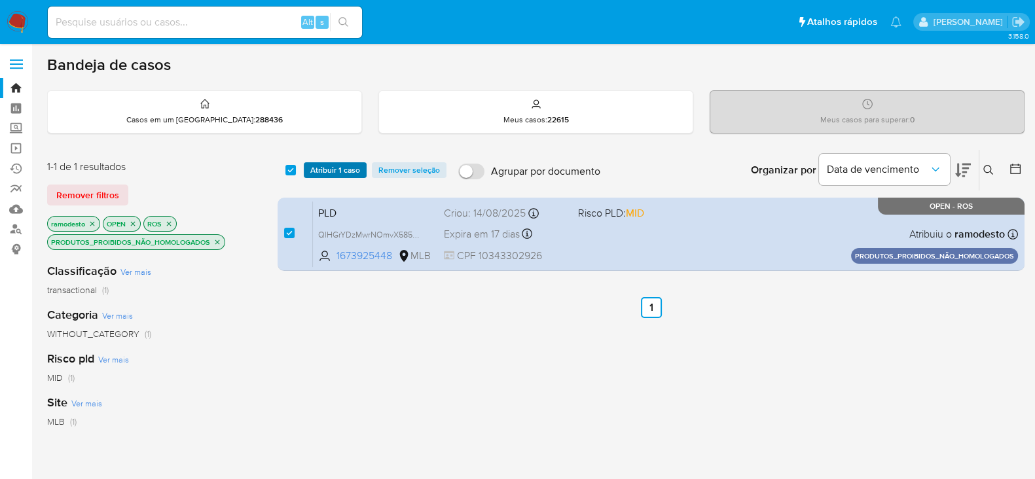
click at [334, 165] on span "Atribuir 1 caso" at bounding box center [335, 170] width 50 height 13
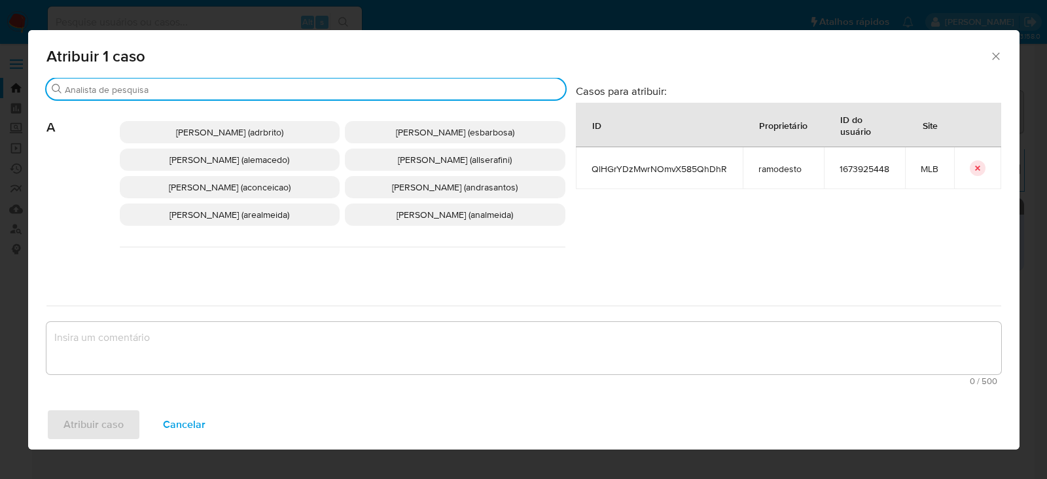
click at [150, 90] on input "Procurar" at bounding box center [312, 90] width 495 height 12
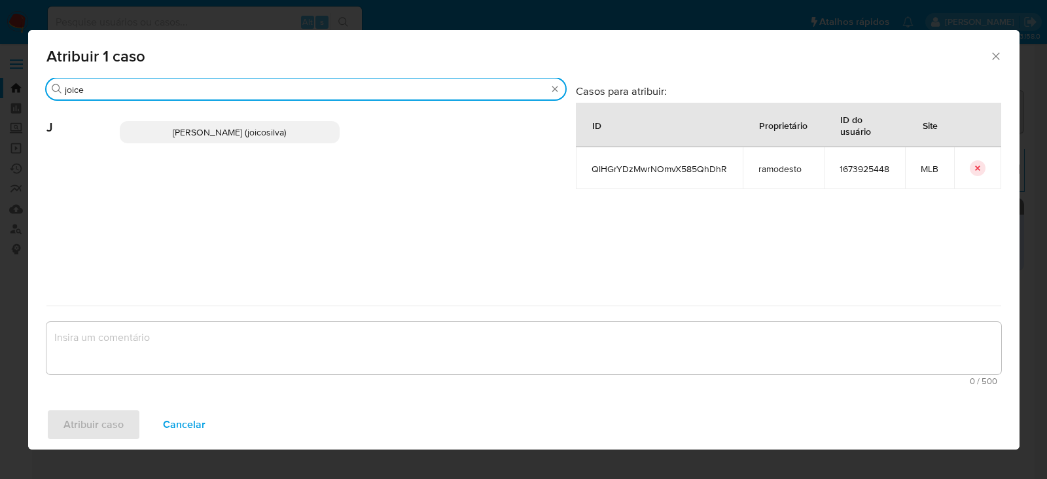
type input "joice"
click at [193, 126] on span "Joice Oliveira Da Silva De Almeida (joicosilva)" at bounding box center [229, 132] width 113 height 13
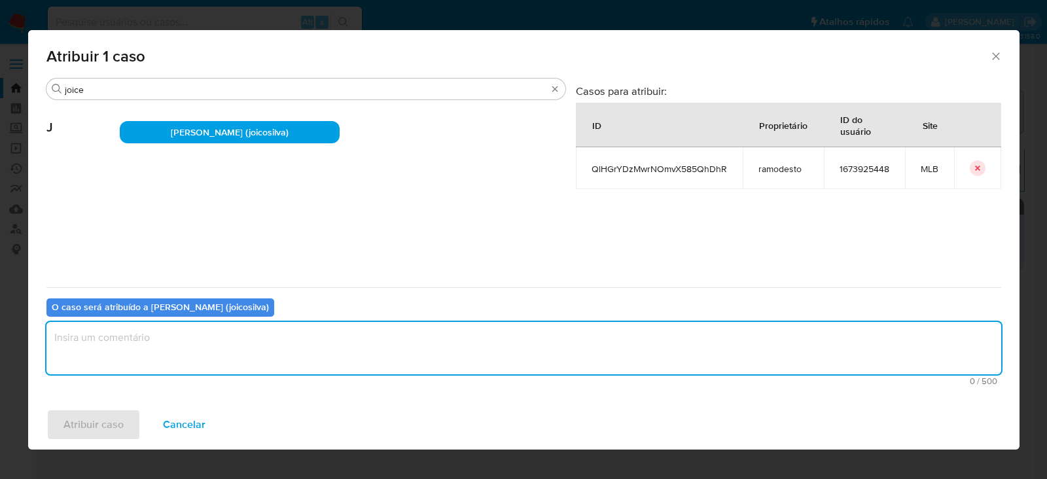
click at [173, 349] on textarea "assign-modal" at bounding box center [523, 348] width 955 height 52
type textarea "OK!"
drag, startPoint x: 113, startPoint y: 408, endPoint x: 103, endPoint y: 408, distance: 10.5
click at [103, 410] on span "Atribuir caso" at bounding box center [93, 424] width 60 height 29
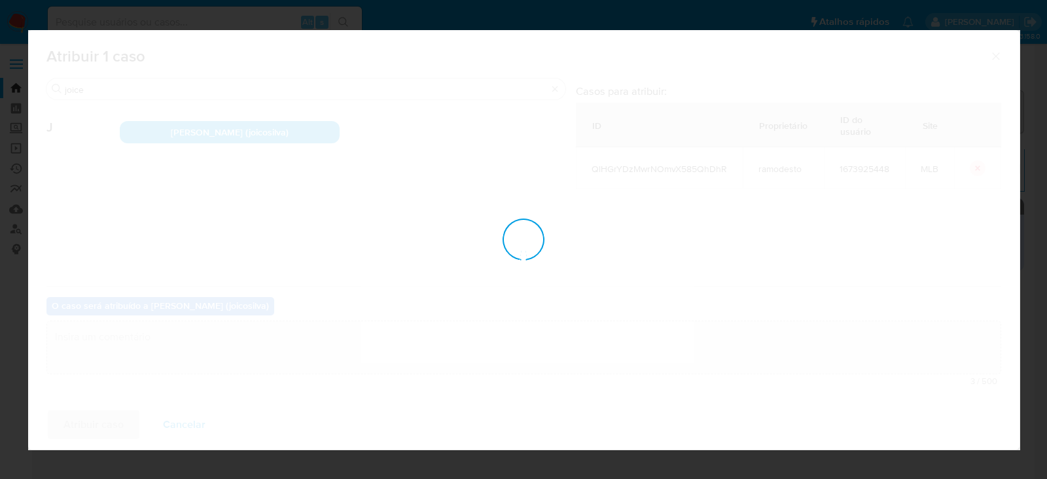
checkbox input "false"
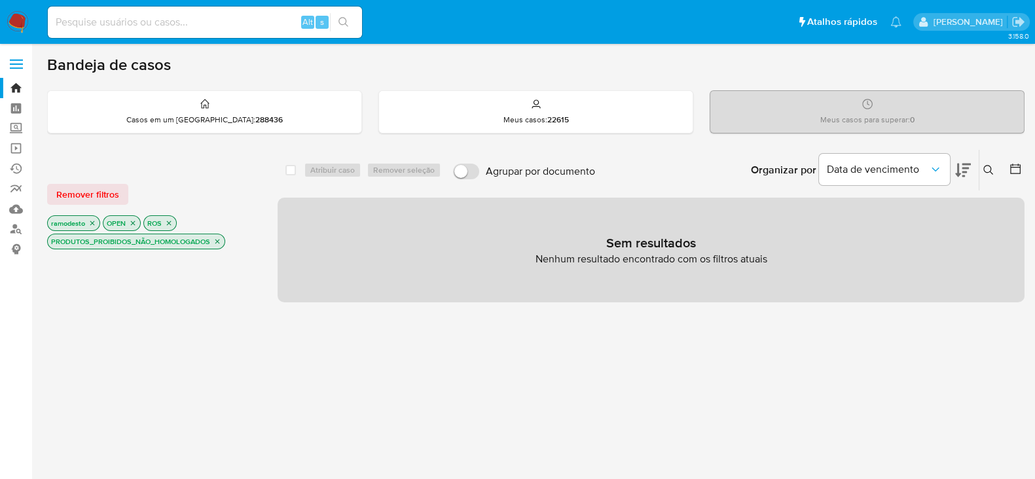
click at [218, 239] on icon "close-filter" at bounding box center [217, 242] width 8 height 8
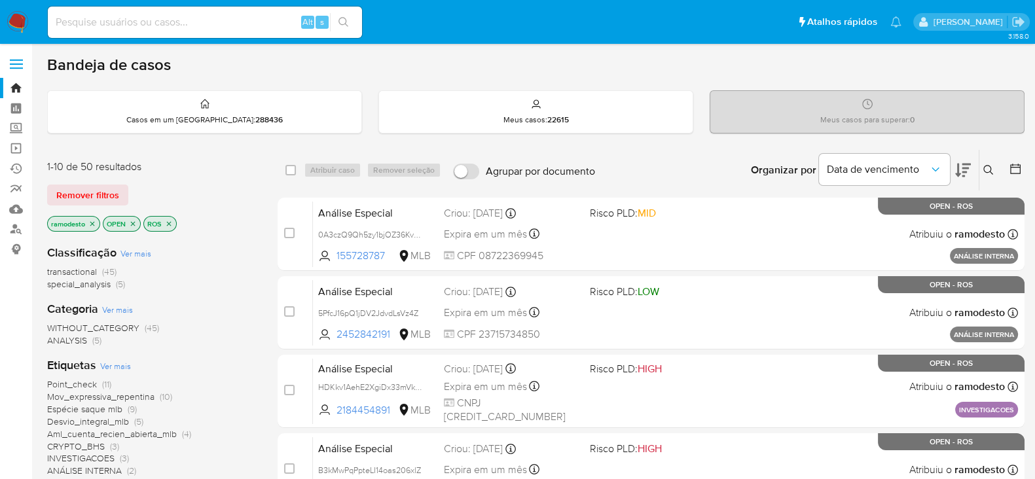
click at [89, 223] on icon "close-filter" at bounding box center [92, 224] width 8 height 8
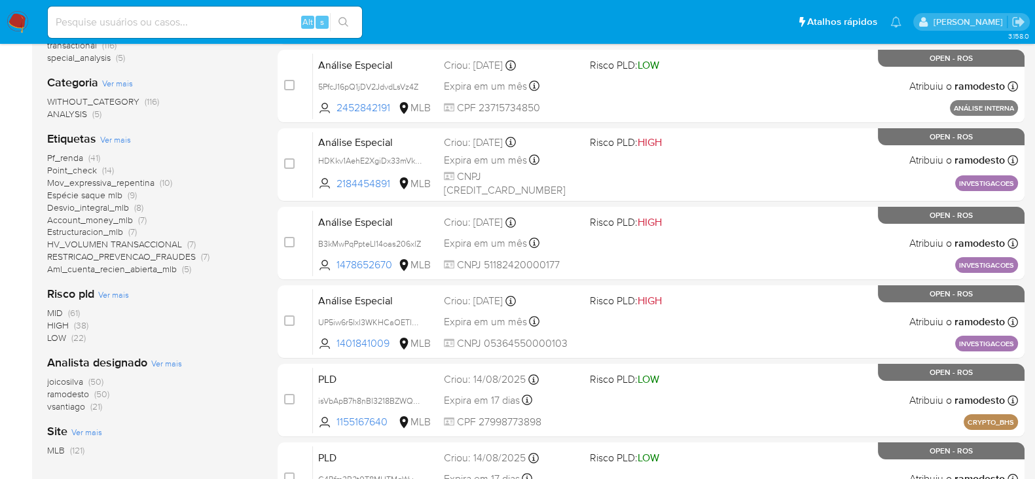
scroll to position [327, 0]
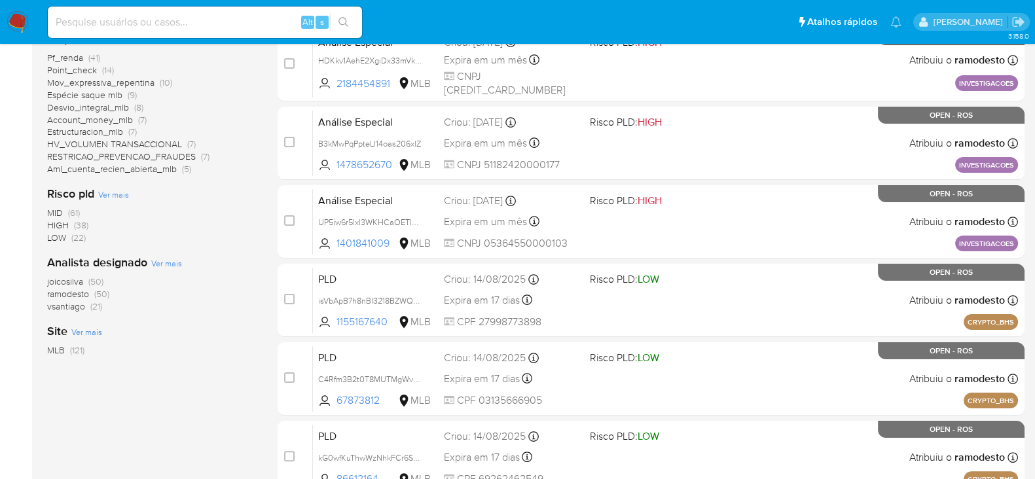
click at [74, 293] on span "ramodesto" at bounding box center [68, 293] width 42 height 13
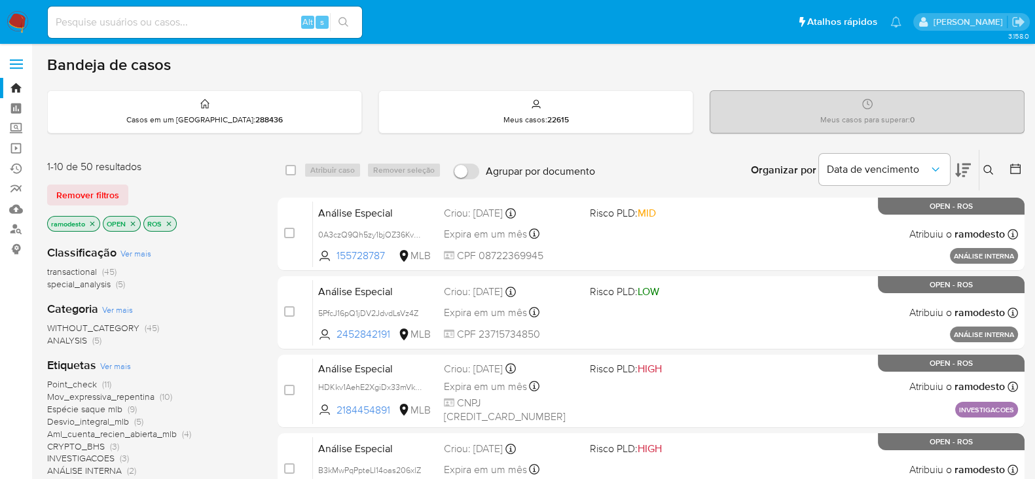
click at [92, 220] on icon "close-filter" at bounding box center [92, 224] width 8 height 8
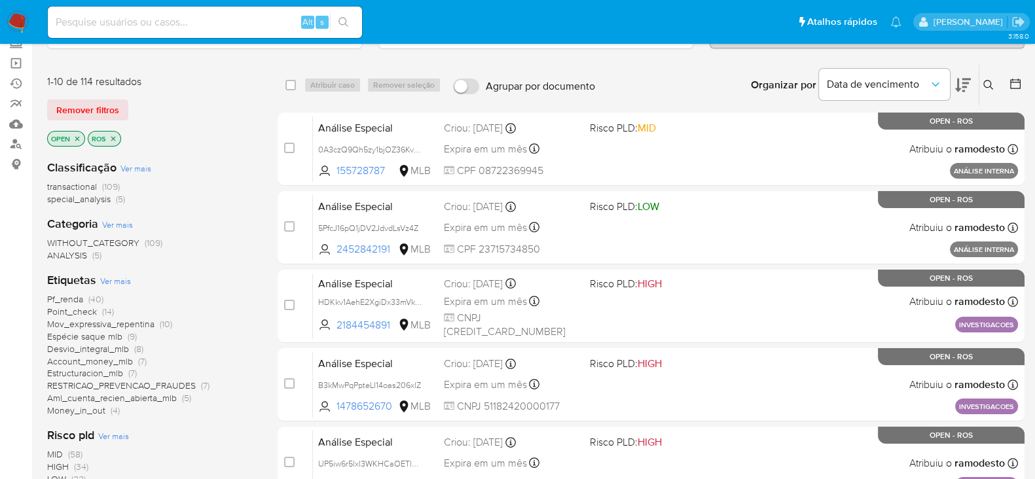
scroll to position [327, 0]
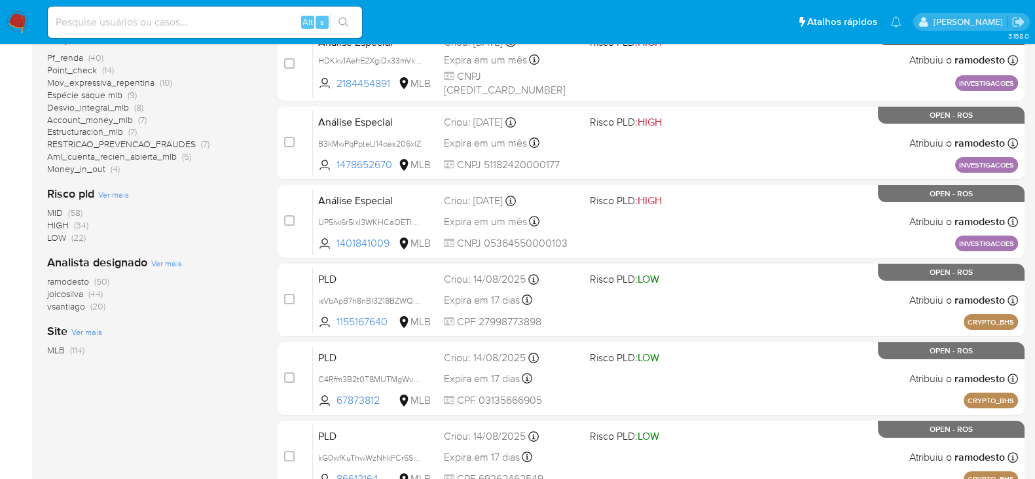
click at [73, 304] on span "vsantiago" at bounding box center [66, 306] width 38 height 13
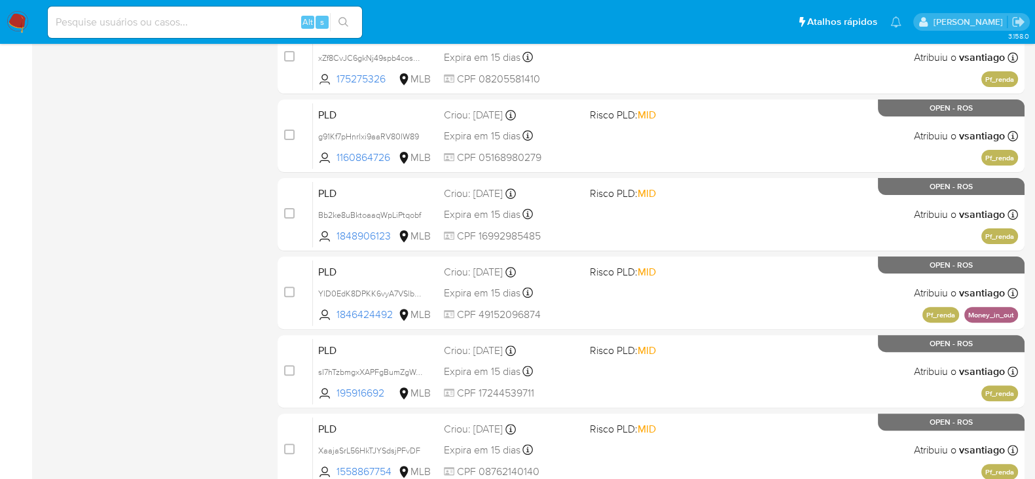
scroll to position [572, 0]
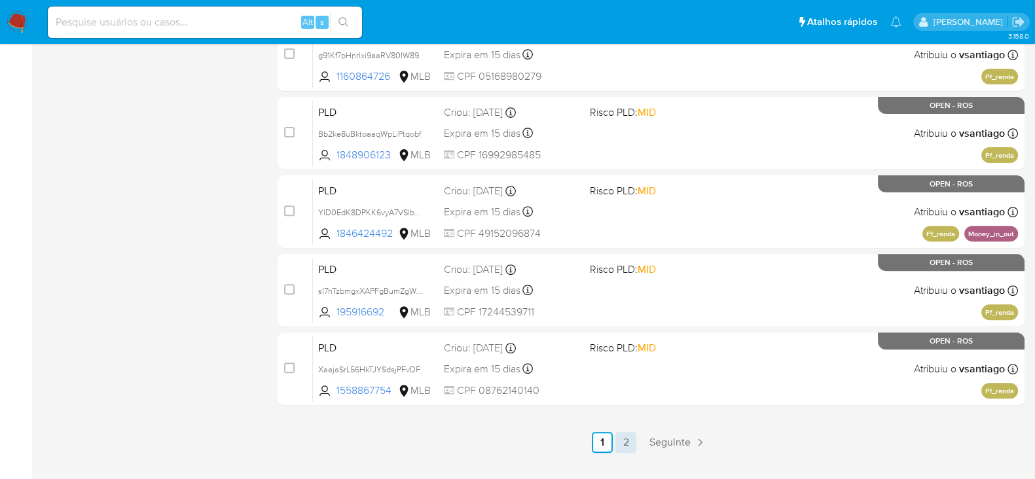
click at [622, 440] on link "2" at bounding box center [625, 442] width 21 height 21
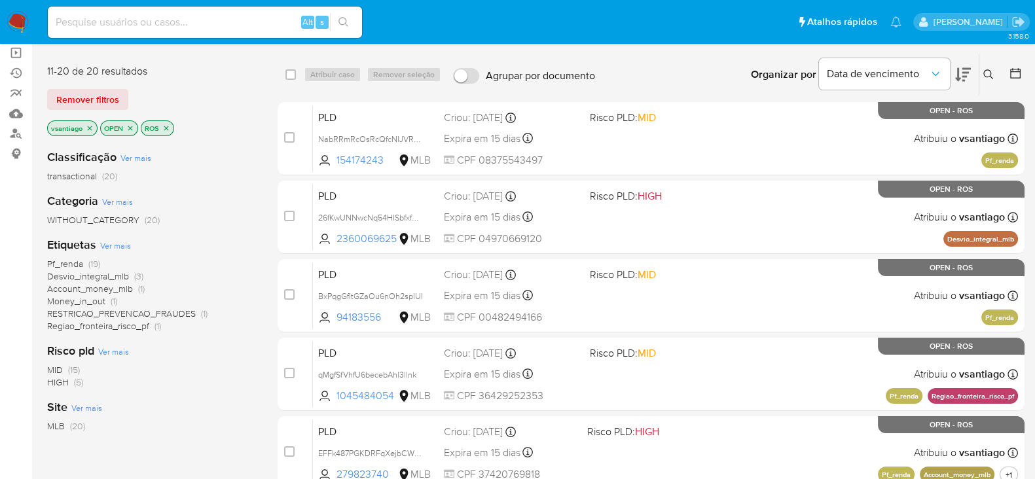
scroll to position [27, 0]
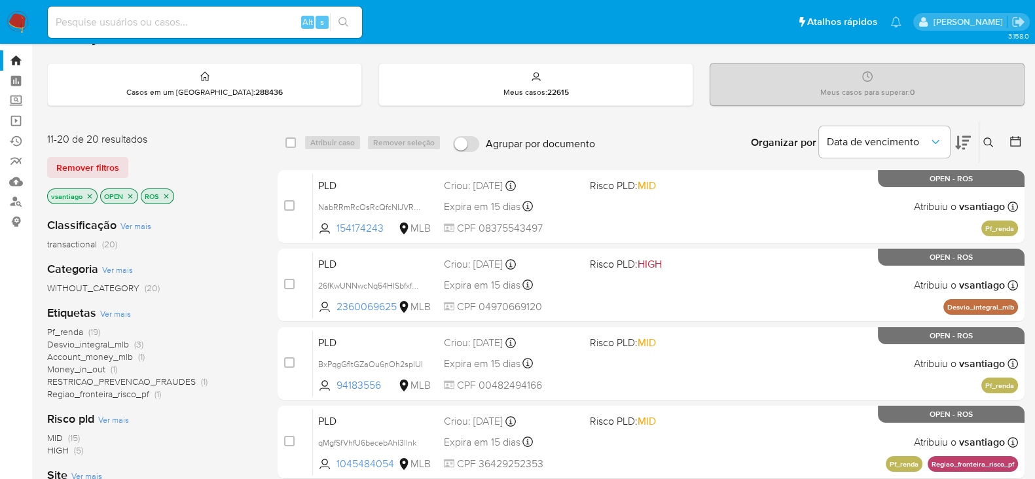
click at [88, 198] on icon "close-filter" at bounding box center [90, 196] width 8 height 8
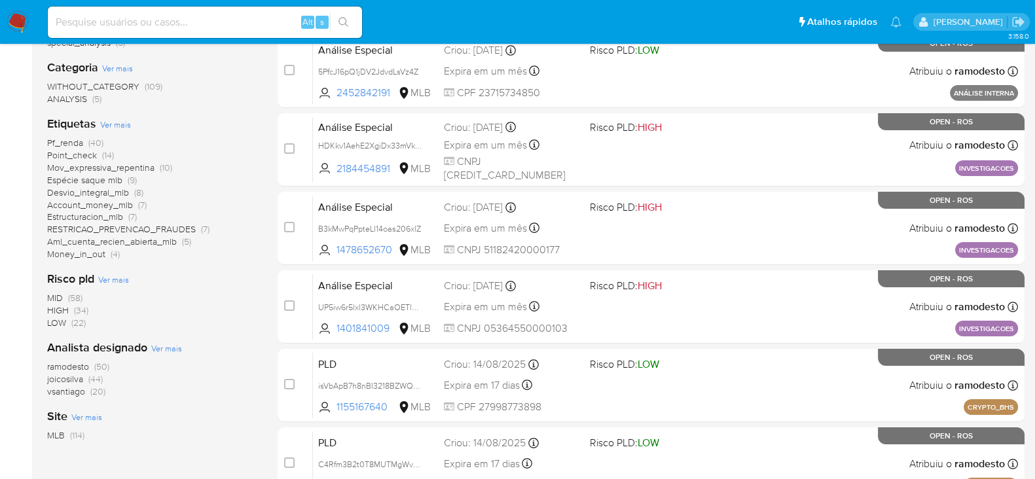
scroll to position [355, 0]
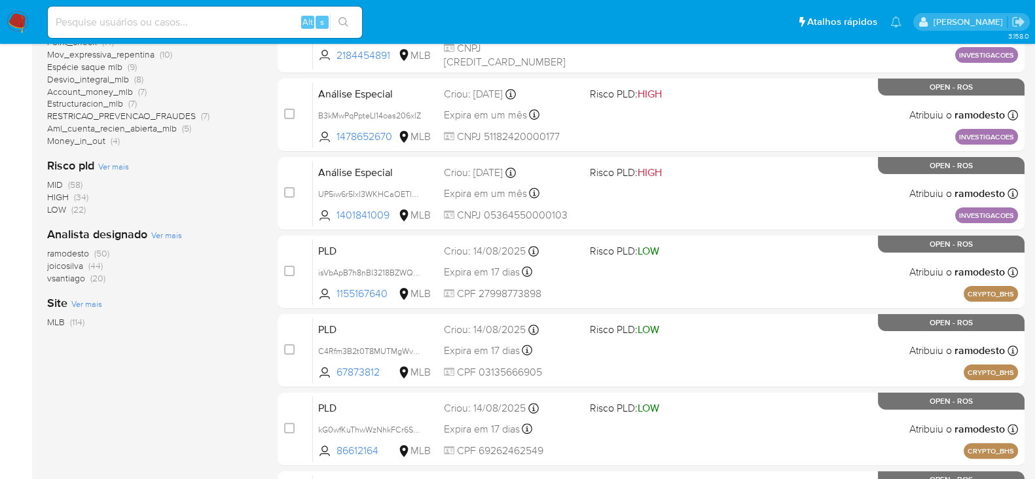
click at [73, 248] on span "ramodesto" at bounding box center [68, 253] width 42 height 13
